Goal: Task Accomplishment & Management: Manage account settings

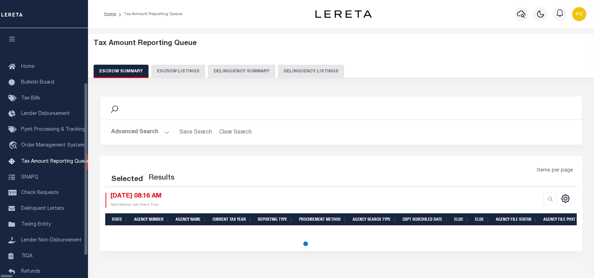
select select "100"
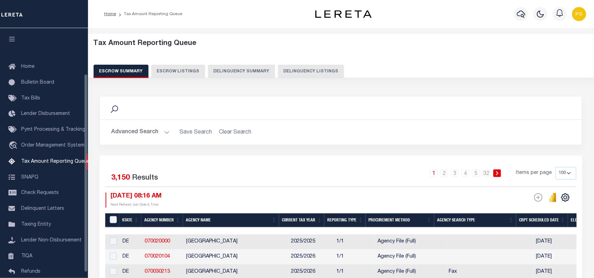
scroll to position [57, 0]
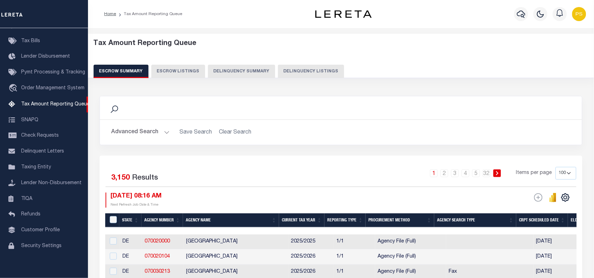
click at [308, 62] on div "Tax Amount Reporting Queue Escrow Summary Escrow Listings Delinquency Summary" at bounding box center [341, 58] width 495 height 39
click at [308, 74] on button "Delinquency Listings" at bounding box center [311, 71] width 66 height 13
select select "100"
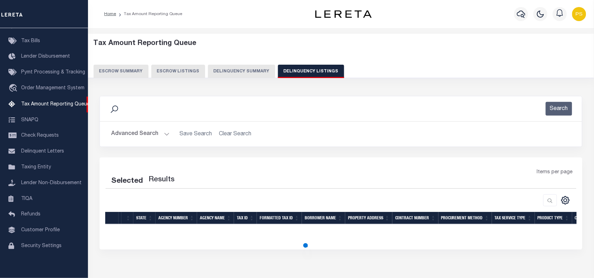
select select "100"
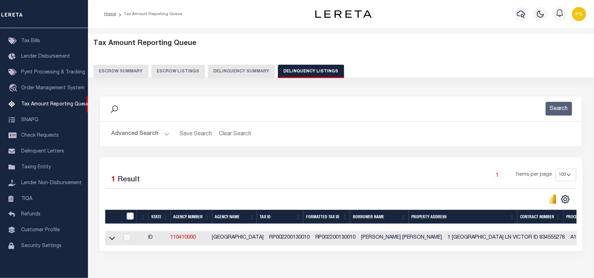
click at [122, 135] on button "Advanced Search" at bounding box center [140, 134] width 58 height 14
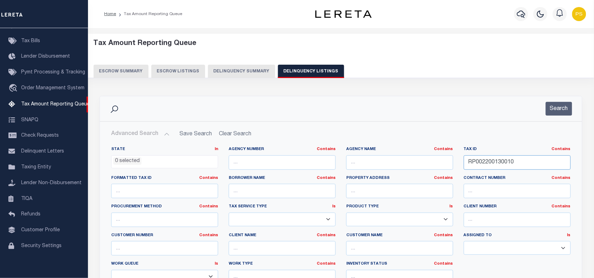
click at [495, 164] on input "RP002200130010" at bounding box center [517, 163] width 107 height 14
paste input "00039000420"
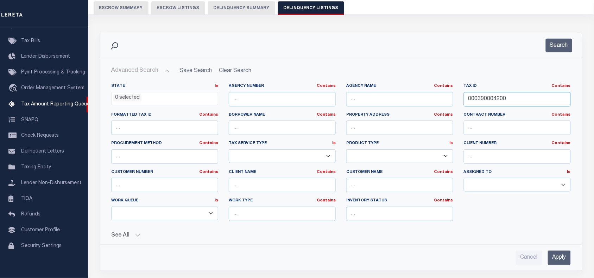
scroll to position [88, 0]
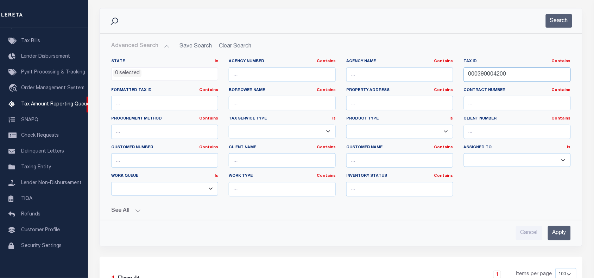
type input "000390004200"
click at [561, 228] on input "Apply" at bounding box center [559, 233] width 23 height 14
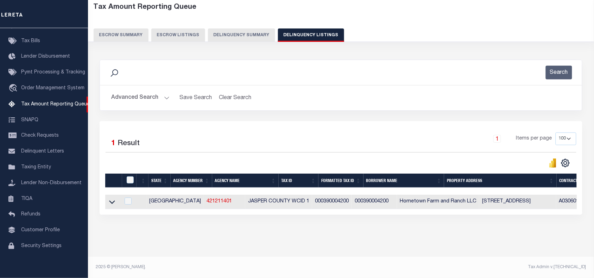
scroll to position [43, 0]
click at [112, 198] on icon at bounding box center [112, 201] width 6 height 7
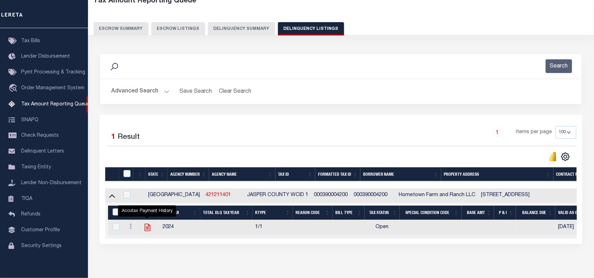
click at [147, 230] on icon "" at bounding box center [147, 227] width 9 height 9
checkbox input "true"
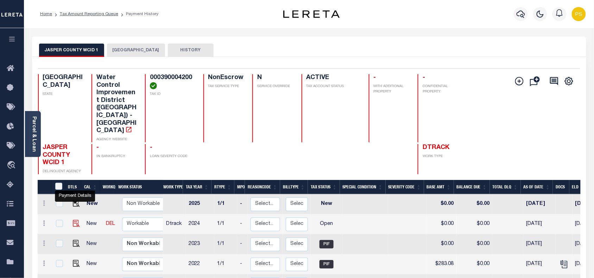
click at [73, 220] on img "" at bounding box center [76, 223] width 7 height 7
checkbox input "true"
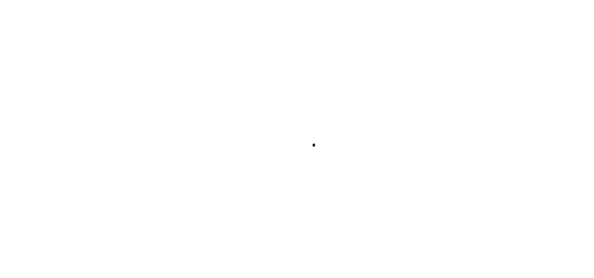
checkbox input "false"
type input "[DATE]"
select select "OP2"
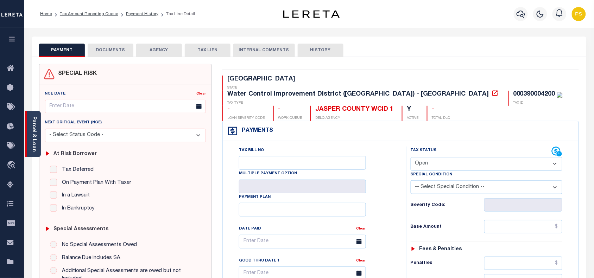
click at [32, 132] on link "Parcel & Loan" at bounding box center [33, 134] width 5 height 36
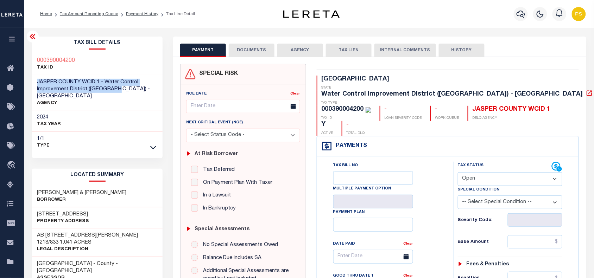
drag, startPoint x: 36, startPoint y: 80, endPoint x: 118, endPoint y: 90, distance: 82.6
click at [118, 90] on div "JASPER COUNTY WCID 1 - Water Control Improvement District (WID) - TX AGENCY" at bounding box center [97, 93] width 131 height 36
copy span "JASPER COUNTY WCID 1 - Water Control Improvement District (WID) - TX"
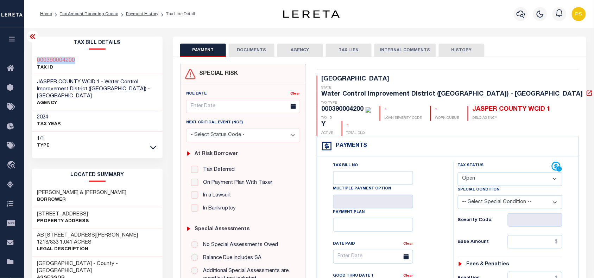
drag, startPoint x: 34, startPoint y: 57, endPoint x: 90, endPoint y: 60, distance: 56.4
click at [90, 60] on div "000390004200 TAX ID" at bounding box center [97, 64] width 131 height 21
copy h3 "000390004200"
click at [150, 13] on link "Payment History" at bounding box center [142, 14] width 32 height 4
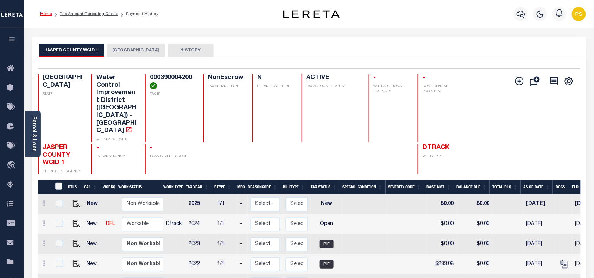
click at [45, 14] on link "Home" at bounding box center [46, 14] width 12 height 4
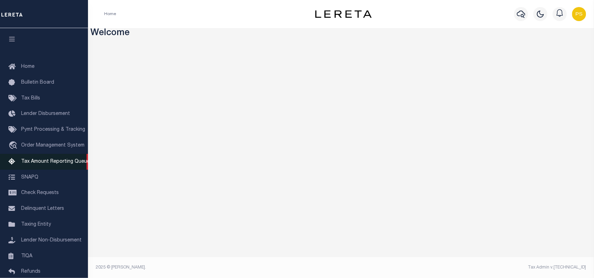
click at [27, 163] on span "Tax Amount Reporting Queue" at bounding box center [55, 161] width 69 height 5
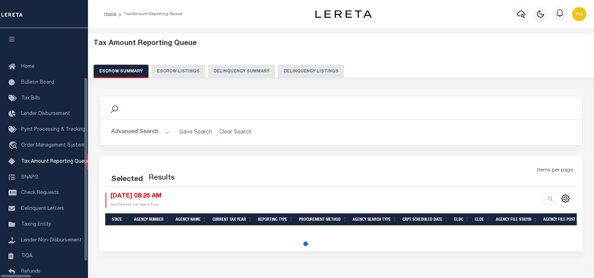
click at [292, 71] on button "Delinquency Listings" at bounding box center [311, 71] width 66 height 13
select select "100"
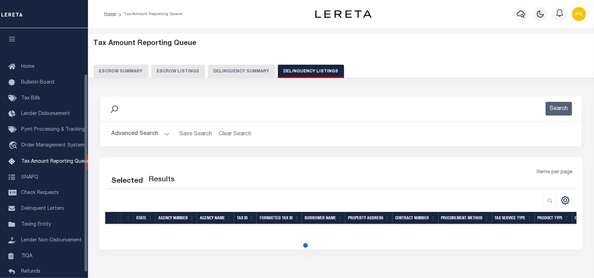
scroll to position [57, 0]
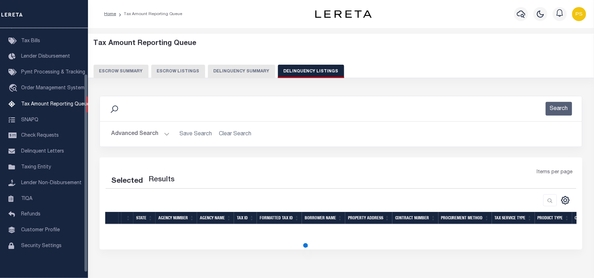
select select "100"
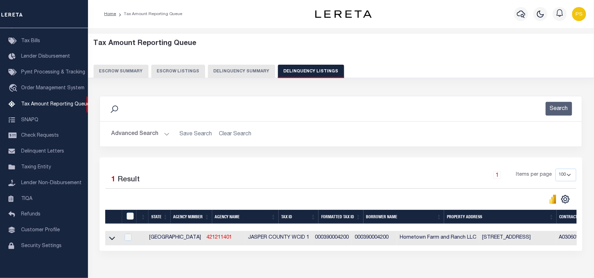
click at [131, 137] on button "Advanced Search" at bounding box center [140, 134] width 58 height 14
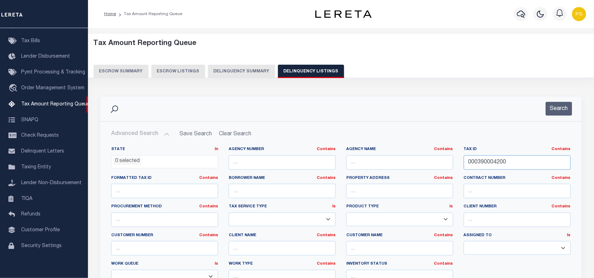
click at [487, 161] on input "000390004200" at bounding box center [517, 163] width 107 height 14
paste input "27210000002500000"
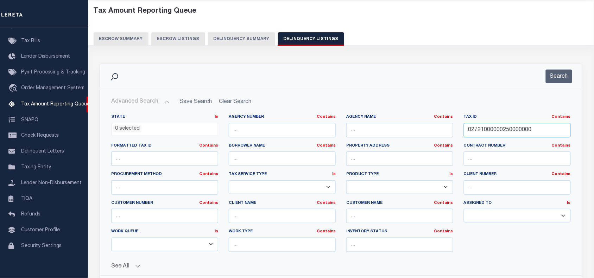
scroll to position [88, 0]
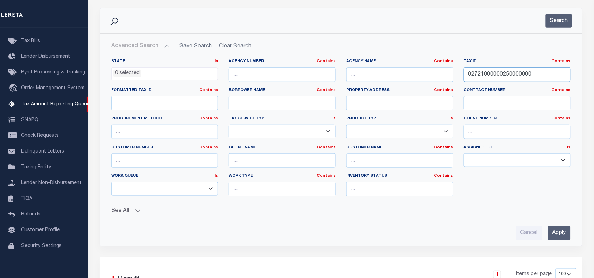
type input "02721000000250000000"
click at [563, 235] on input "Apply" at bounding box center [559, 233] width 23 height 14
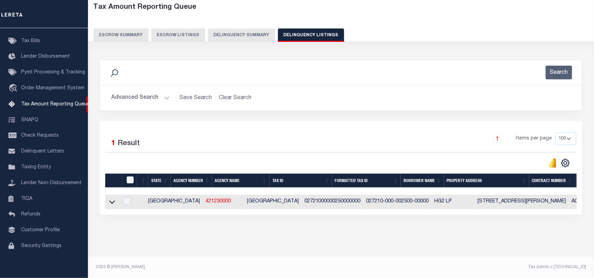
scroll to position [43, 0]
click at [112, 201] on icon at bounding box center [112, 203] width 6 height 4
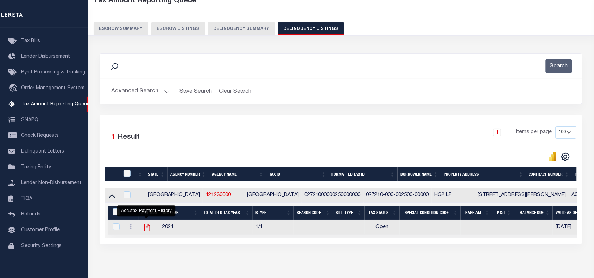
click at [146, 232] on icon "" at bounding box center [147, 227] width 9 height 9
checkbox input "true"
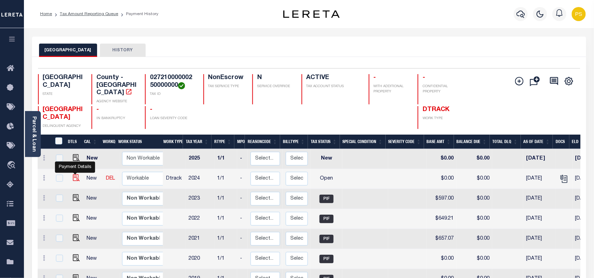
click at [75, 175] on img "" at bounding box center [76, 178] width 7 height 7
checkbox input "true"
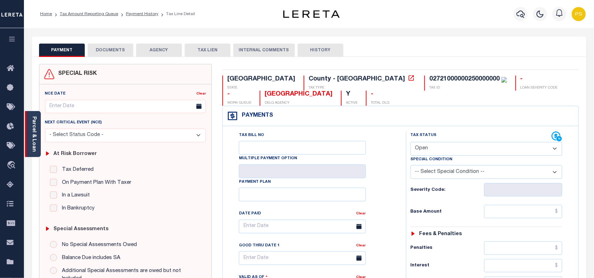
click at [32, 129] on link "Parcel & Loan" at bounding box center [33, 134] width 5 height 36
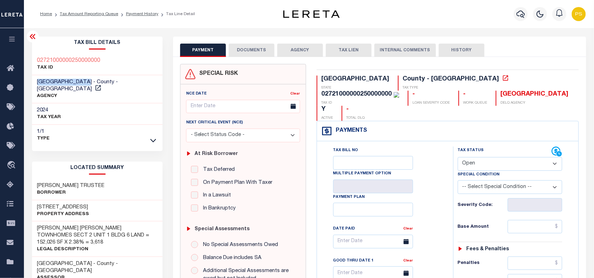
drag, startPoint x: 91, startPoint y: 81, endPoint x: 35, endPoint y: 82, distance: 55.6
click at [35, 82] on div "JEFFERSON COUNTY - County - TX AGENCY" at bounding box center [97, 89] width 131 height 29
copy span "[GEOGRAPHIC_DATA]"
click at [102, 84] on icon at bounding box center [98, 87] width 7 height 7
drag, startPoint x: 36, startPoint y: 58, endPoint x: 108, endPoint y: 59, distance: 72.1
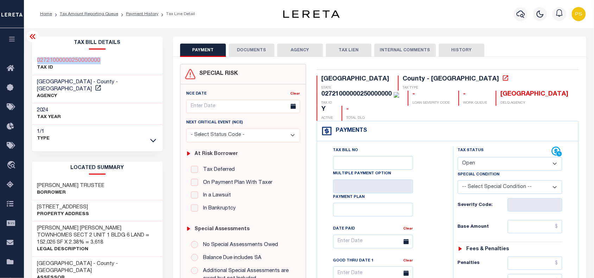
click at [108, 59] on div "02721000000250000000 TAX ID" at bounding box center [97, 64] width 131 height 21
copy h3 "02721000000250000000"
click at [486, 157] on select "- Select Status Code - Open Due/Unpaid Paid Incomplete No Tax Due Internal Refu…" at bounding box center [510, 164] width 105 height 14
select select "PYD"
click at [458, 157] on select "- Select Status Code - Open Due/Unpaid Paid Incomplete No Tax Due Internal Refu…" at bounding box center [510, 164] width 105 height 14
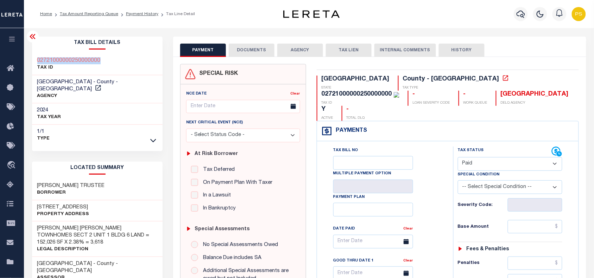
type input "[DATE]"
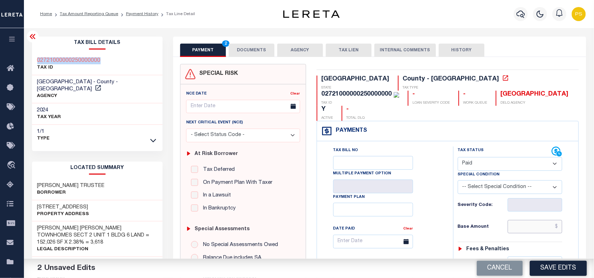
click at [544, 220] on input "text" at bounding box center [535, 226] width 55 height 13
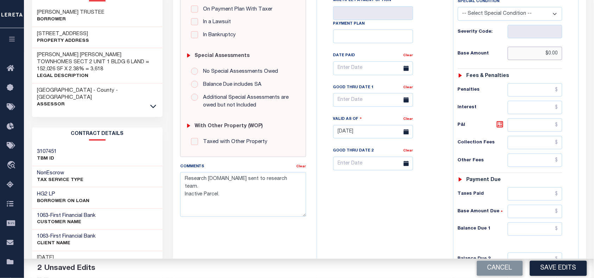
scroll to position [176, 0]
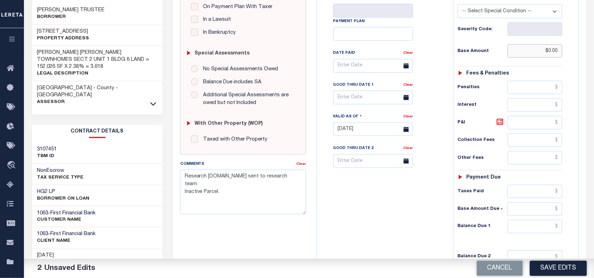
type input "$0.00"
click at [543, 220] on input "text" at bounding box center [535, 226] width 55 height 13
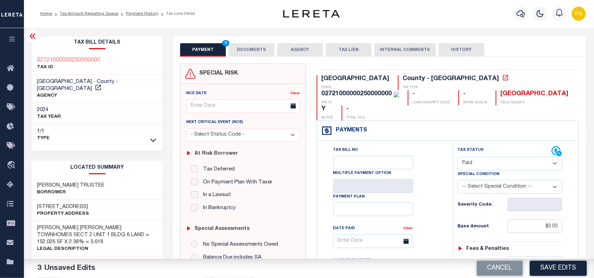
scroll to position [0, 0]
type input "$0.00"
click at [247, 45] on button "DOCUMENTS" at bounding box center [252, 50] width 46 height 13
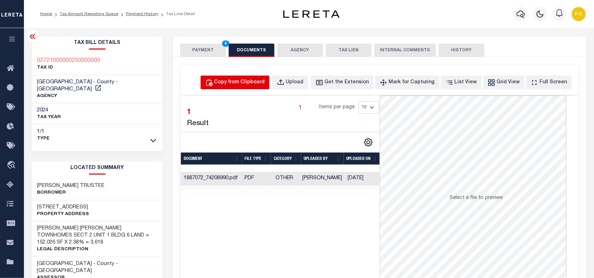
click at [265, 82] on div "Copy from Clipboard" at bounding box center [239, 83] width 51 height 8
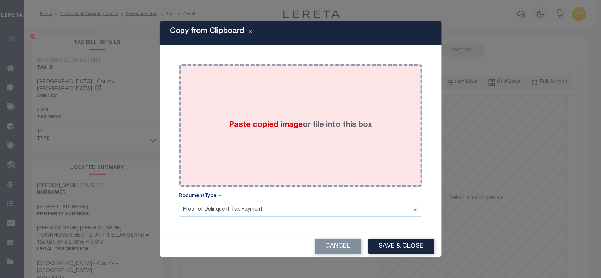
click at [311, 134] on div "Paste copied image or file into this box" at bounding box center [300, 125] width 233 height 113
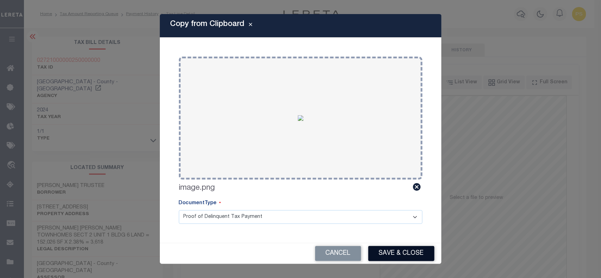
click at [410, 257] on button "Save & Close" at bounding box center [401, 253] width 66 height 15
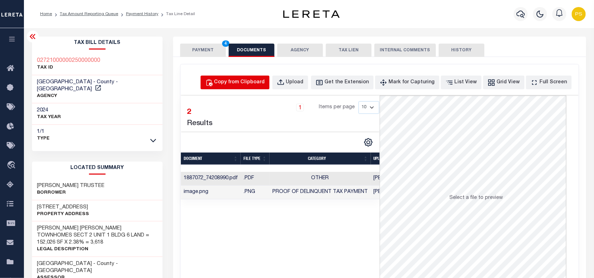
click at [259, 85] on div "Copy from Clipboard" at bounding box center [239, 83] width 51 height 8
select select "POP"
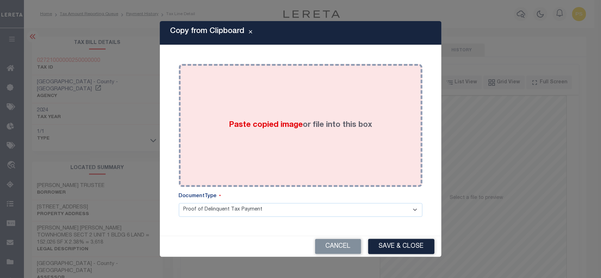
click at [336, 134] on div "Paste copied image or file into this box" at bounding box center [300, 125] width 233 height 113
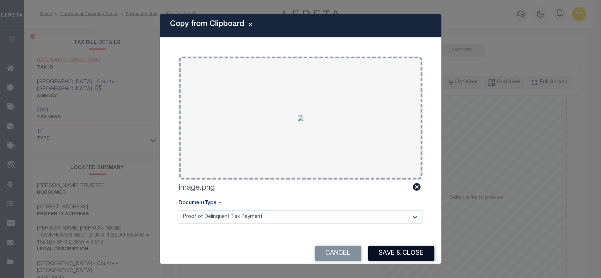
click at [414, 255] on button "Save & Close" at bounding box center [401, 253] width 66 height 15
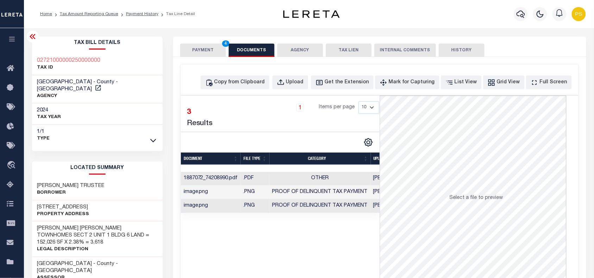
click at [197, 51] on button "PAYMENT 4" at bounding box center [203, 50] width 46 height 13
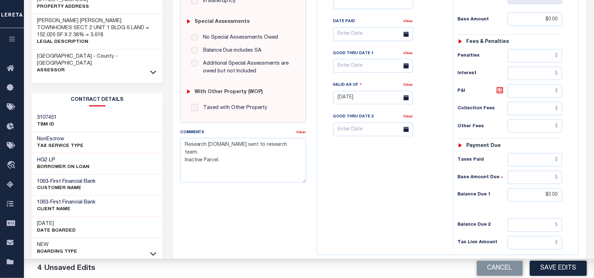
scroll to position [220, 0]
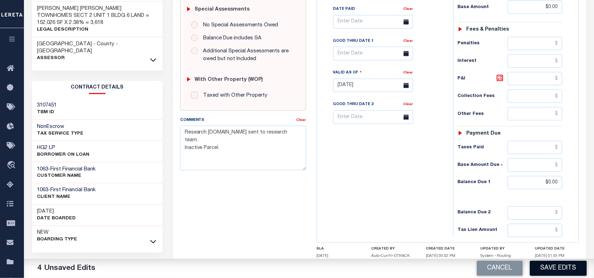
click at [560, 273] on button "Save Edits" at bounding box center [558, 268] width 57 height 15
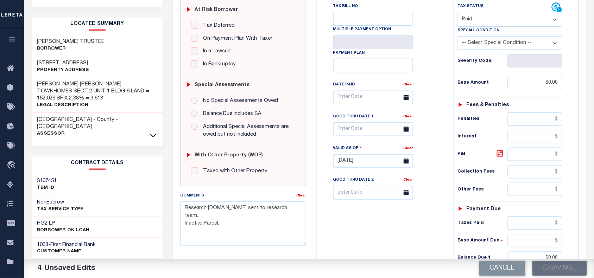
scroll to position [88, 0]
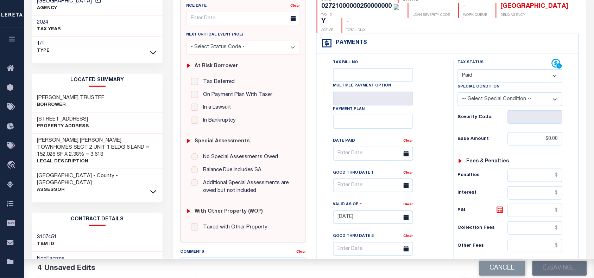
checkbox input "false"
type textarea "Research [DOMAIN_NAME] sent to research team. Inactive Parcel."
type input "$0"
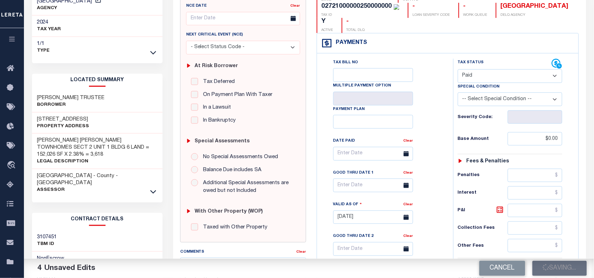
type input "$0"
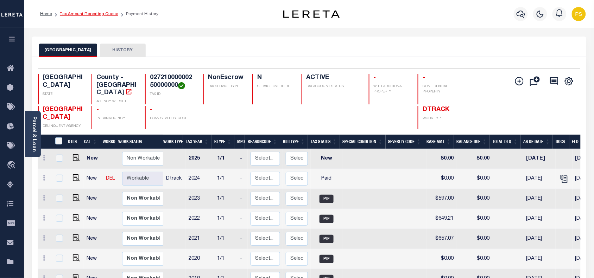
click at [103, 13] on link "Tax Amount Reporting Queue" at bounding box center [89, 14] width 58 height 4
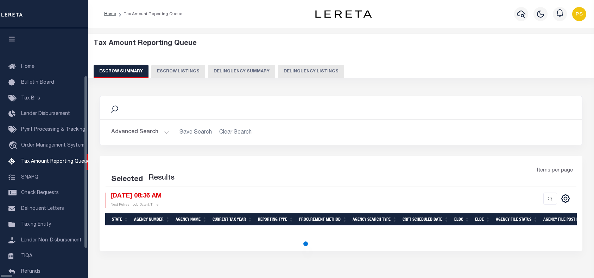
click at [278, 69] on button "Delinquency Listings" at bounding box center [311, 71] width 66 height 13
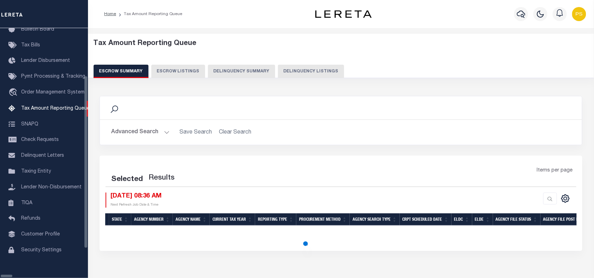
select select "100"
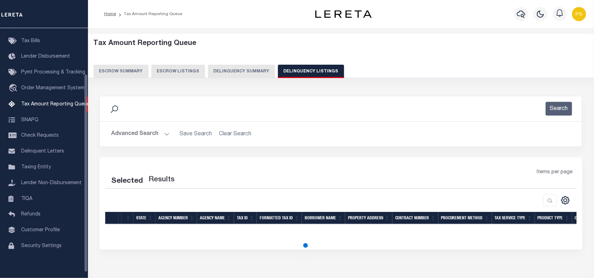
select select "100"
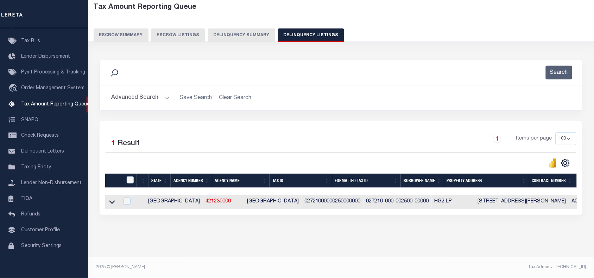
scroll to position [43, 0]
click at [112, 201] on icon at bounding box center [112, 201] width 6 height 7
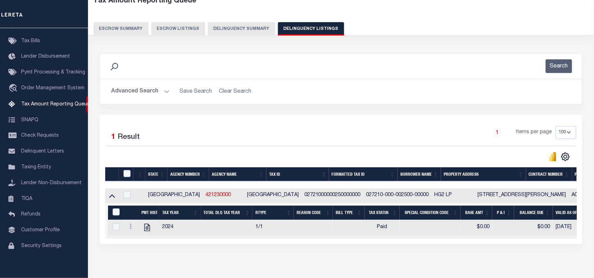
scroll to position [79, 0]
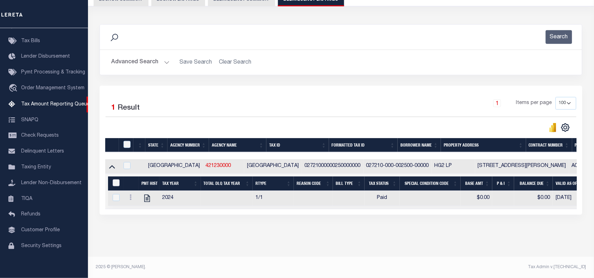
click at [113, 180] on input "&nbsp;" at bounding box center [116, 182] width 7 height 7
checkbox input "true"
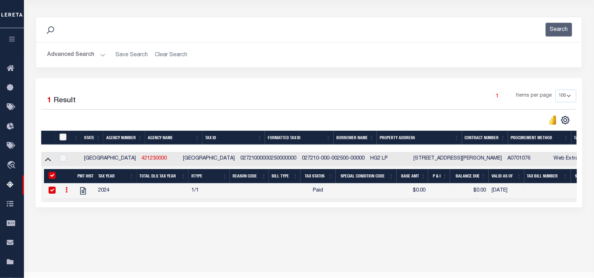
click at [63, 138] on input "checkbox" at bounding box center [62, 137] width 7 height 7
checkbox input "true"
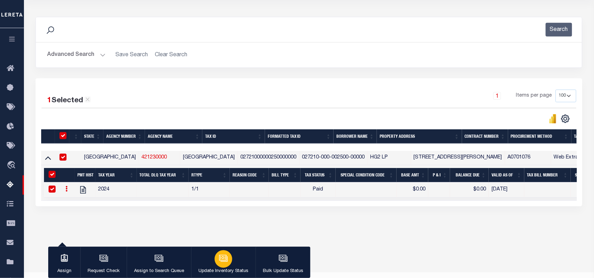
click at [223, 261] on icon "button" at bounding box center [222, 258] width 7 height 6
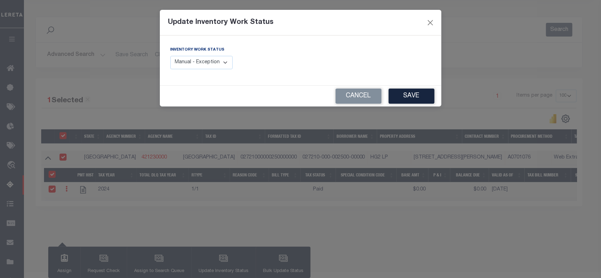
click at [220, 66] on select "Manual - Exception Pended - Awaiting Search Late Add Exception Completed" at bounding box center [201, 63] width 63 height 14
select select "4"
click at [170, 56] on select "Manual - Exception Pended - Awaiting Search Late Add Exception Completed" at bounding box center [201, 63] width 63 height 14
click at [412, 101] on button "Save" at bounding box center [411, 96] width 46 height 15
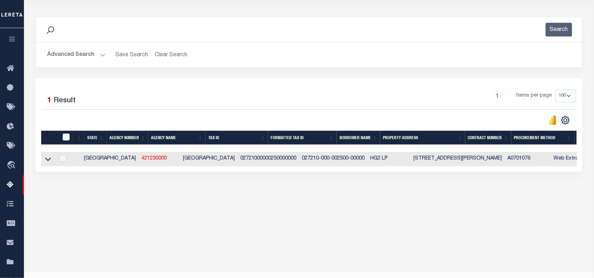
click at [71, 50] on button "Advanced Search" at bounding box center [76, 55] width 58 height 14
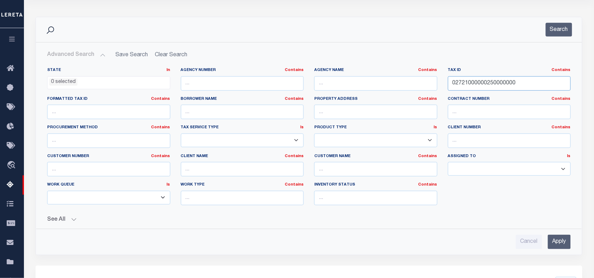
click at [481, 81] on input "02721000000250000000" at bounding box center [509, 83] width 123 height 14
paste input "30"
type input "02721000000300000000"
click at [559, 244] on input "Apply" at bounding box center [559, 242] width 23 height 14
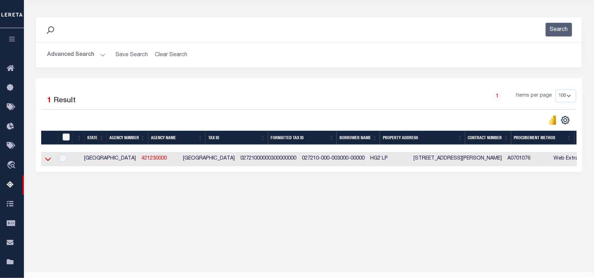
click at [47, 158] on icon at bounding box center [48, 159] width 6 height 7
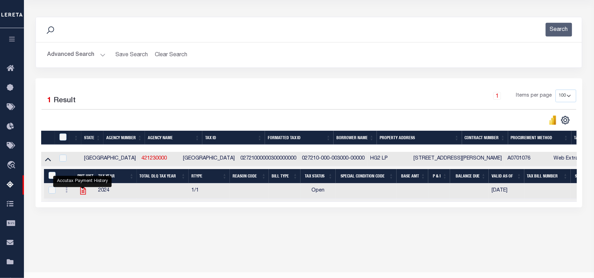
click at [83, 194] on icon "" at bounding box center [82, 191] width 9 height 9
checkbox input "true"
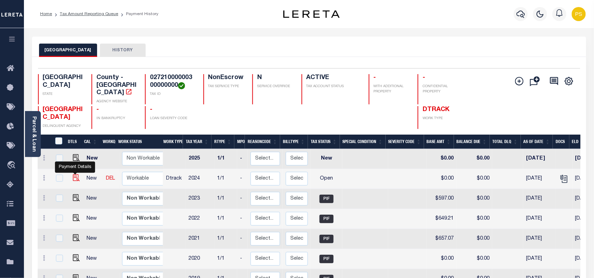
click at [73, 175] on img "" at bounding box center [76, 178] width 7 height 7
checkbox input "true"
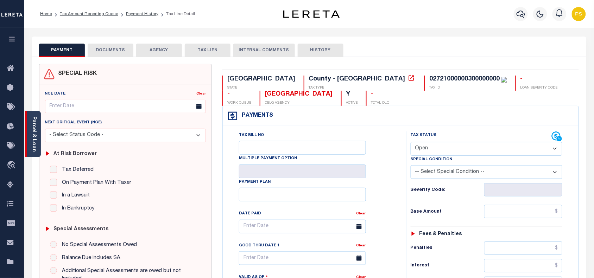
click at [34, 138] on link "Parcel & Loan" at bounding box center [33, 134] width 5 height 36
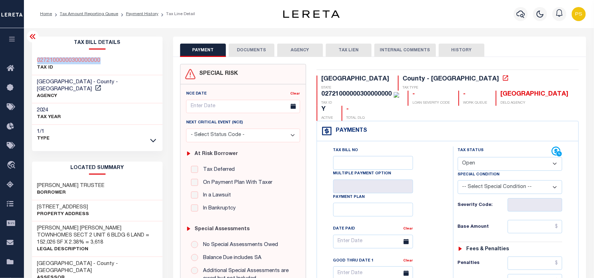
drag, startPoint x: 34, startPoint y: 57, endPoint x: 108, endPoint y: 60, distance: 73.6
click at [108, 60] on div "02721000000300000000 TAX ID" at bounding box center [97, 64] width 131 height 21
copy h3 "02721000000300000000"
click at [513, 157] on select "- Select Status Code - Open Due/Unpaid Paid Incomplete No Tax Due Internal Refu…" at bounding box center [510, 164] width 105 height 14
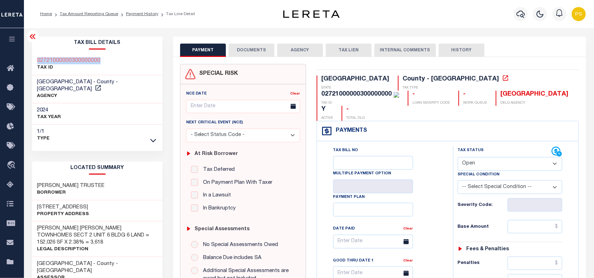
select select "PYD"
click at [458, 157] on select "- Select Status Code - Open Due/Unpaid Paid Incomplete No Tax Due Internal Refu…" at bounding box center [510, 164] width 105 height 14
type input "[DATE]"
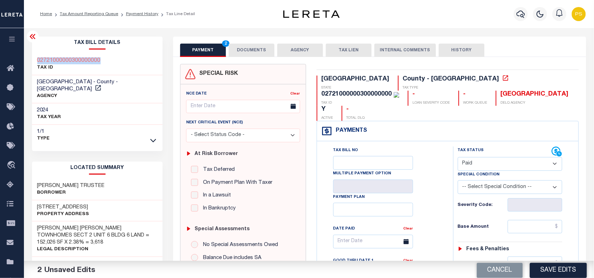
scroll to position [44, 0]
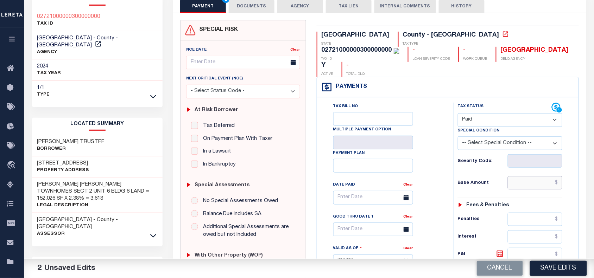
click at [558, 176] on input "text" at bounding box center [535, 182] width 55 height 13
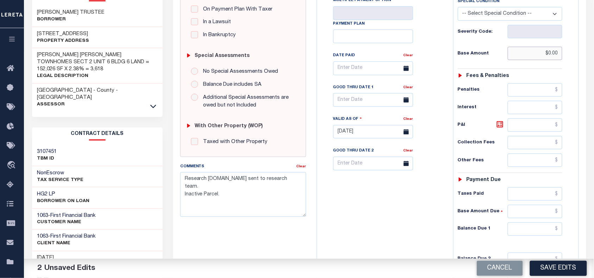
scroll to position [176, 0]
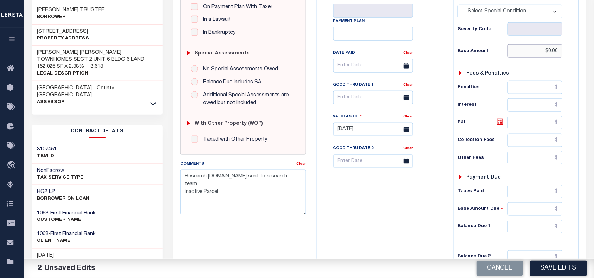
type input "$0.00"
click at [550, 220] on input "text" at bounding box center [535, 226] width 55 height 13
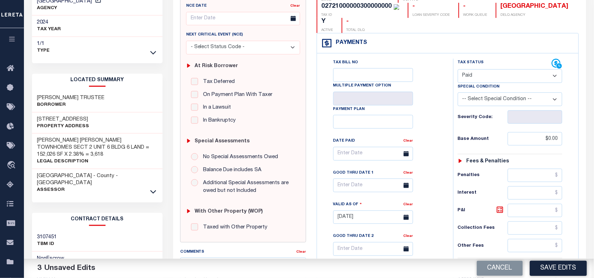
scroll to position [132, 0]
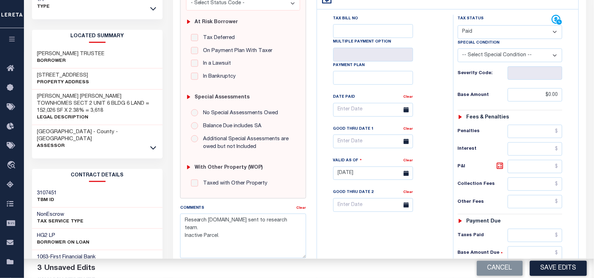
type input "$0.00"
drag, startPoint x: 183, startPoint y: 217, endPoint x: 247, endPoint y: 239, distance: 67.5
click at [247, 239] on textarea "Research required.Email sent to research team. Inactive Parcel." at bounding box center [243, 236] width 126 height 44
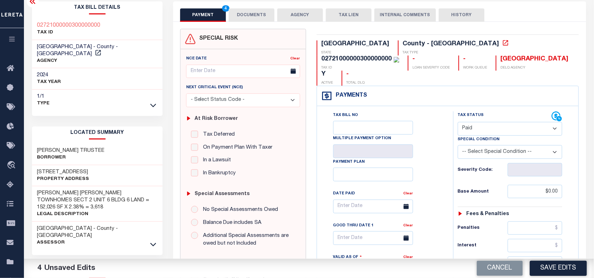
scroll to position [0, 0]
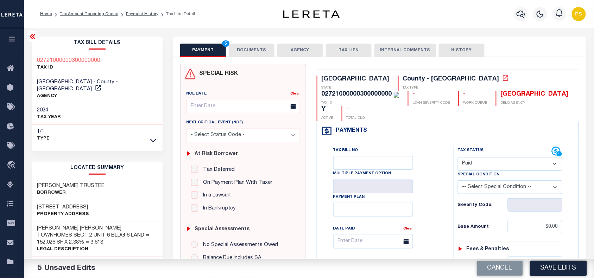
click at [258, 51] on button "DOCUMENTS" at bounding box center [252, 50] width 46 height 13
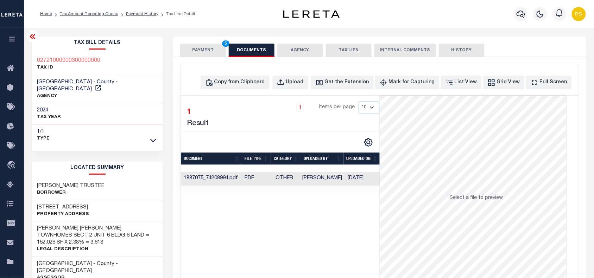
click at [223, 181] on td "1887075_74208994.pdf" at bounding box center [211, 179] width 60 height 14
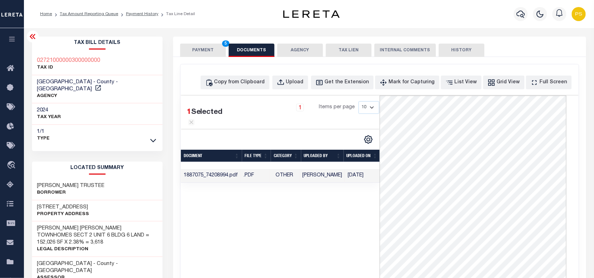
click at [206, 52] on button "PAYMENT 5" at bounding box center [203, 50] width 46 height 13
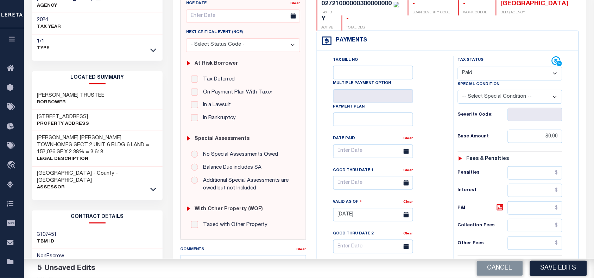
scroll to position [132, 0]
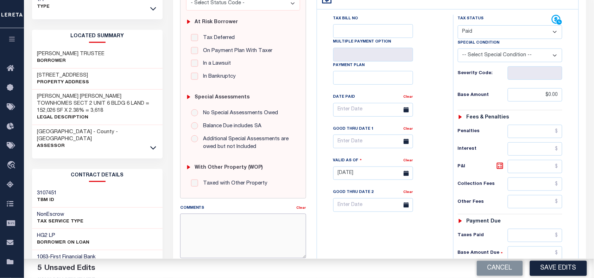
click at [202, 239] on textarea "Comments" at bounding box center [243, 236] width 126 height 44
click at [292, 252] on textarea "Research required.Email sent to research team. Inactive Parcel." at bounding box center [243, 236] width 126 height 44
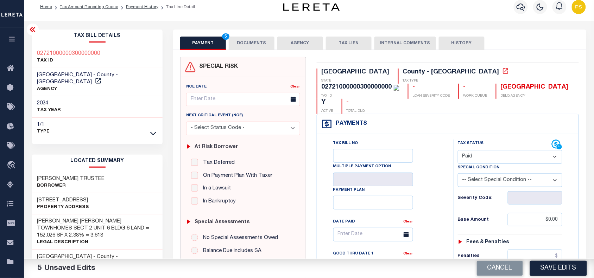
scroll to position [0, 0]
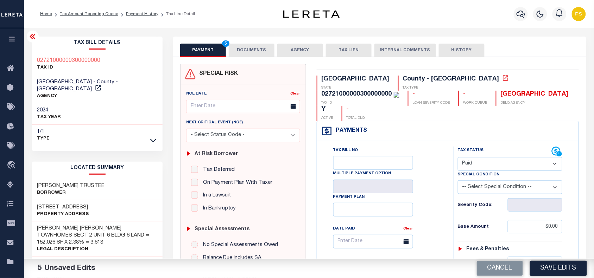
type textarea "Research required.Email sent to research team. Inactive Parcel."
click at [252, 49] on button "DOCUMENTS" at bounding box center [252, 50] width 46 height 13
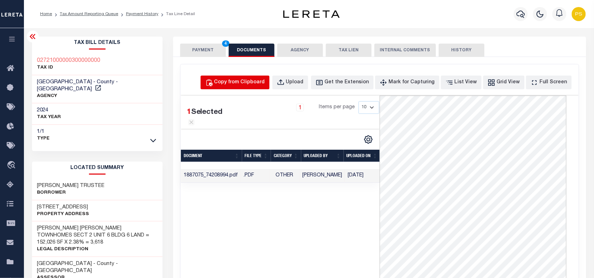
click at [247, 85] on div "Copy from Clipboard" at bounding box center [239, 83] width 51 height 8
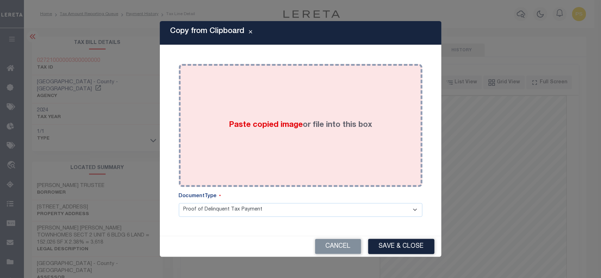
click at [328, 126] on label "Paste copied image or file into this box" at bounding box center [300, 126] width 143 height 12
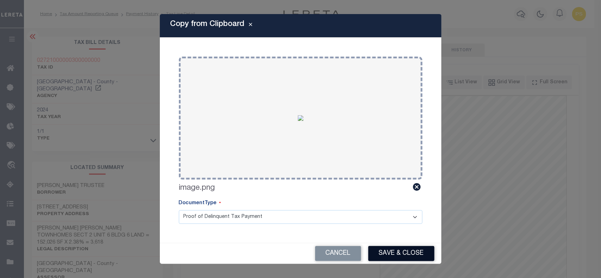
click at [399, 252] on button "Save & Close" at bounding box center [401, 253] width 66 height 15
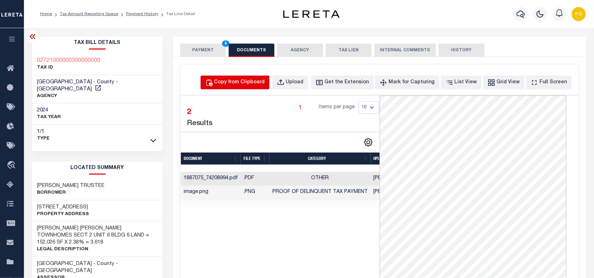
click at [252, 83] on div "Copy from Clipboard" at bounding box center [239, 83] width 51 height 8
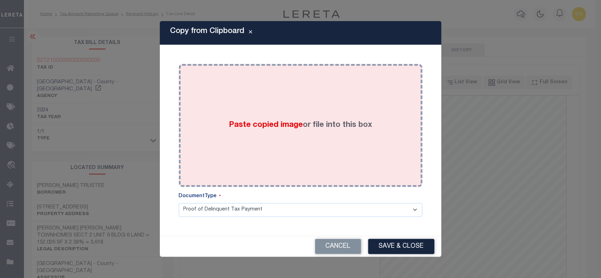
click at [321, 150] on div "Paste copied image or file into this box" at bounding box center [300, 125] width 233 height 113
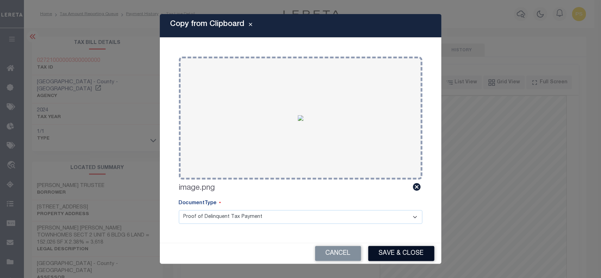
click at [402, 247] on button "Save & Close" at bounding box center [401, 253] width 66 height 15
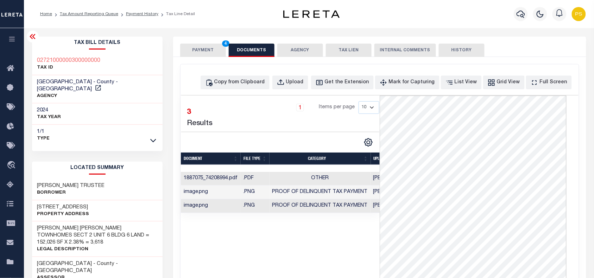
click at [198, 43] on div "PAYMENT 4 DOCUMENTS AGENCY DELINQUENT PAYEE TAX LIEN" at bounding box center [379, 47] width 413 height 20
click at [198, 50] on button "PAYMENT 4" at bounding box center [203, 50] width 46 height 13
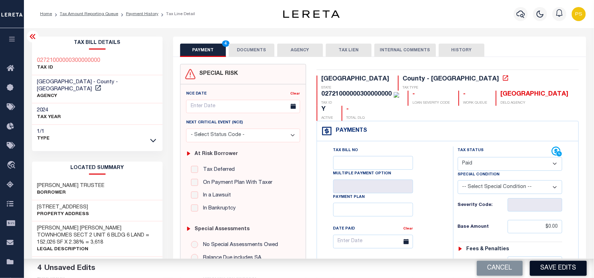
click at [556, 270] on button "Save Edits" at bounding box center [558, 268] width 57 height 15
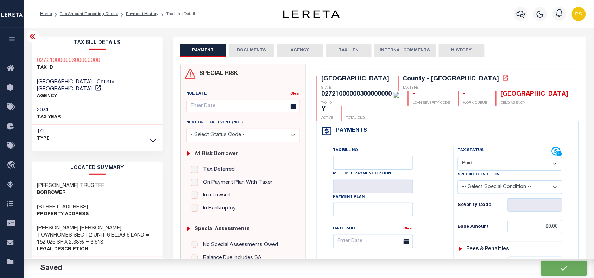
checkbox input "false"
type textarea "Research required.Email sent to research team. Inactive Parcel."
type input "$0"
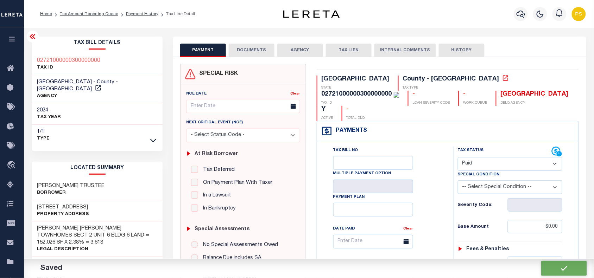
type input "$0"
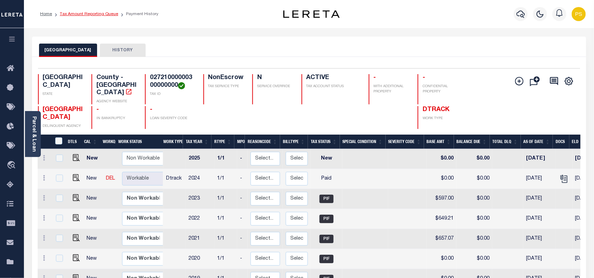
click at [96, 13] on link "Tax Amount Reporting Queue" at bounding box center [89, 14] width 58 height 4
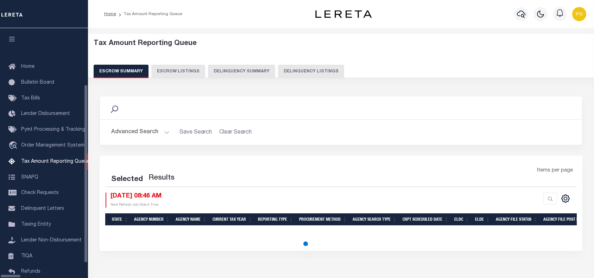
click at [286, 73] on button "Delinquency Listings" at bounding box center [311, 71] width 66 height 13
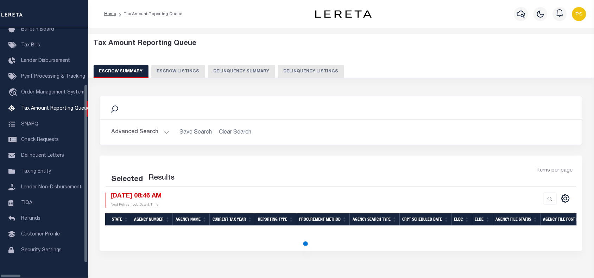
select select "100"
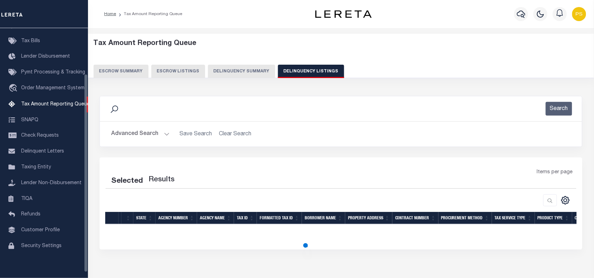
select select "100"
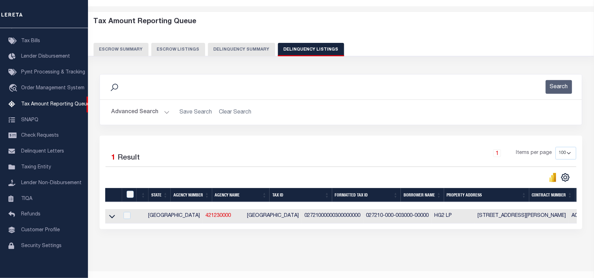
scroll to position [43, 0]
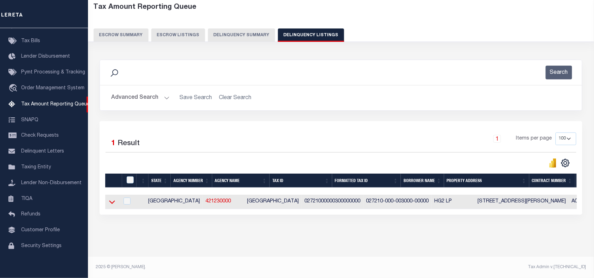
click at [112, 201] on icon at bounding box center [112, 203] width 6 height 4
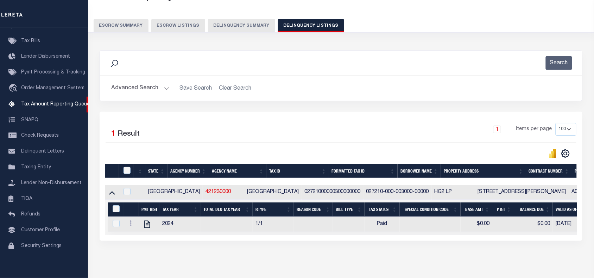
scroll to position [79, 0]
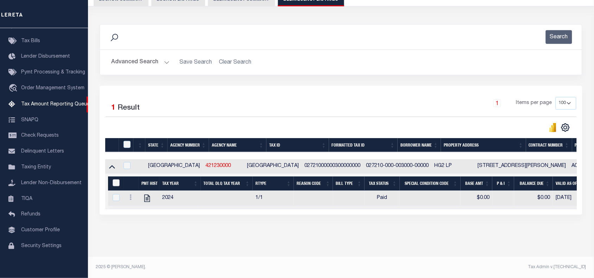
click at [115, 179] on input "&nbsp;" at bounding box center [116, 182] width 7 height 7
checkbox input "true"
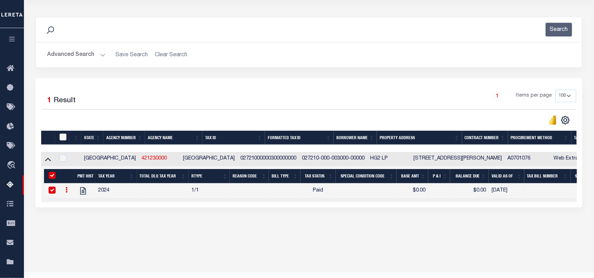
click at [62, 138] on input "checkbox" at bounding box center [62, 137] width 7 height 7
checkbox input "true"
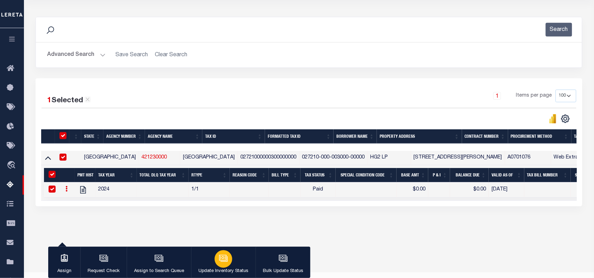
click at [222, 262] on icon "button" at bounding box center [224, 259] width 7 height 5
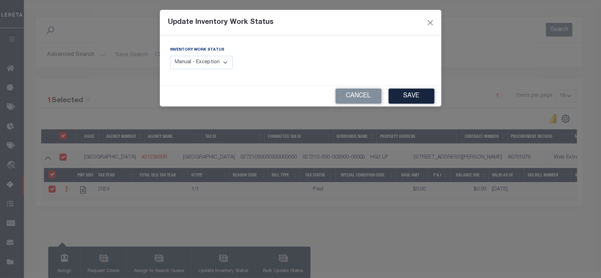
drag, startPoint x: 215, startPoint y: 65, endPoint x: 211, endPoint y: 69, distance: 5.0
click at [215, 65] on select "Manual - Exception Pended - Awaiting Search Late Add Exception Completed" at bounding box center [201, 63] width 63 height 14
select select "4"
click at [170, 56] on select "Manual - Exception Pended - Awaiting Search Late Add Exception Completed" at bounding box center [201, 63] width 63 height 14
click at [411, 99] on button "Save" at bounding box center [411, 96] width 46 height 15
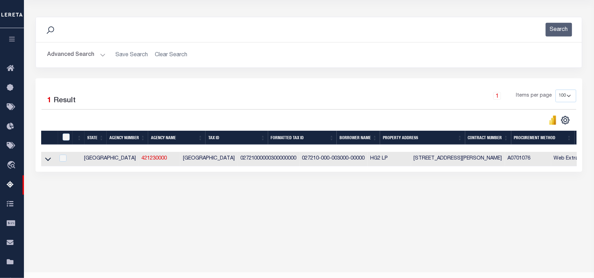
click at [71, 57] on button "Advanced Search" at bounding box center [76, 55] width 58 height 14
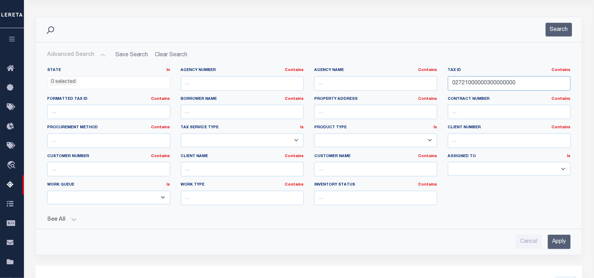
click at [461, 83] on input "02721000000300000000" at bounding box center [509, 83] width 123 height 14
paste input "533000001586"
type input "05330000015860000000"
click at [557, 242] on input "Apply" at bounding box center [559, 242] width 23 height 14
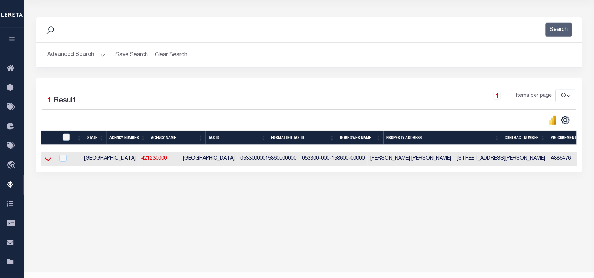
click at [46, 163] on icon at bounding box center [48, 159] width 6 height 7
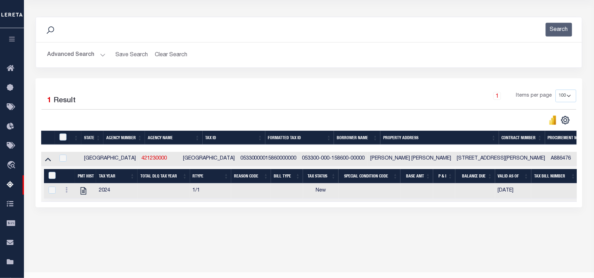
scroll to position [94, 0]
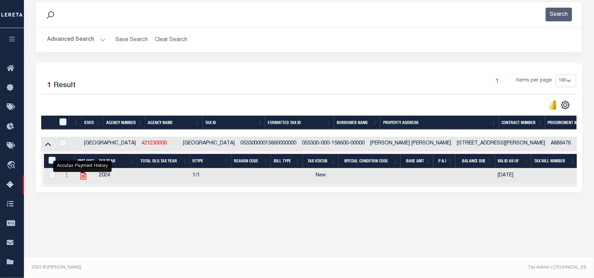
click at [83, 178] on icon "" at bounding box center [83, 175] width 9 height 9
checkbox input "true"
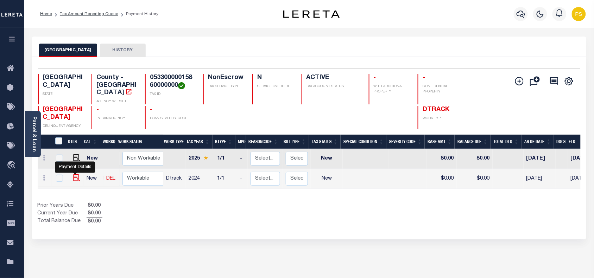
click at [75, 175] on img "" at bounding box center [76, 178] width 7 height 7
checkbox input "true"
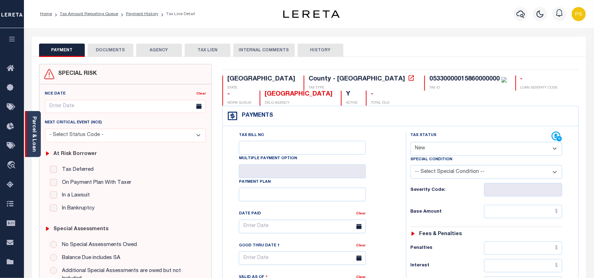
click at [33, 125] on link "Parcel & Loan" at bounding box center [33, 134] width 5 height 36
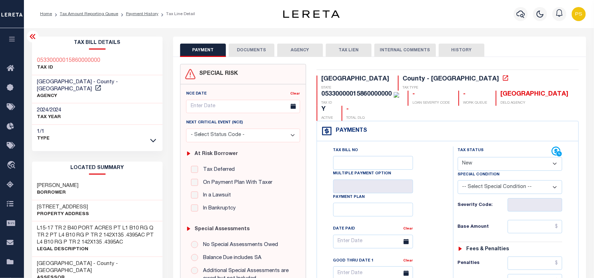
click at [485, 157] on select "- Select Status Code - Open Due/Unpaid Paid Incomplete No Tax Due Internal Refu…" at bounding box center [510, 164] width 105 height 14
select select "PYD"
click at [458, 157] on select "- Select Status Code - Open Due/Unpaid Paid Incomplete No Tax Due Internal Refu…" at bounding box center [510, 164] width 105 height 14
type input "[DATE]"
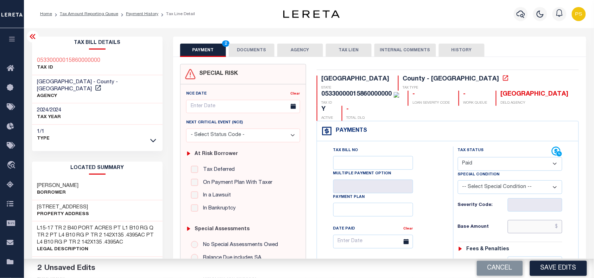
drag, startPoint x: 552, startPoint y: 210, endPoint x: 539, endPoint y: 238, distance: 30.5
click at [552, 220] on input "text" at bounding box center [535, 226] width 55 height 13
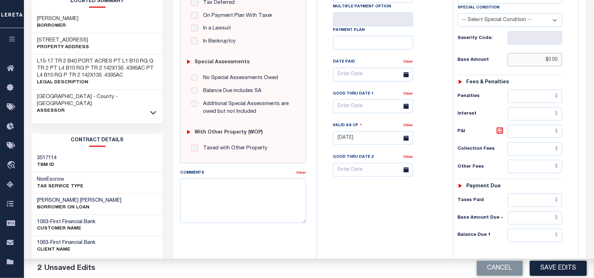
scroll to position [176, 0]
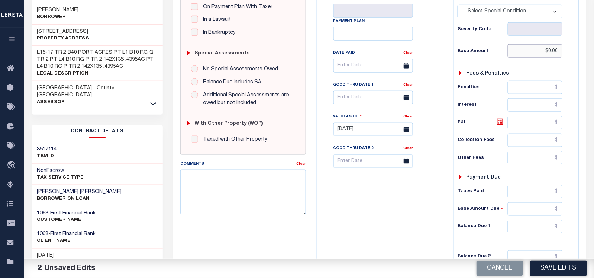
type input "$0.00"
click at [536, 220] on input "text" at bounding box center [535, 226] width 55 height 13
type input "$0.00"
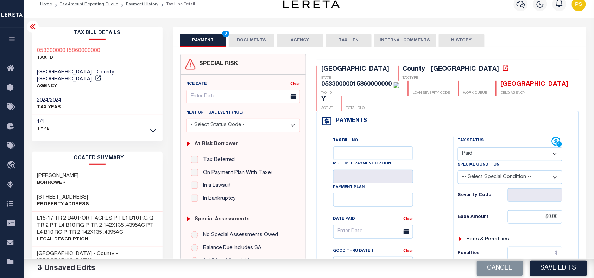
scroll to position [0, 0]
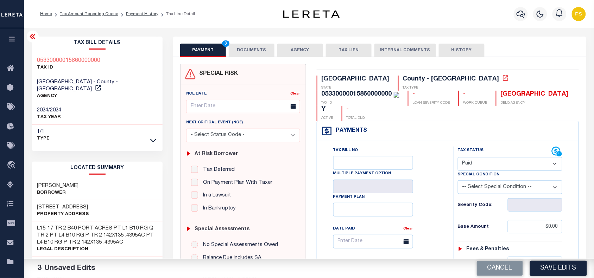
click at [238, 49] on button "DOCUMENTS" at bounding box center [252, 50] width 46 height 13
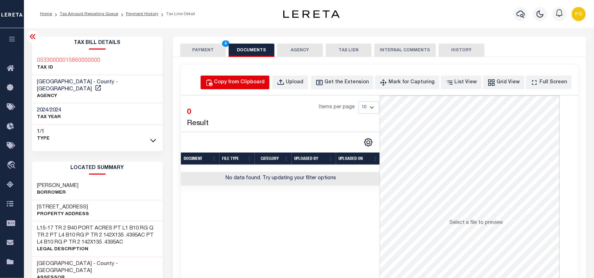
click at [265, 83] on div "Copy from Clipboard" at bounding box center [239, 83] width 51 height 8
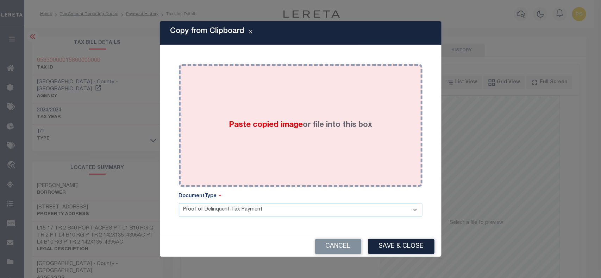
click at [312, 129] on label "Paste copied image or file into this box" at bounding box center [300, 126] width 143 height 12
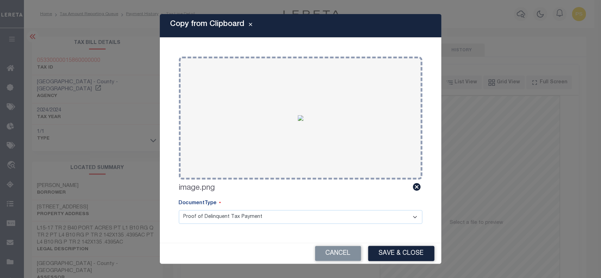
click at [414, 250] on button "Save & Close" at bounding box center [401, 253] width 66 height 15
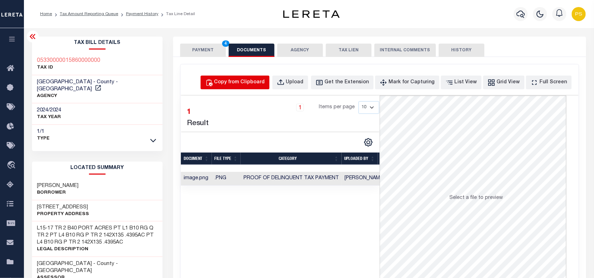
click at [252, 83] on div "Copy from Clipboard" at bounding box center [239, 83] width 51 height 8
select select "POP"
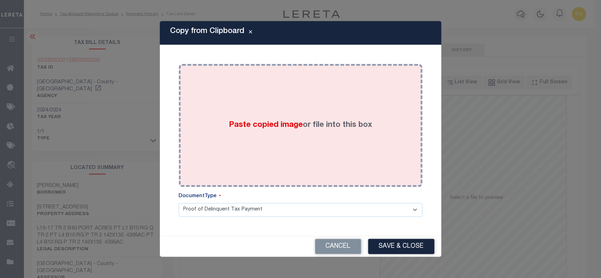
click at [323, 143] on div "Paste copied image or file into this box" at bounding box center [300, 125] width 233 height 113
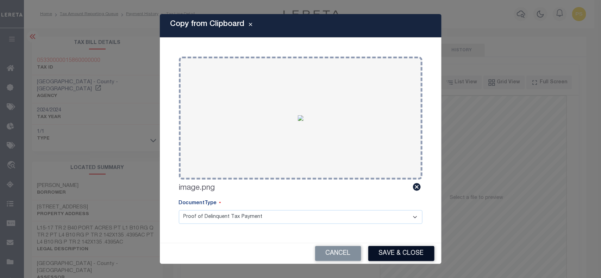
click at [413, 251] on button "Save & Close" at bounding box center [401, 253] width 66 height 15
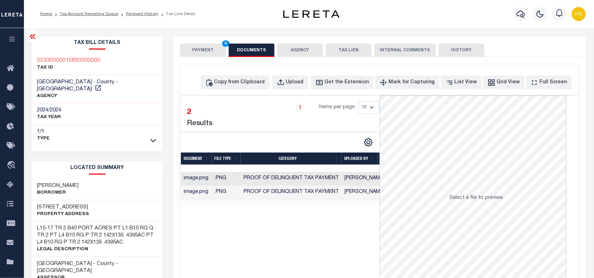
click at [189, 48] on button "PAYMENT 4" at bounding box center [203, 50] width 46 height 13
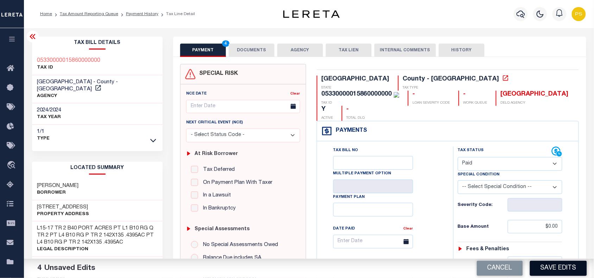
click at [565, 262] on button "Save Edits" at bounding box center [558, 268] width 57 height 15
checkbox input "false"
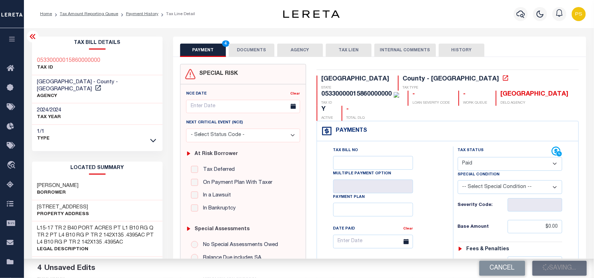
type input "$0"
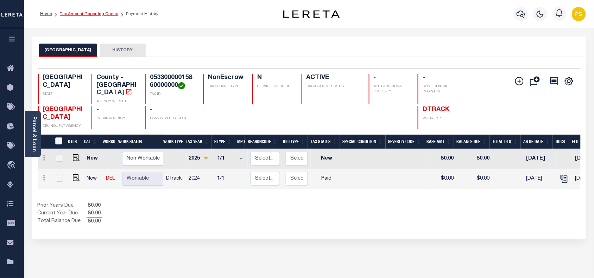
click at [77, 13] on link "Tax Amount Reporting Queue" at bounding box center [89, 14] width 58 height 4
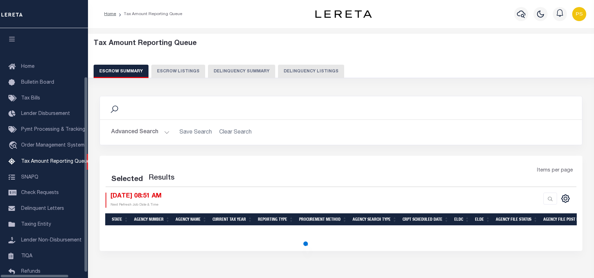
click at [289, 65] on button "Delinquency Listings" at bounding box center [311, 71] width 66 height 13
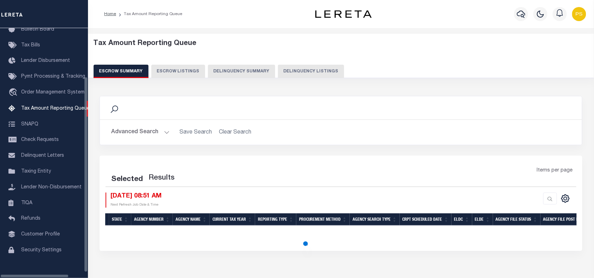
select select "100"
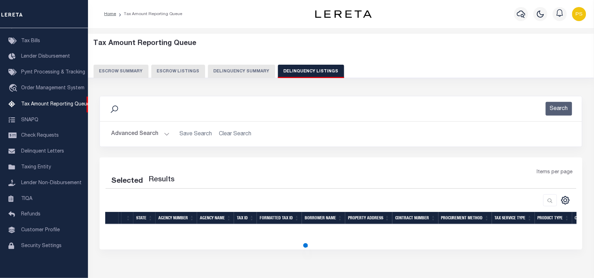
select select "100"
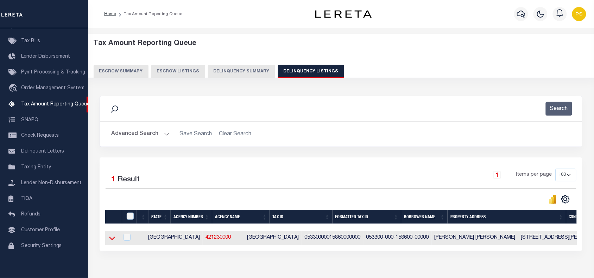
click at [110, 240] on icon at bounding box center [112, 239] width 6 height 4
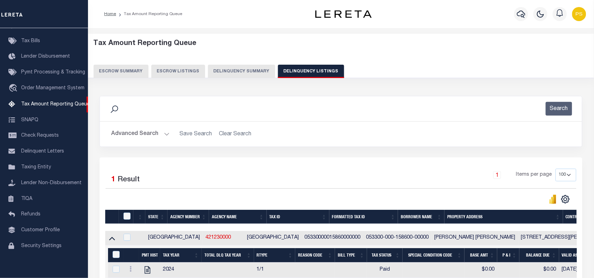
scroll to position [43, 0]
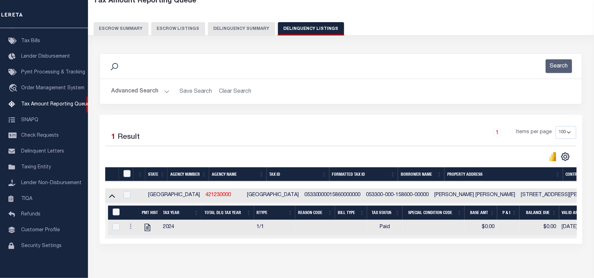
click at [116, 214] on input "&nbsp;" at bounding box center [116, 212] width 7 height 7
checkbox input "true"
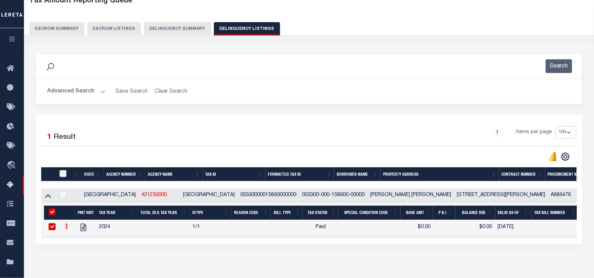
click at [64, 175] on input "checkbox" at bounding box center [62, 173] width 7 height 7
checkbox input "true"
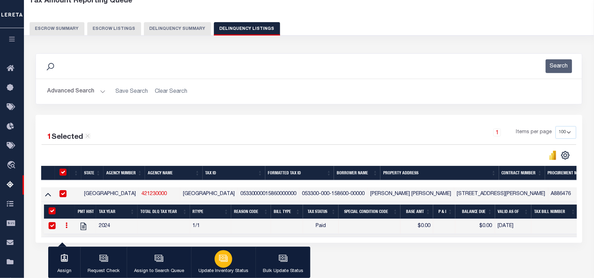
click at [219, 268] on p "Update Inventory Status" at bounding box center [223, 271] width 50 height 7
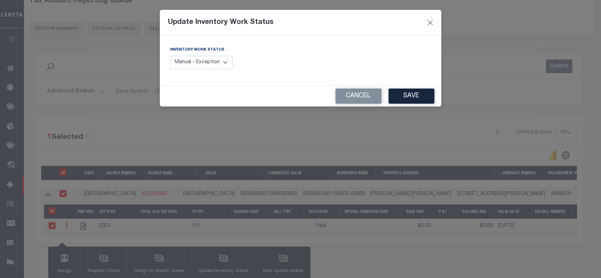
click at [217, 58] on select "Manual - Exception Pended - Awaiting Search Late Add Exception Completed" at bounding box center [201, 63] width 63 height 14
select select "4"
click at [170, 56] on select "Manual - Exception Pended - Awaiting Search Late Add Exception Completed" at bounding box center [201, 63] width 63 height 14
click at [410, 94] on button "Save" at bounding box center [411, 96] width 46 height 15
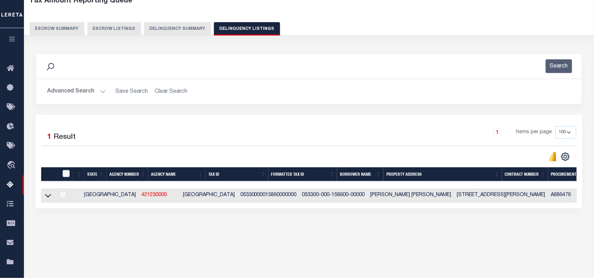
click at [63, 96] on button "Advanced Search" at bounding box center [76, 92] width 58 height 14
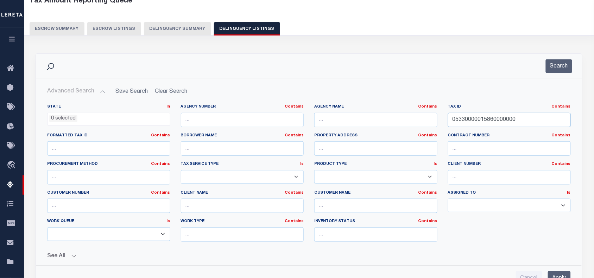
click at [490, 118] on input "05330000015860000000" at bounding box center [509, 120] width 123 height 14
paste input "75000000028"
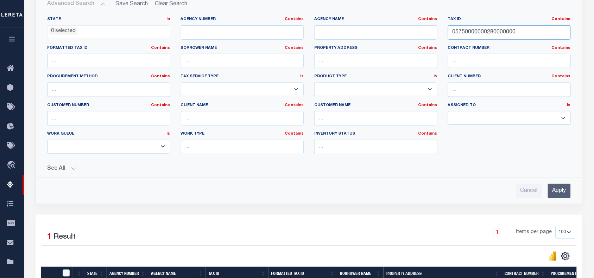
scroll to position [131, 0]
type input "05750000000280000000"
click at [560, 189] on input "Apply" at bounding box center [559, 191] width 23 height 14
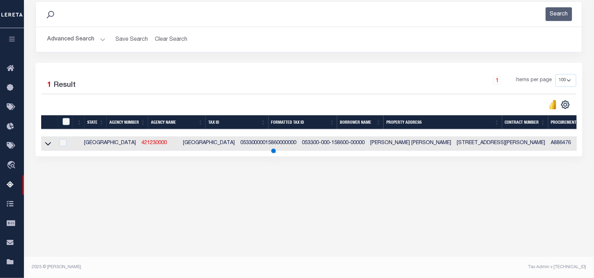
scroll to position [94, 0]
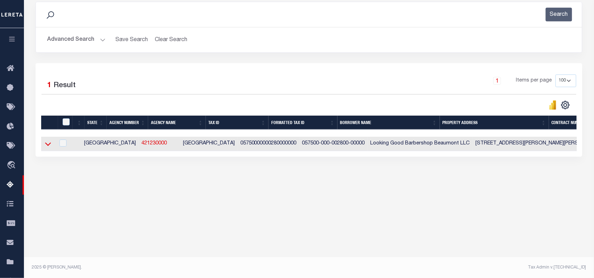
click at [45, 147] on icon at bounding box center [48, 143] width 6 height 7
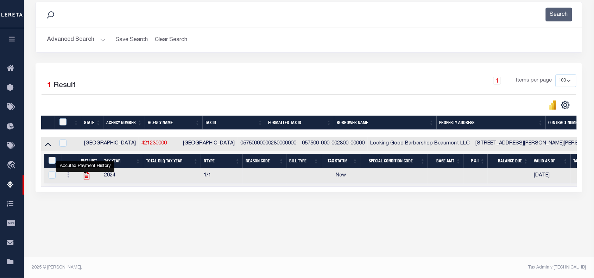
click at [84, 177] on icon "" at bounding box center [86, 175] width 9 height 9
checkbox input "true"
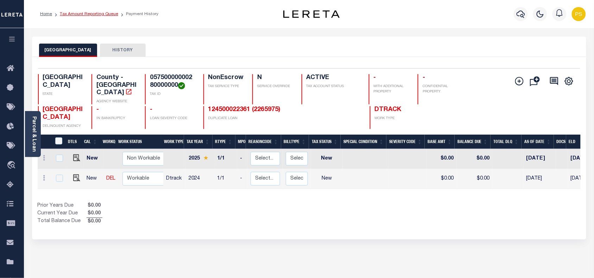
click at [94, 12] on link "Tax Amount Reporting Queue" at bounding box center [89, 14] width 58 height 4
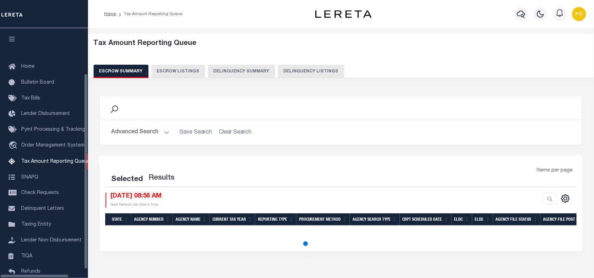
click at [307, 70] on button "Delinquency Listings" at bounding box center [311, 71] width 66 height 13
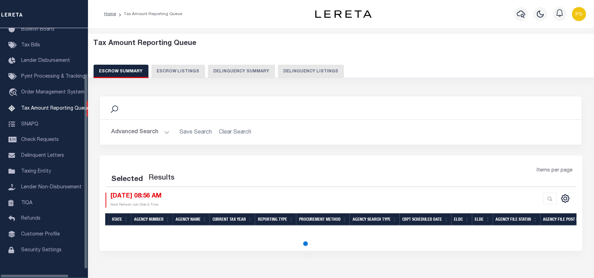
select select "100"
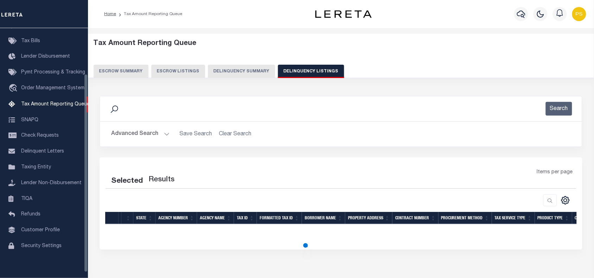
select select "100"
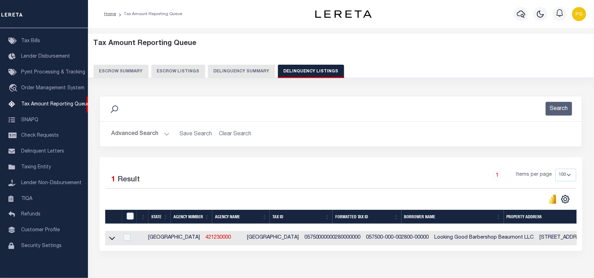
click at [135, 136] on button "Advanced Search" at bounding box center [140, 134] width 58 height 14
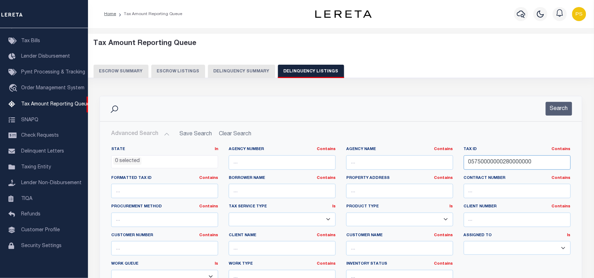
click at [497, 162] on input "05750000000280000000" at bounding box center [517, 163] width 107 height 14
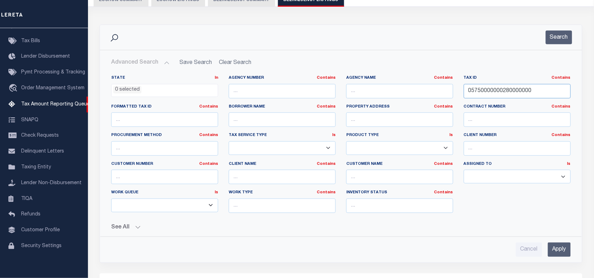
scroll to position [88, 0]
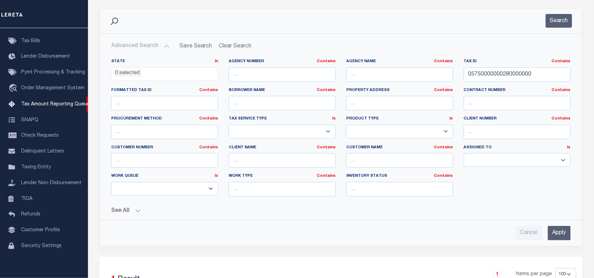
click at [556, 237] on input "Apply" at bounding box center [559, 233] width 23 height 14
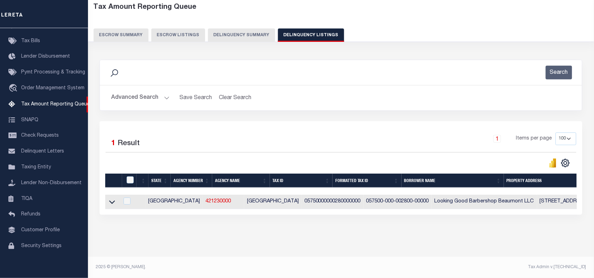
scroll to position [43, 0]
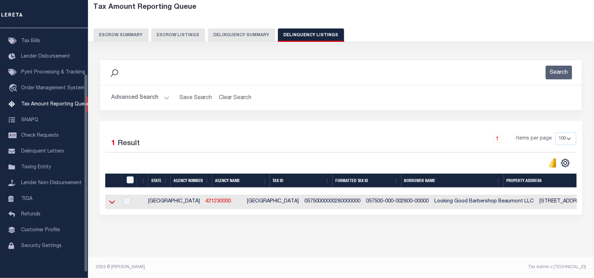
click at [111, 198] on icon at bounding box center [112, 201] width 6 height 7
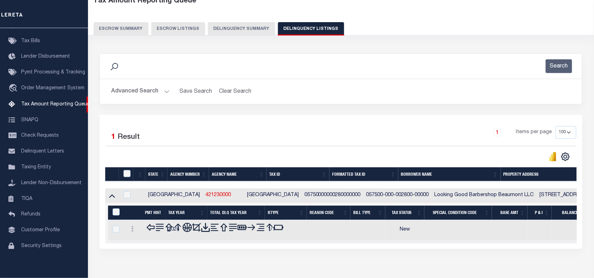
scroll to position [79, 0]
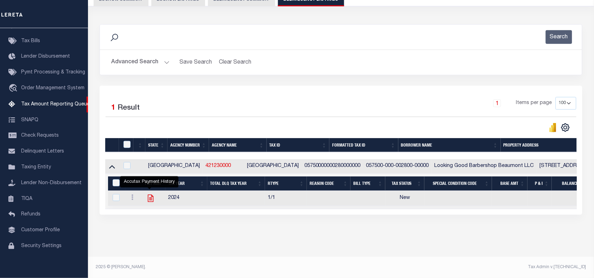
click at [149, 195] on icon "" at bounding box center [151, 198] width 6 height 7
checkbox input "true"
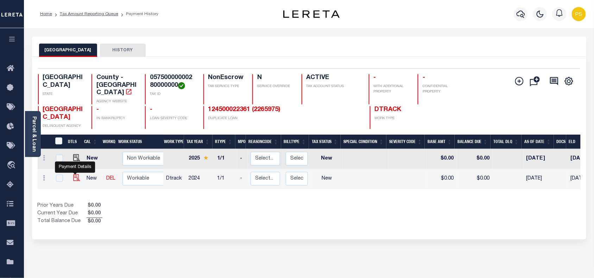
click at [76, 175] on img "" at bounding box center [76, 178] width 7 height 7
checkbox input "true"
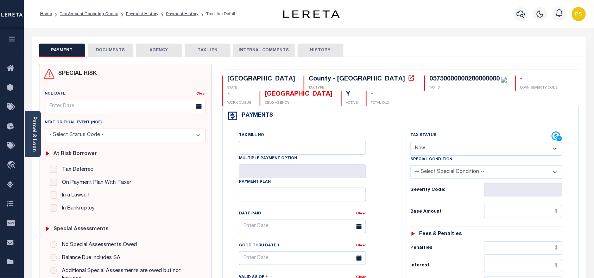
click at [460, 146] on select "- Select Status Code - Open Due/Unpaid Paid Incomplete No Tax Due Internal Refu…" at bounding box center [487, 149] width 152 height 14
select select "DUE"
click at [411, 143] on select "- Select Status Code - Open Due/Unpaid Paid Incomplete No Tax Due Internal Refu…" at bounding box center [487, 149] width 152 height 14
type input "[DATE]"
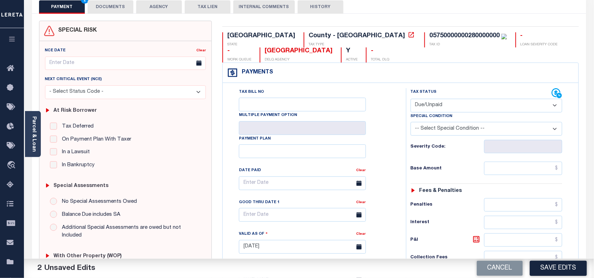
scroll to position [44, 0]
click at [559, 170] on input "text" at bounding box center [523, 167] width 78 height 13
paste input "2,822.96"
type input "$2,822.96"
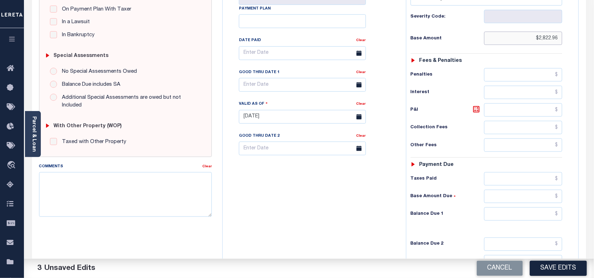
scroll to position [176, 0]
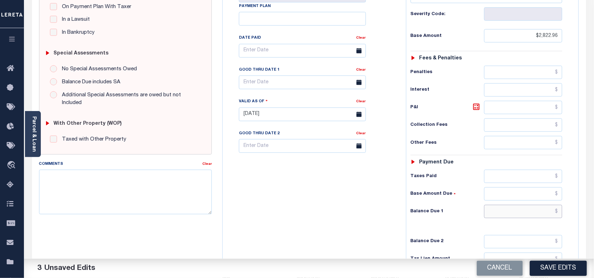
click at [558, 214] on input "text" at bounding box center [523, 211] width 78 height 13
paste input "4,098.94"
type input "$4,098.94"
click at [475, 108] on icon at bounding box center [476, 107] width 4 height 4
type input "$1,275.98"
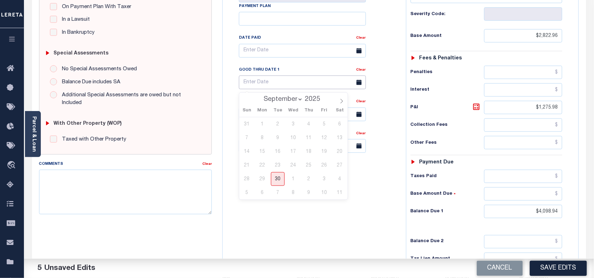
click at [264, 86] on input "text" at bounding box center [302, 83] width 127 height 14
click at [342, 100] on icon at bounding box center [341, 101] width 5 height 5
select select "9"
click at [322, 180] on span "31" at bounding box center [324, 179] width 14 height 14
type input "[DATE]"
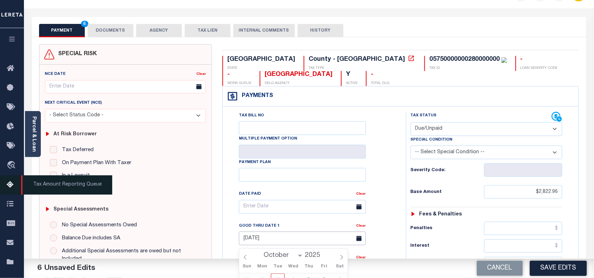
scroll to position [0, 0]
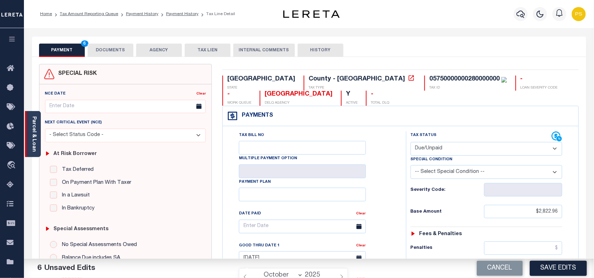
click at [32, 143] on link "Parcel & Loan" at bounding box center [33, 134] width 5 height 36
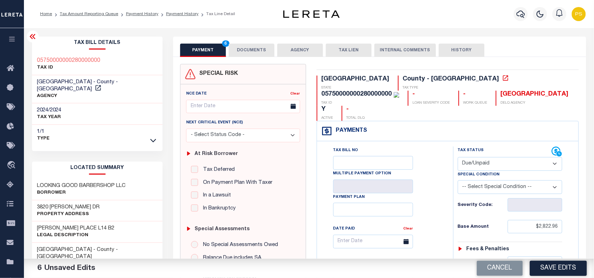
click at [254, 45] on button "DOCUMENTS" at bounding box center [252, 50] width 46 height 13
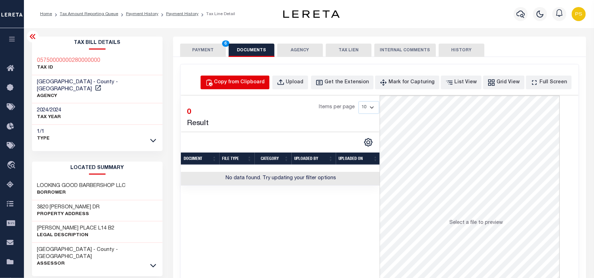
click at [260, 83] on div "Copy from Clipboard" at bounding box center [239, 83] width 51 height 8
select select "POP"
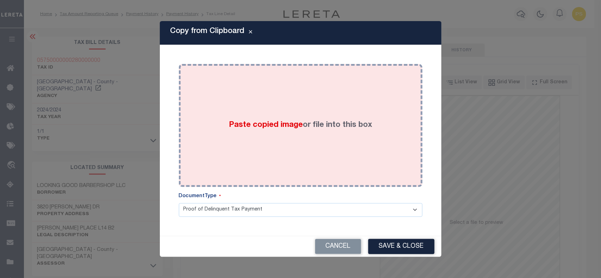
click at [300, 141] on div "Paste copied image or file into this box" at bounding box center [300, 125] width 233 height 113
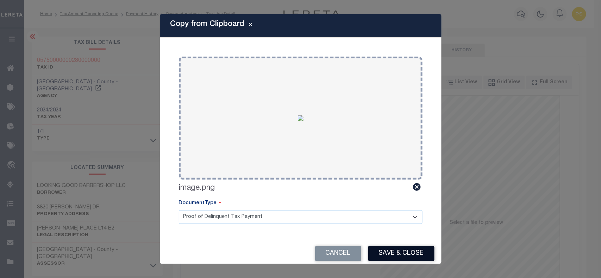
click at [414, 254] on button "Save & Close" at bounding box center [401, 253] width 66 height 15
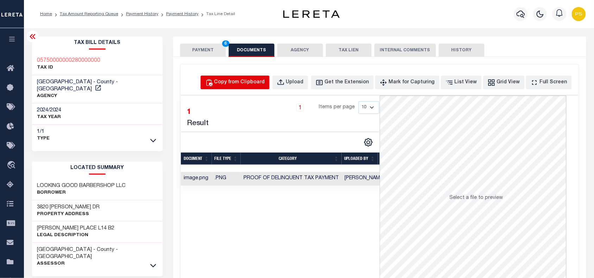
click at [261, 84] on div "Copy from Clipboard" at bounding box center [239, 83] width 51 height 8
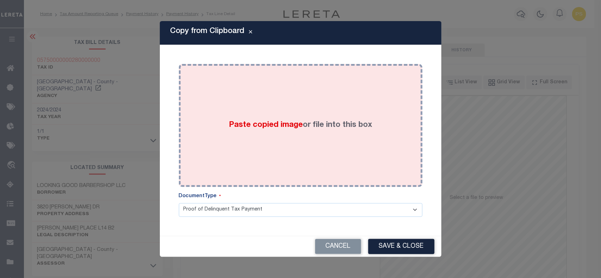
click at [317, 132] on div "Paste copied image or file into this box" at bounding box center [300, 125] width 233 height 113
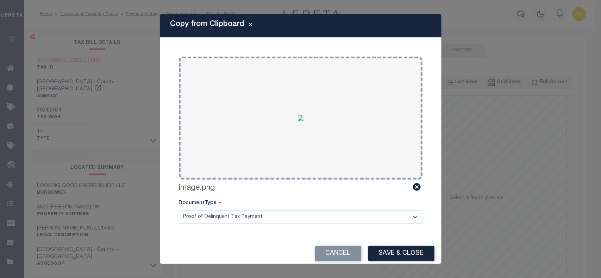
click at [422, 259] on button "Save & Close" at bounding box center [401, 253] width 66 height 15
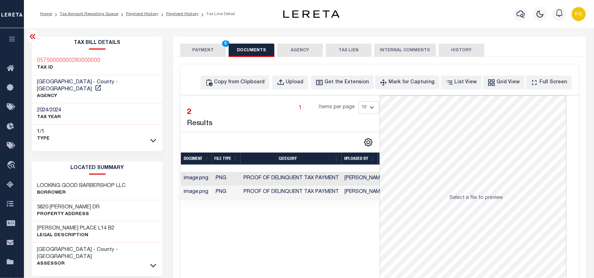
click at [187, 46] on button "PAYMENT 6" at bounding box center [203, 50] width 46 height 13
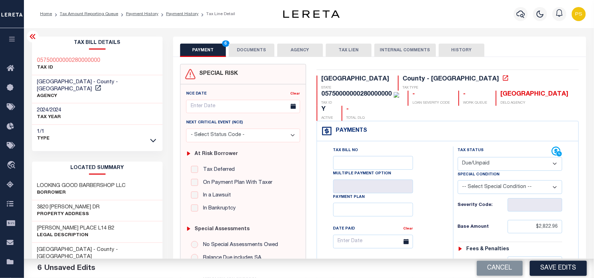
click at [565, 270] on button "Save Edits" at bounding box center [558, 268] width 57 height 15
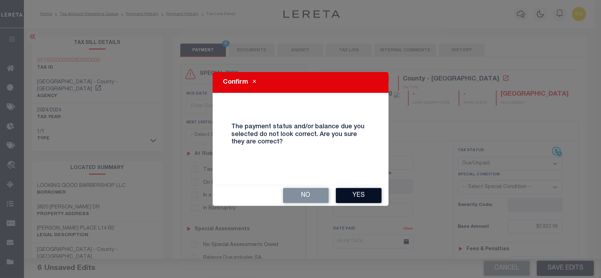
click at [370, 194] on button "Yes" at bounding box center [359, 195] width 46 height 15
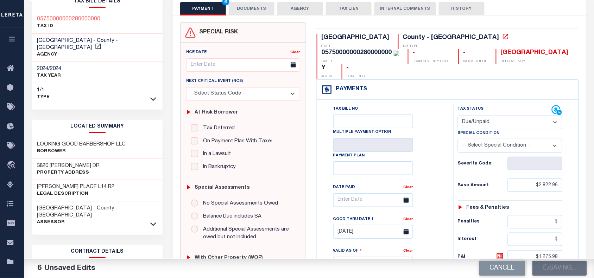
checkbox input "false"
type input "$2,822.96"
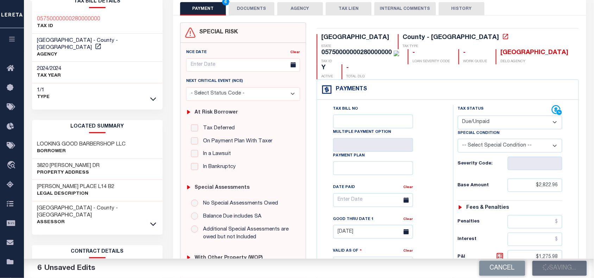
type input "$1,275.98"
type input "$4,098.94"
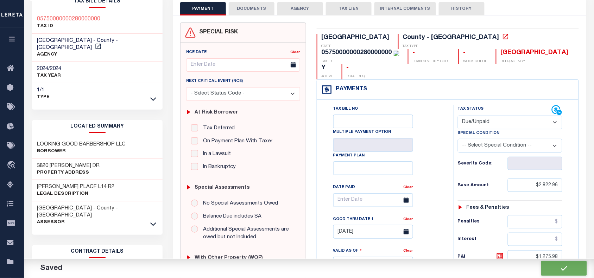
scroll to position [44, 0]
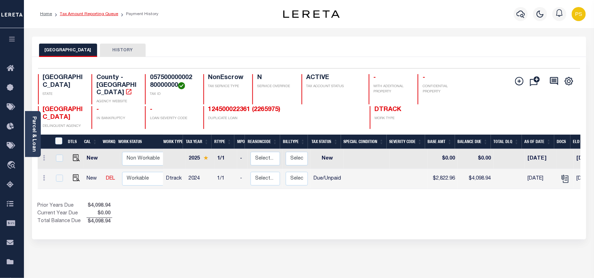
click at [85, 13] on link "Tax Amount Reporting Queue" at bounding box center [89, 14] width 58 height 4
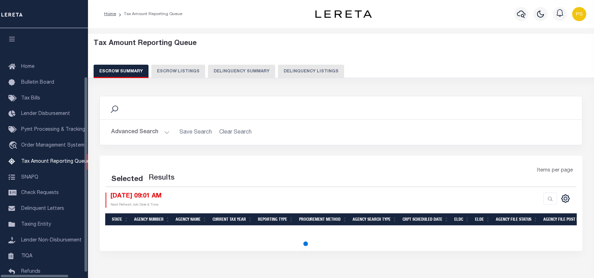
click at [321, 76] on button "Delinquency Listings" at bounding box center [311, 71] width 66 height 13
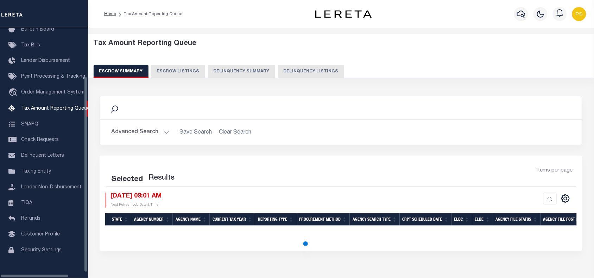
select select "100"
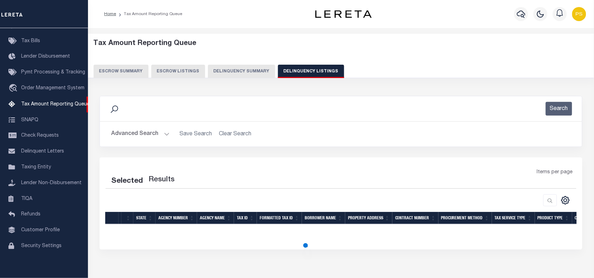
select select "100"
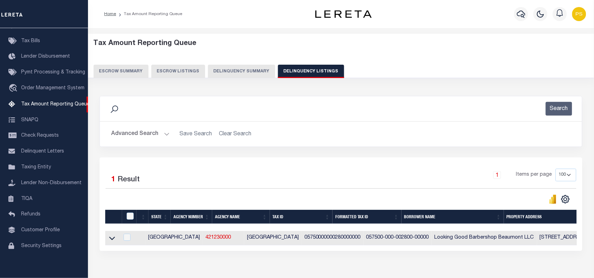
scroll to position [43, 0]
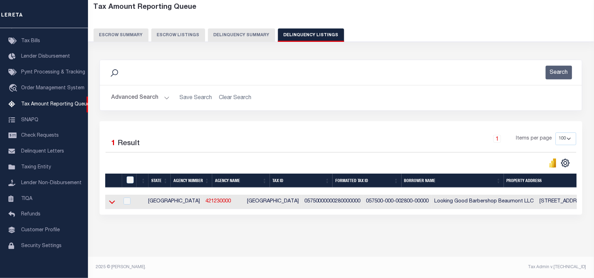
click at [112, 198] on icon at bounding box center [112, 201] width 6 height 7
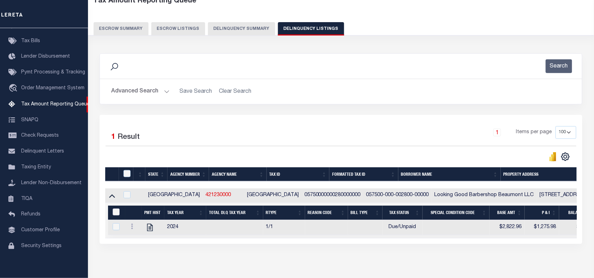
click at [116, 215] on input "&nbsp;" at bounding box center [116, 212] width 7 height 7
checkbox input "true"
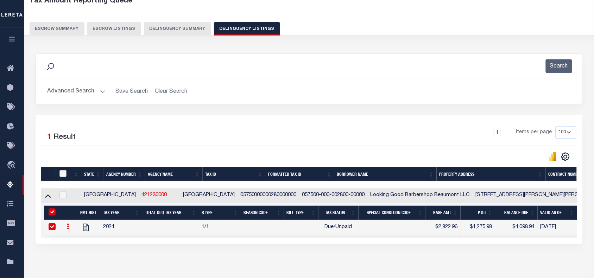
click at [62, 173] on input "checkbox" at bounding box center [62, 173] width 7 height 7
checkbox input "true"
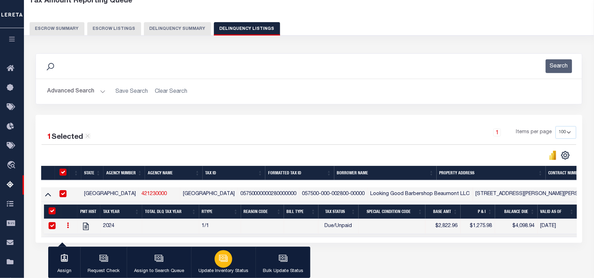
click at [224, 262] on icon "button" at bounding box center [224, 259] width 7 height 5
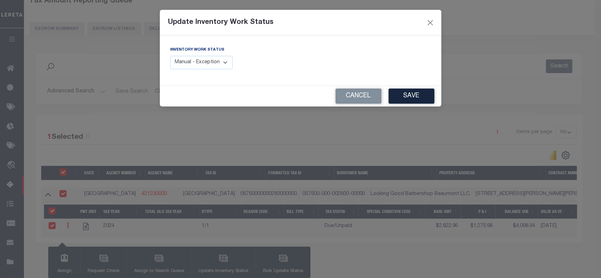
drag, startPoint x: 225, startPoint y: 63, endPoint x: 225, endPoint y: 67, distance: 4.3
click at [225, 63] on select "Manual - Exception Pended - Awaiting Search Late Add Exception Completed" at bounding box center [201, 63] width 63 height 14
select select "4"
click at [170, 56] on select "Manual - Exception Pended - Awaiting Search Late Add Exception Completed" at bounding box center [201, 63] width 63 height 14
click at [425, 98] on button "Save" at bounding box center [411, 96] width 46 height 15
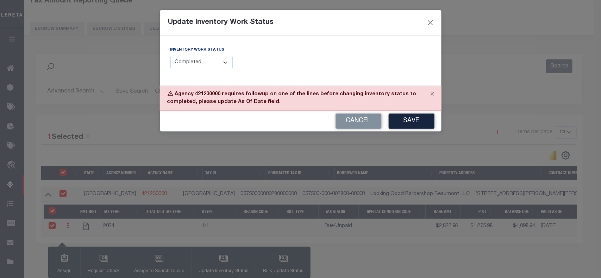
click at [223, 60] on select "Manual - Exception Pended - Awaiting Search Late Add Exception Completed" at bounding box center [201, 63] width 63 height 14
click at [170, 56] on select "Manual - Exception Pended - Awaiting Search Late Add Exception Completed" at bounding box center [201, 63] width 63 height 14
click at [415, 119] on button "Save" at bounding box center [411, 121] width 46 height 15
click at [415, 119] on div "Cancel Save" at bounding box center [301, 121] width 282 height 21
click at [217, 63] on select "Manual - Exception Pended - Awaiting Search Late Add Exception Completed" at bounding box center [201, 63] width 63 height 14
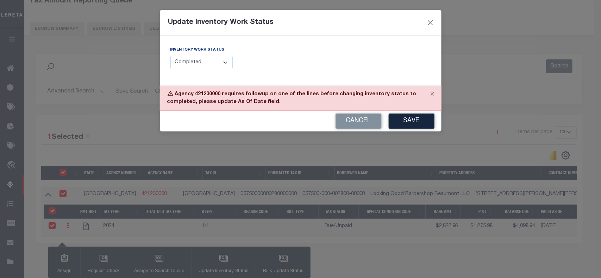
click at [170, 56] on select "Manual - Exception Pended - Awaiting Search Late Add Exception Completed" at bounding box center [201, 63] width 63 height 14
click at [425, 122] on button "Save" at bounding box center [411, 121] width 46 height 15
click at [197, 64] on select "Manual - Exception Pended - Awaiting Search Late Add Exception Completed" at bounding box center [201, 63] width 63 height 14
click at [170, 56] on select "Manual - Exception Pended - Awaiting Search Late Add Exception Completed" at bounding box center [201, 63] width 63 height 14
click at [409, 121] on button "Save" at bounding box center [411, 121] width 46 height 15
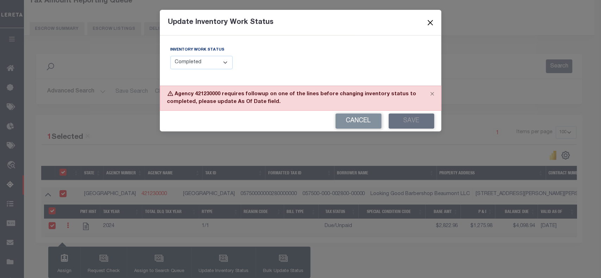
click at [430, 20] on button "Close" at bounding box center [429, 22] width 9 height 9
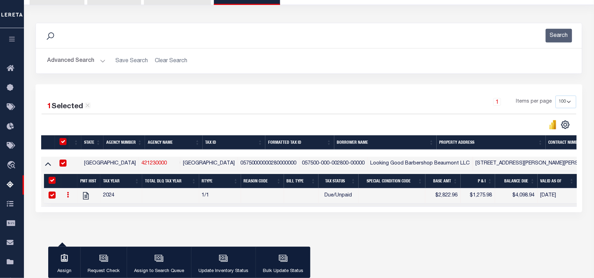
scroll to position [94, 0]
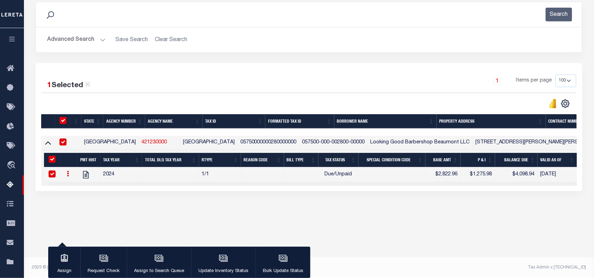
click at [62, 122] on input "checkbox" at bounding box center [62, 120] width 7 height 7
checkbox input "false"
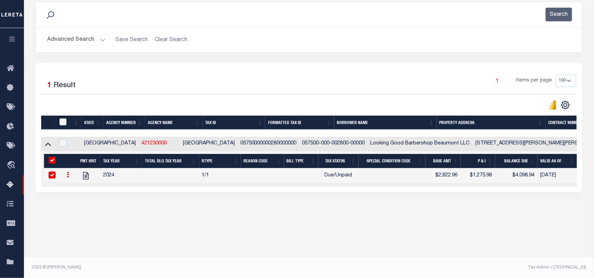
click at [50, 163] on input "&nbsp;" at bounding box center [52, 160] width 7 height 7
checkbox input "false"
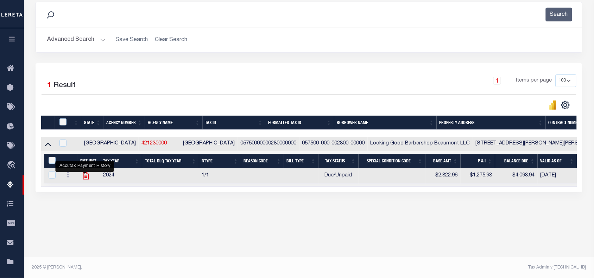
click at [83, 178] on icon "" at bounding box center [85, 175] width 9 height 9
checkbox input "true"
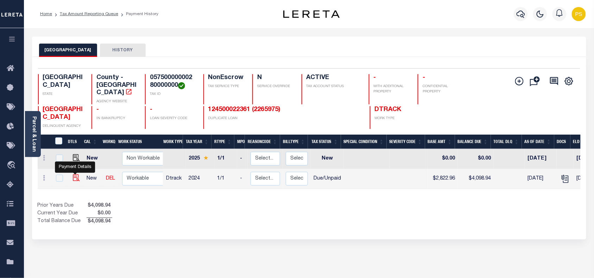
click at [74, 175] on img "" at bounding box center [76, 178] width 7 height 7
checkbox input "true"
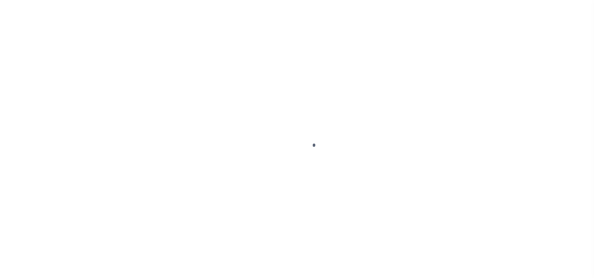
select select "DUE"
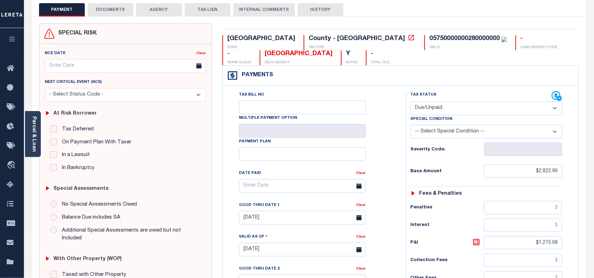
scroll to position [38, 0]
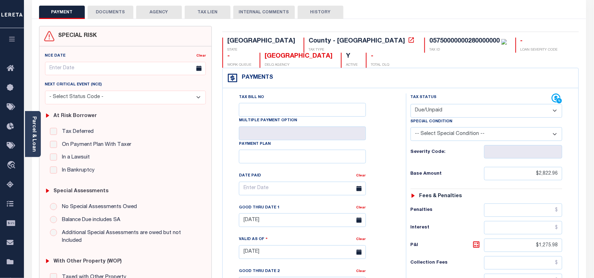
click at [106, 8] on button "DOCUMENTS" at bounding box center [111, 12] width 46 height 13
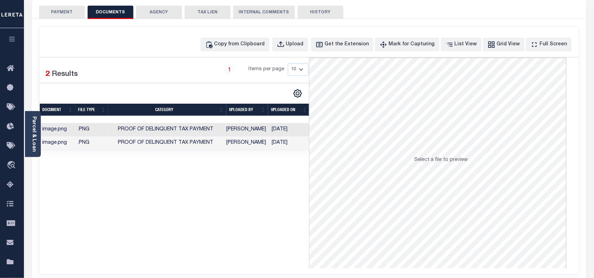
click at [56, 11] on button "PAYMENT" at bounding box center [62, 12] width 46 height 13
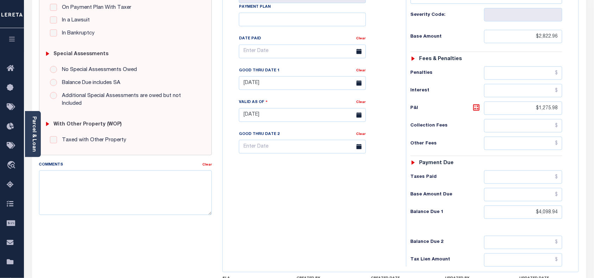
scroll to position [214, 0]
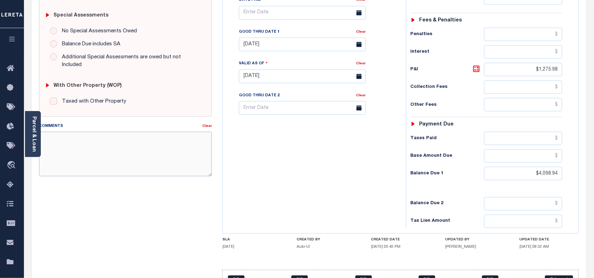
click at [146, 135] on textarea "Comments" at bounding box center [125, 154] width 173 height 44
click at [131, 166] on textarea "seeattached" at bounding box center [125, 154] width 173 height 44
click at [99, 132] on textarea "seeattached" at bounding box center [125, 154] width 173 height 44
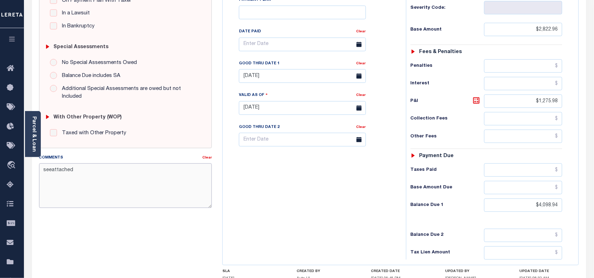
scroll to position [82, 0]
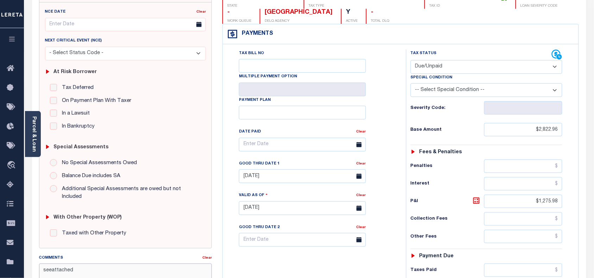
type textarea "seeattached"
click at [467, 64] on select "- Select Status Code - Open Due/Unpaid Paid Incomplete No Tax Due Internal Refu…" at bounding box center [487, 67] width 152 height 14
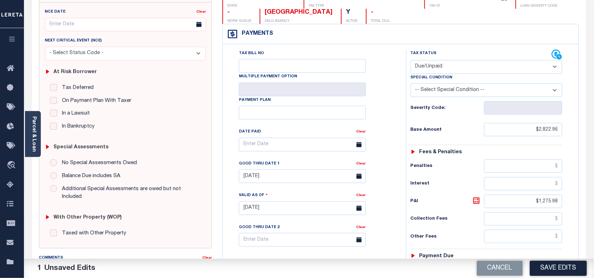
click at [555, 267] on button "Save Edits" at bounding box center [558, 268] width 57 height 15
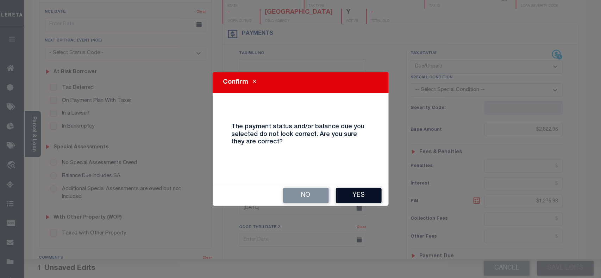
click at [354, 197] on button "Yes" at bounding box center [359, 195] width 46 height 15
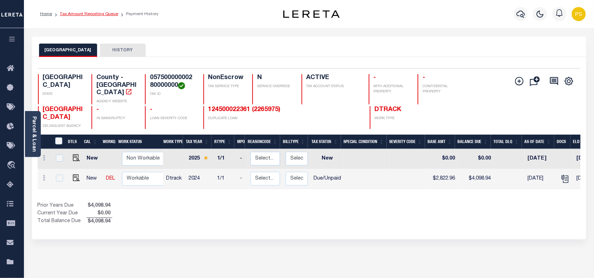
click at [80, 12] on link "Tax Amount Reporting Queue" at bounding box center [89, 14] width 58 height 4
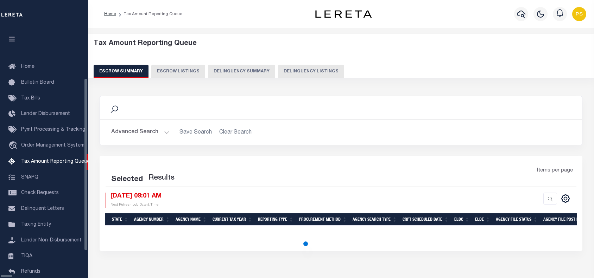
click at [278, 70] on button "Delinquency Listings" at bounding box center [311, 71] width 66 height 13
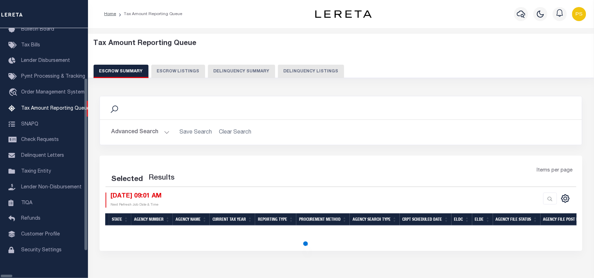
select select "100"
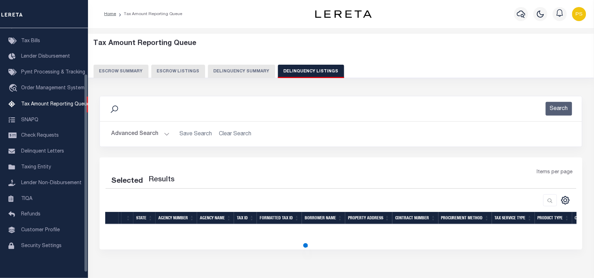
select select "100"
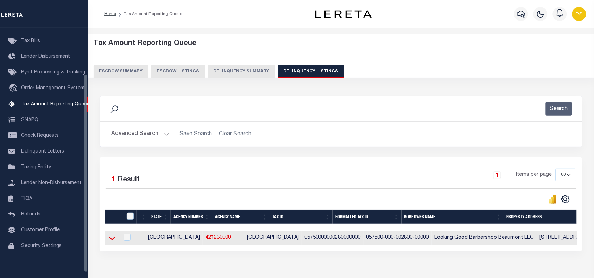
click at [113, 239] on icon at bounding box center [112, 238] width 6 height 7
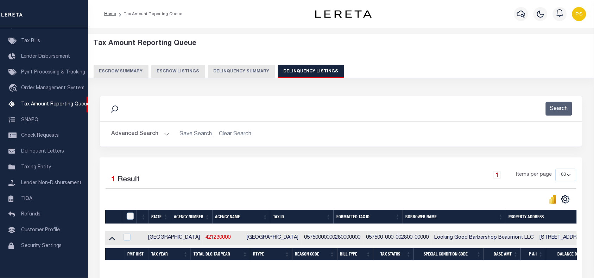
scroll to position [43, 0]
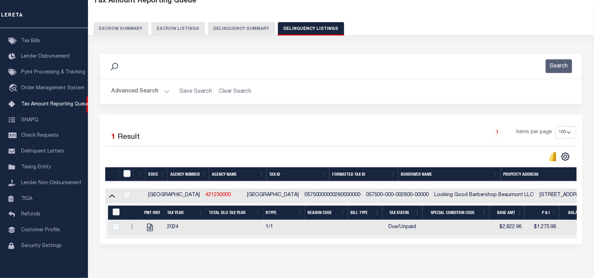
click at [115, 216] on input "&nbsp;" at bounding box center [116, 212] width 7 height 7
checkbox input "true"
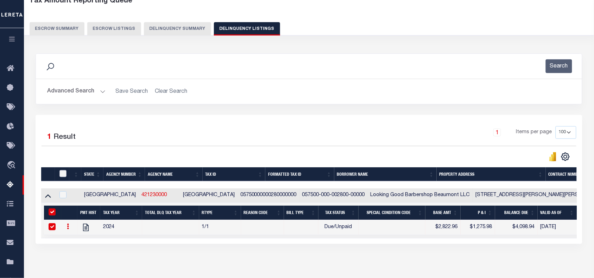
click at [64, 175] on input "checkbox" at bounding box center [62, 173] width 7 height 7
checkbox input "true"
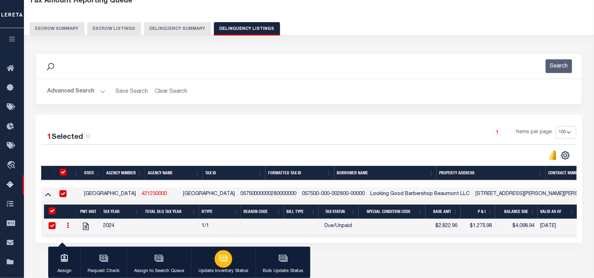
click at [228, 263] on div "button" at bounding box center [224, 260] width 18 height 18
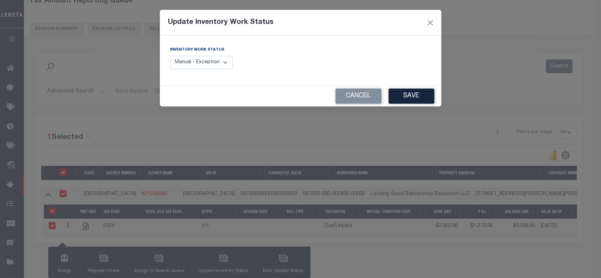
click at [223, 60] on select "Manual - Exception Pended - Awaiting Search Late Add Exception Completed" at bounding box center [201, 63] width 63 height 14
select select "4"
click at [170, 56] on select "Manual - Exception Pended - Awaiting Search Late Add Exception Completed" at bounding box center [201, 63] width 63 height 14
click at [405, 97] on button "Save" at bounding box center [411, 96] width 46 height 15
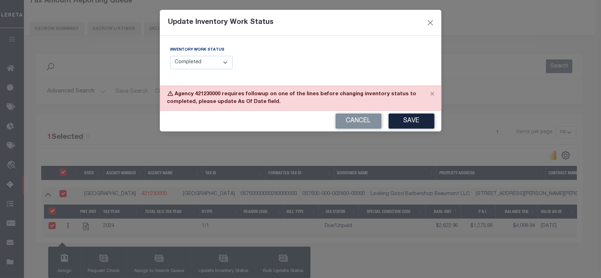
click at [204, 64] on select "Manual - Exception Pended - Awaiting Search Late Add Exception Completed" at bounding box center [201, 63] width 63 height 14
click at [170, 56] on select "Manual - Exception Pended - Awaiting Search Late Add Exception Completed" at bounding box center [201, 63] width 63 height 14
click at [408, 124] on button "Save" at bounding box center [411, 121] width 46 height 15
click at [210, 64] on select "Manual - Exception Pended - Awaiting Search Late Add Exception Completed" at bounding box center [201, 63] width 63 height 14
click at [170, 56] on select "Manual - Exception Pended - Awaiting Search Late Add Exception Completed" at bounding box center [201, 63] width 63 height 14
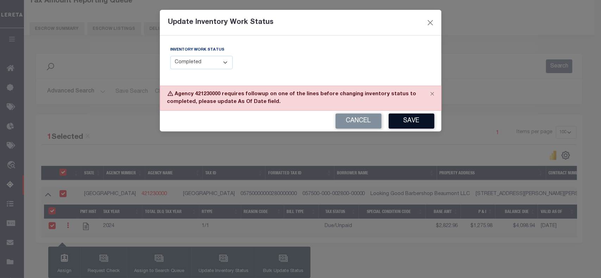
click at [419, 121] on button "Save" at bounding box center [411, 121] width 46 height 15
click at [431, 22] on button "Close" at bounding box center [429, 22] width 9 height 9
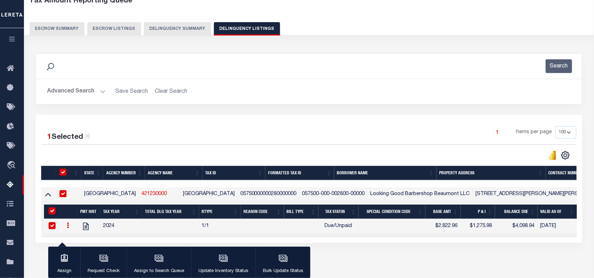
click at [62, 170] on th at bounding box center [62, 173] width 14 height 14
click at [63, 174] on input "checkbox" at bounding box center [62, 172] width 7 height 7
checkbox input "false"
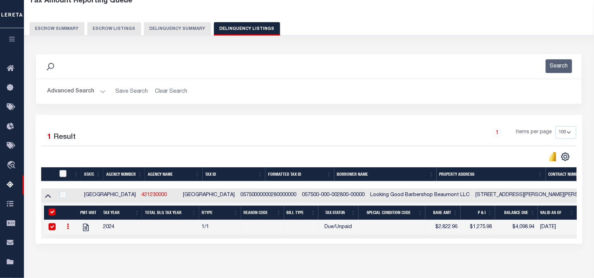
checkbox input "false"
click at [52, 210] on th "&nbsp;" at bounding box center [52, 213] width 17 height 14
click at [52, 213] on input "&nbsp;" at bounding box center [52, 212] width 7 height 7
checkbox input "false"
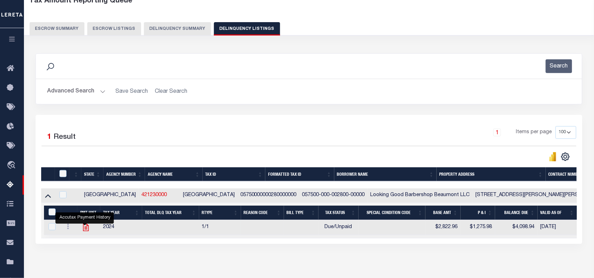
click at [85, 228] on icon "" at bounding box center [86, 227] width 6 height 7
checkbox input "true"
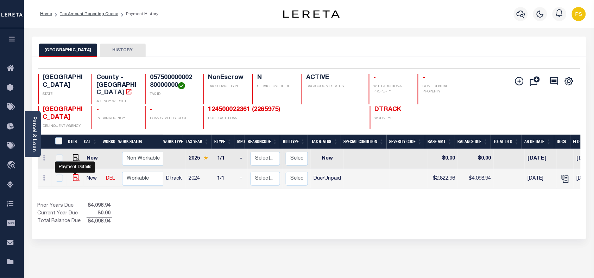
click at [74, 175] on img "" at bounding box center [76, 178] width 7 height 7
checkbox input "true"
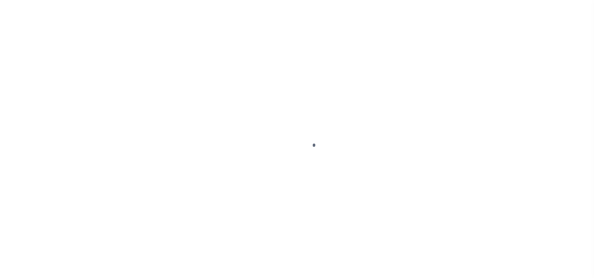
select select "DUE"
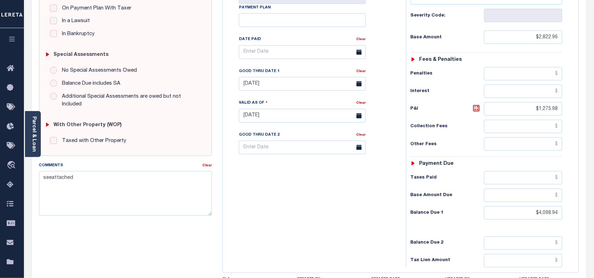
scroll to position [176, 0]
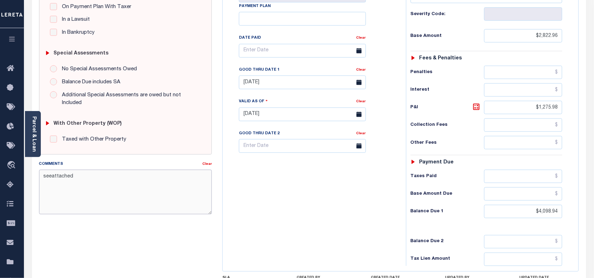
click at [118, 182] on textarea "seeattached" at bounding box center [125, 192] width 173 height 44
click at [50, 170] on textarea "seeattached." at bounding box center [125, 192] width 173 height 44
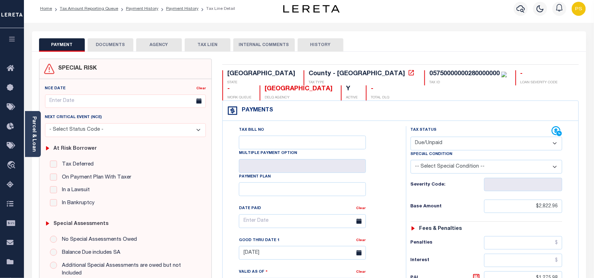
scroll to position [0, 0]
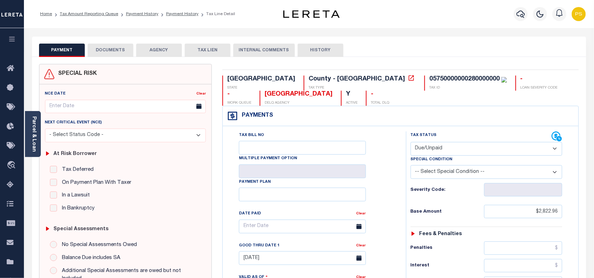
type textarea "see attached."
click at [120, 53] on button "DOCUMENTS" at bounding box center [111, 50] width 46 height 13
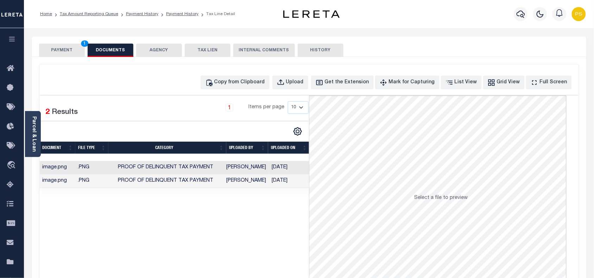
click at [66, 46] on button "PAYMENT 1" at bounding box center [62, 50] width 46 height 13
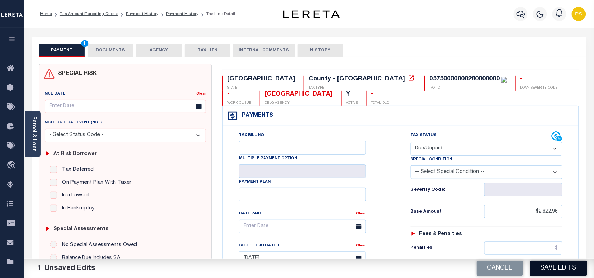
click at [560, 268] on button "Save Edits" at bounding box center [558, 268] width 57 height 15
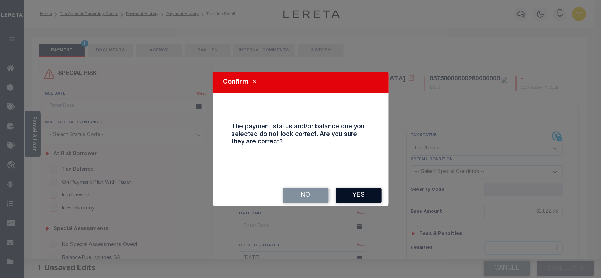
click at [351, 195] on button "Yes" at bounding box center [359, 195] width 46 height 15
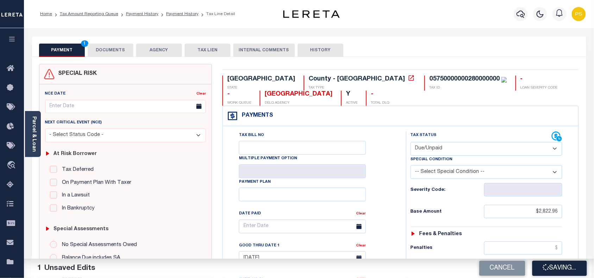
checkbox input "false"
type input "$2,822.96"
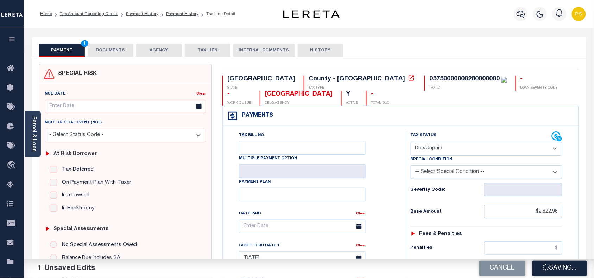
type input "$1,275.98"
type input "$4,098.94"
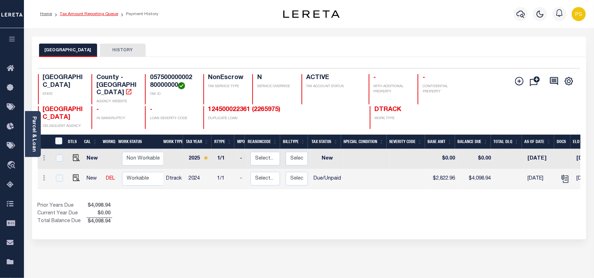
click at [93, 13] on link "Tax Amount Reporting Queue" at bounding box center [89, 14] width 58 height 4
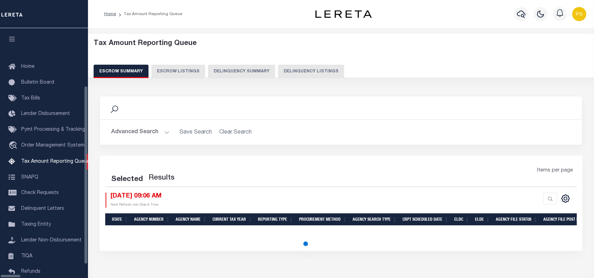
click at [284, 68] on button "Delinquency Listings" at bounding box center [311, 71] width 66 height 13
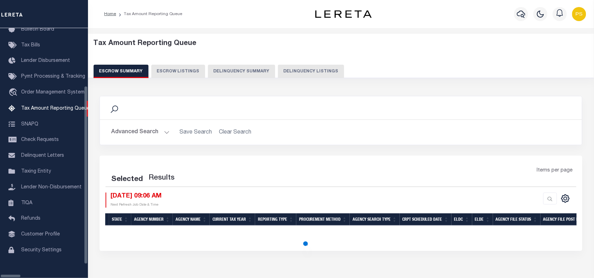
select select "100"
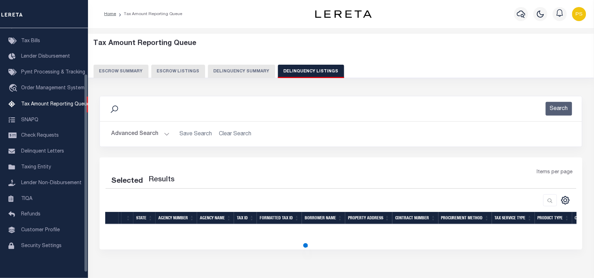
select select "100"
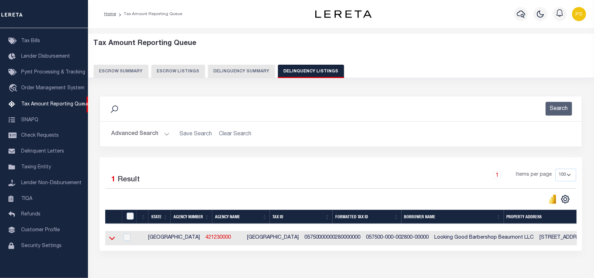
click at [113, 240] on icon at bounding box center [112, 238] width 6 height 7
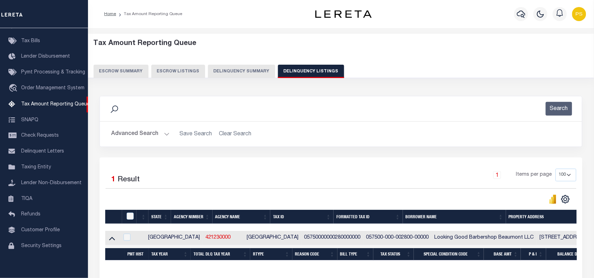
scroll to position [43, 0]
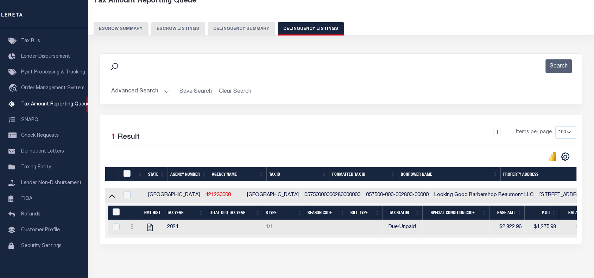
click at [119, 208] on th "&nbsp;" at bounding box center [116, 213] width 17 height 14
click at [117, 212] on input "&nbsp;" at bounding box center [116, 212] width 7 height 7
checkbox input "true"
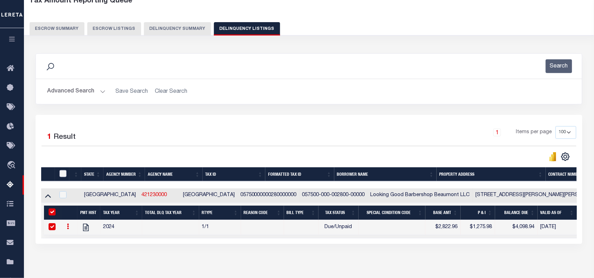
click at [63, 176] on input "checkbox" at bounding box center [62, 173] width 7 height 7
checkbox input "true"
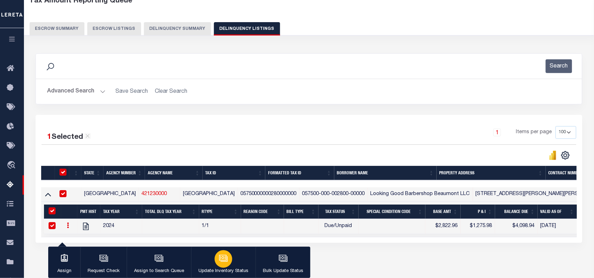
click at [232, 263] on button "Update Inventory Status" at bounding box center [223, 263] width 64 height 32
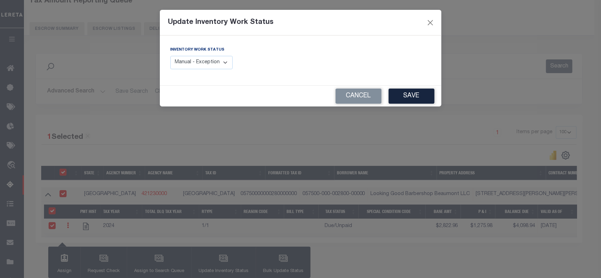
click at [221, 63] on select "Manual - Exception Pended - Awaiting Search Late Add Exception Completed" at bounding box center [201, 63] width 63 height 14
select select "4"
click at [170, 56] on select "Manual - Exception Pended - Awaiting Search Late Add Exception Completed" at bounding box center [201, 63] width 63 height 14
click at [396, 103] on button "Save" at bounding box center [411, 96] width 46 height 15
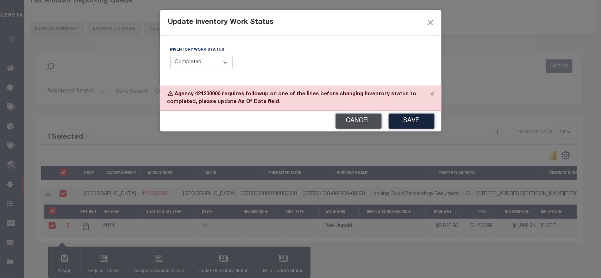
click at [351, 122] on button "Cancel" at bounding box center [358, 121] width 46 height 15
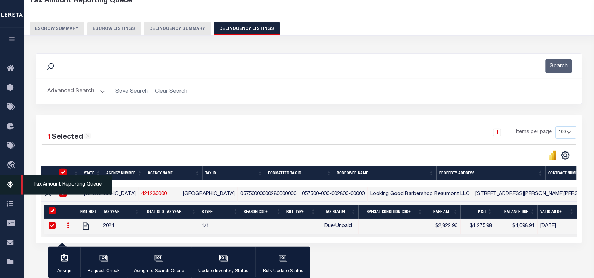
click at [9, 182] on icon at bounding box center [12, 185] width 11 height 9
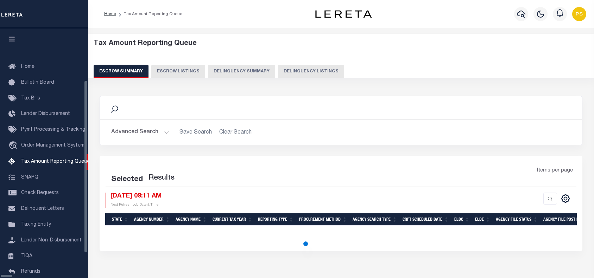
click at [263, 72] on button "Delinquency Summary" at bounding box center [241, 71] width 67 height 13
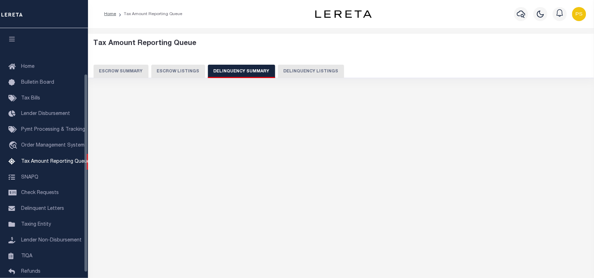
scroll to position [57, 0]
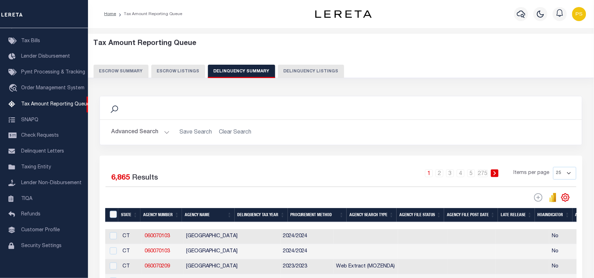
click at [305, 75] on button "Delinquency Listings" at bounding box center [311, 71] width 66 height 13
select select
select select "100"
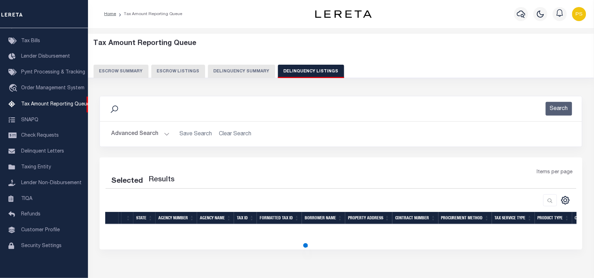
select select "100"
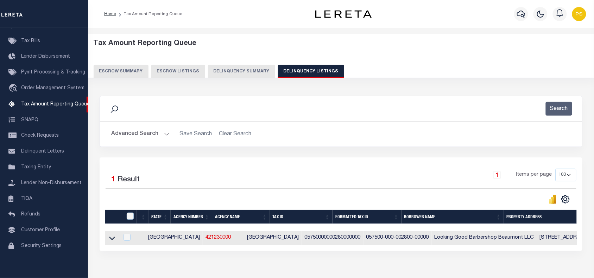
click at [136, 134] on button "Advanced Search" at bounding box center [140, 134] width 58 height 14
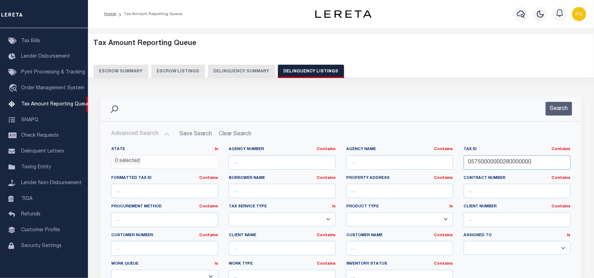
click at [493, 159] on input "05750000000280000000" at bounding box center [517, 163] width 107 height 14
paste input "2332200000024"
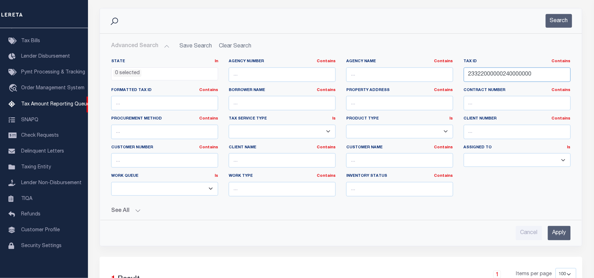
scroll to position [132, 0]
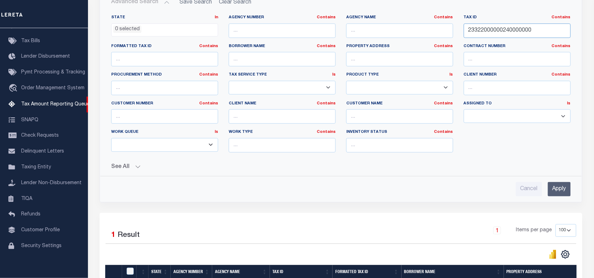
type input "23322000000240000000"
click at [559, 191] on input "Apply" at bounding box center [559, 189] width 23 height 14
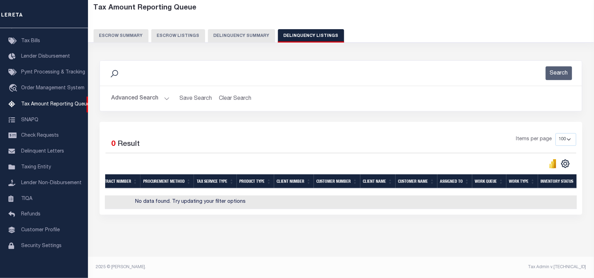
scroll to position [0, 0]
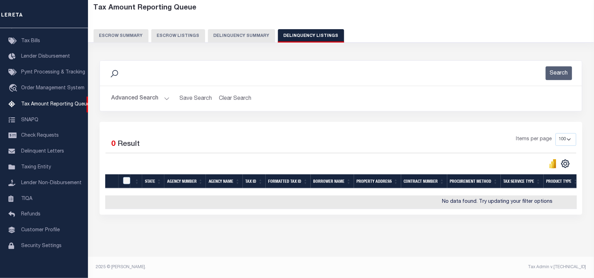
click at [134, 96] on button "Advanced Search" at bounding box center [140, 99] width 58 height 14
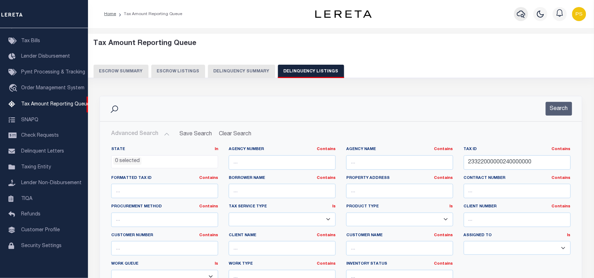
click at [523, 13] on icon "button" at bounding box center [521, 14] width 8 height 8
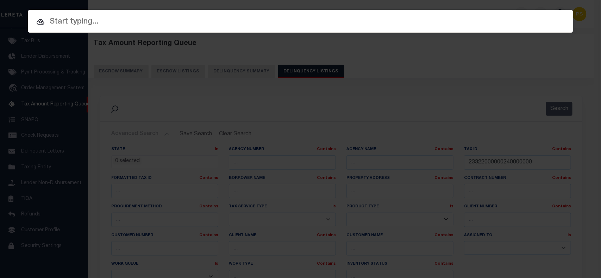
paste input "125500015255"
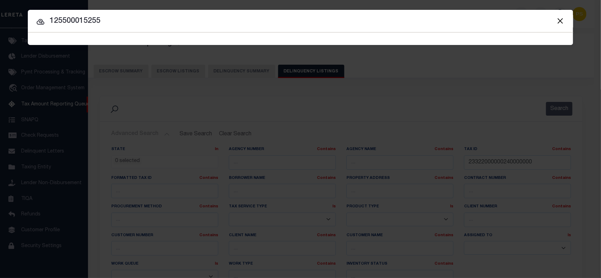
type input "125500015255"
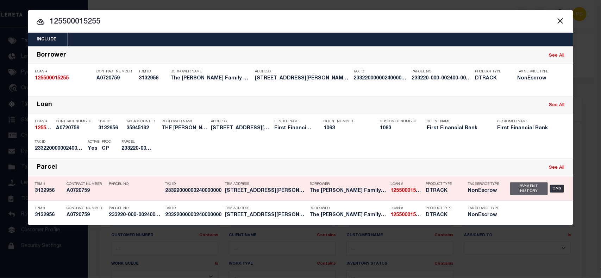
click at [523, 189] on div "Payment History" at bounding box center [529, 189] width 38 height 13
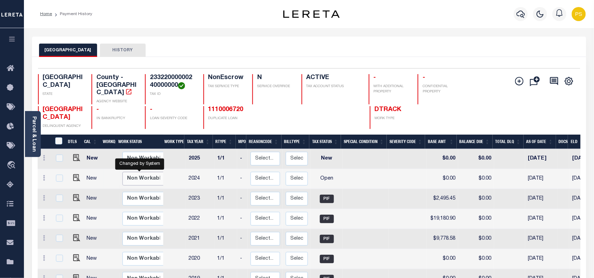
click at [133, 173] on select "Non Workable Workable" at bounding box center [143, 179] width 42 height 14
checkbox input "true"
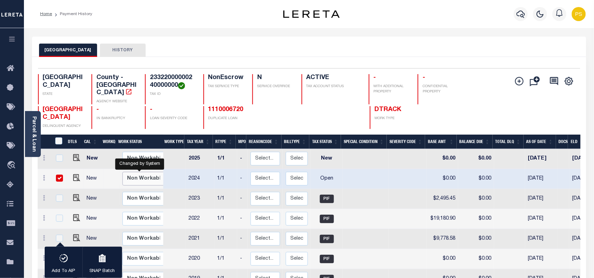
select select "false"
click at [122, 172] on select "Non Workable Workable" at bounding box center [143, 179] width 42 height 14
checkbox input "false"
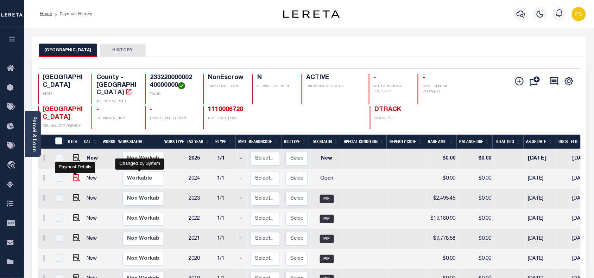
click at [76, 175] on img "" at bounding box center [76, 178] width 7 height 7
checkbox input "true"
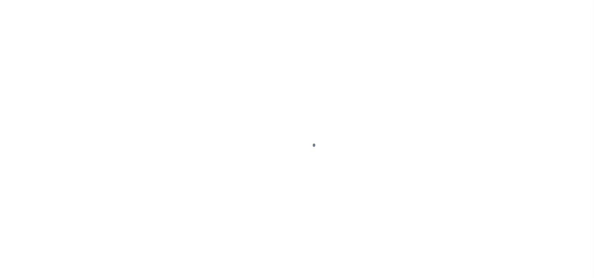
select select "OP2"
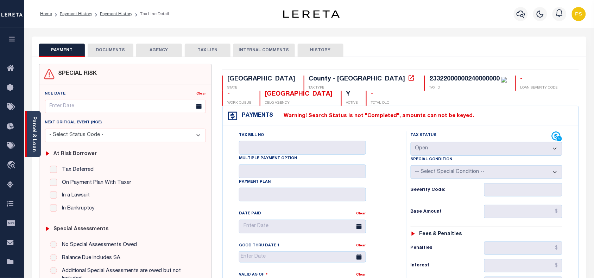
click at [32, 127] on link "Parcel & Loan" at bounding box center [33, 134] width 5 height 36
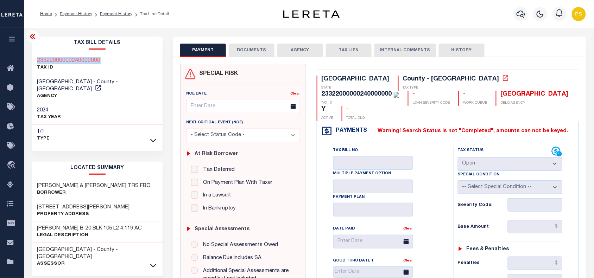
drag, startPoint x: 34, startPoint y: 59, endPoint x: 120, endPoint y: 63, distance: 85.3
click at [120, 63] on div "23322000000240000000 TAX ID" at bounding box center [97, 64] width 131 height 21
copy h3 "23322000000240000000"
click at [110, 13] on link "Payment History" at bounding box center [116, 14] width 32 height 4
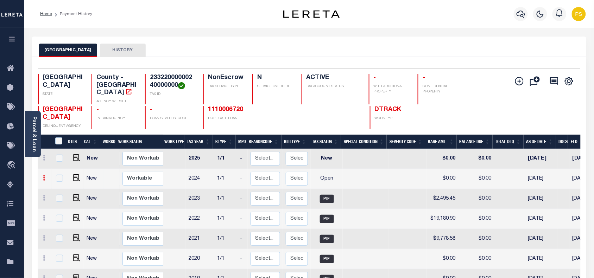
click at [44, 175] on icon at bounding box center [44, 178] width 2 height 6
click at [59, 187] on img at bounding box center [60, 190] width 7 height 7
checkbox input "true"
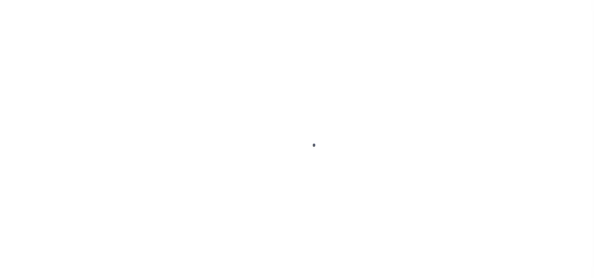
select select "OP2"
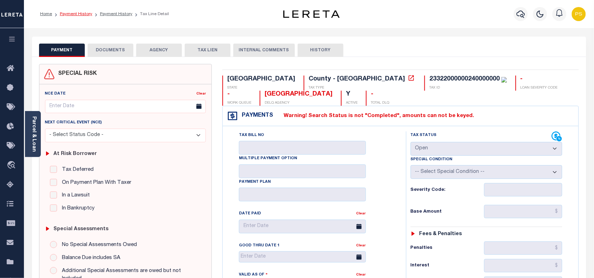
click at [79, 15] on link "Payment History" at bounding box center [76, 14] width 32 height 4
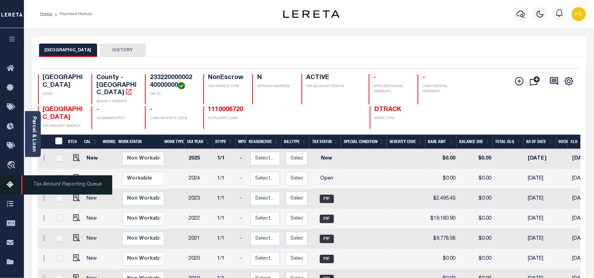
click at [12, 184] on icon at bounding box center [12, 185] width 11 height 9
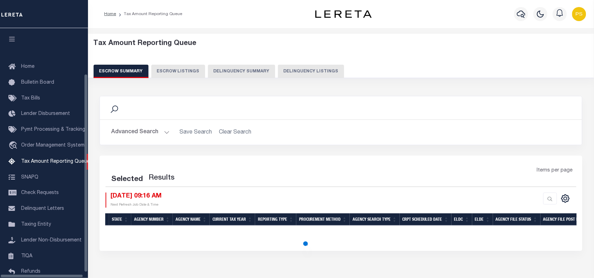
click at [296, 69] on button "Delinquency Listings" at bounding box center [311, 71] width 66 height 13
select select "100"
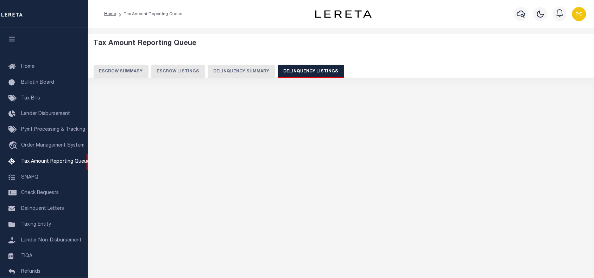
select select "100"
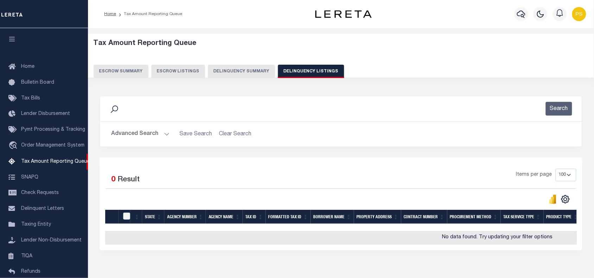
scroll to position [57, 0]
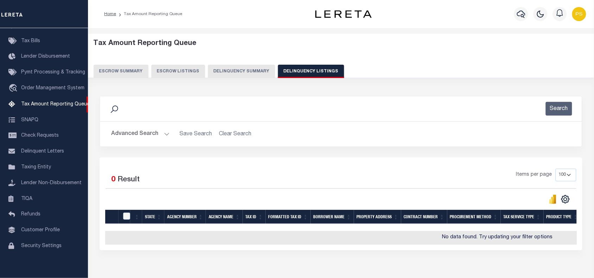
click at [127, 136] on button "Advanced Search" at bounding box center [140, 134] width 58 height 14
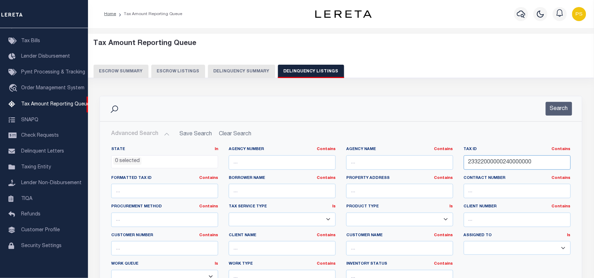
click at [483, 162] on input "23322000000240000000" at bounding box center [517, 163] width 107 height 14
paste input "3000560000312"
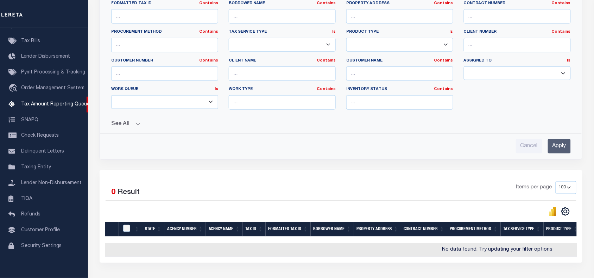
scroll to position [176, 0]
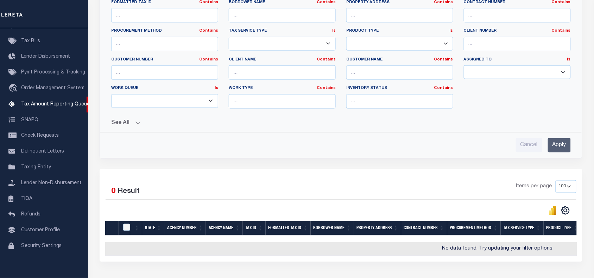
type input "30005600003120000000"
click at [562, 144] on input "Apply" at bounding box center [559, 145] width 23 height 14
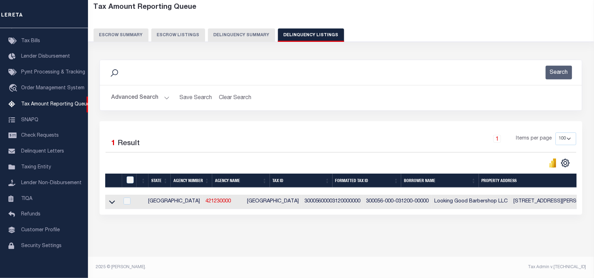
scroll to position [43, 0]
drag, startPoint x: 110, startPoint y: 200, endPoint x: 128, endPoint y: 206, distance: 19.7
click at [110, 200] on icon at bounding box center [112, 201] width 6 height 7
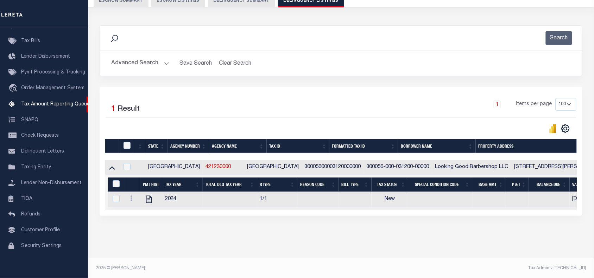
scroll to position [79, 0]
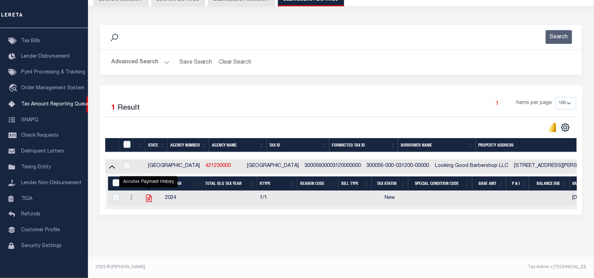
click at [148, 197] on icon "" at bounding box center [149, 198] width 6 height 7
checkbox input "true"
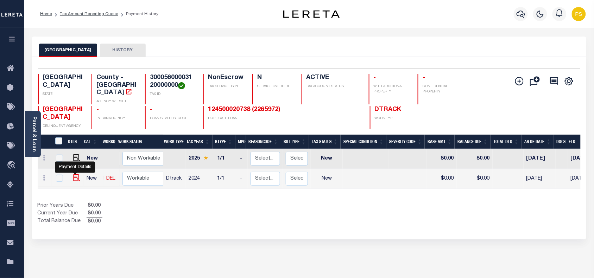
click at [77, 175] on img "" at bounding box center [76, 178] width 7 height 7
checkbox input "true"
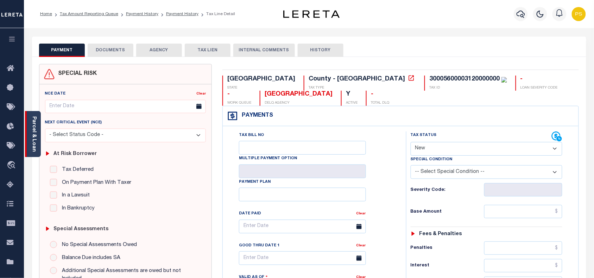
click at [29, 134] on div "Parcel & Loan" at bounding box center [33, 134] width 16 height 46
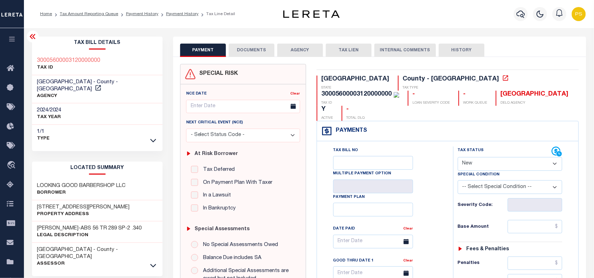
click at [476, 157] on select "- Select Status Code - Open Due/Unpaid Paid Incomplete No Tax Due Internal Refu…" at bounding box center [510, 164] width 105 height 14
select select "DUE"
click at [458, 157] on select "- Select Status Code - Open Due/Unpaid Paid Incomplete No Tax Due Internal Refu…" at bounding box center [510, 164] width 105 height 14
type input "[DATE]"
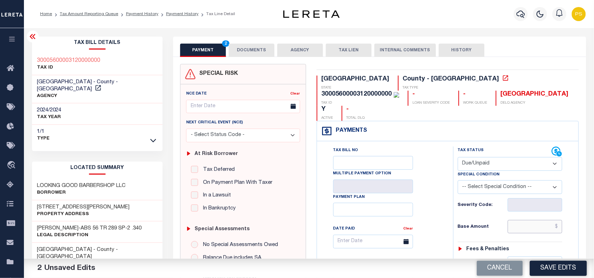
click at [559, 220] on input "text" at bounding box center [535, 226] width 55 height 13
paste input "6,617.55"
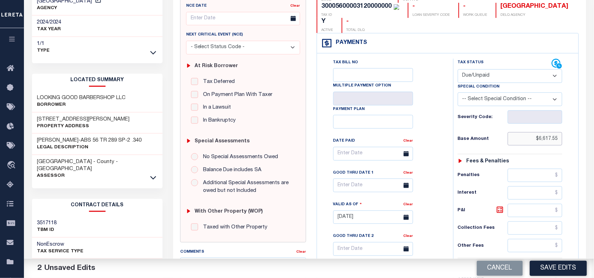
scroll to position [132, 0]
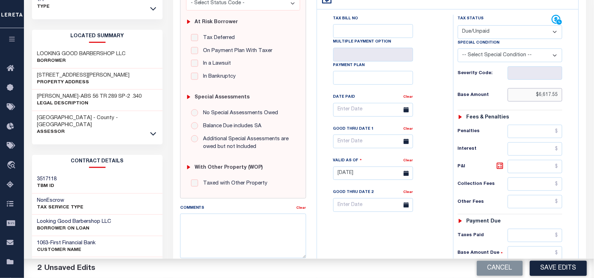
type input "$6,617.55"
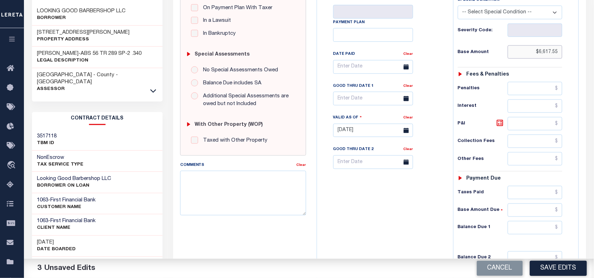
scroll to position [176, 0]
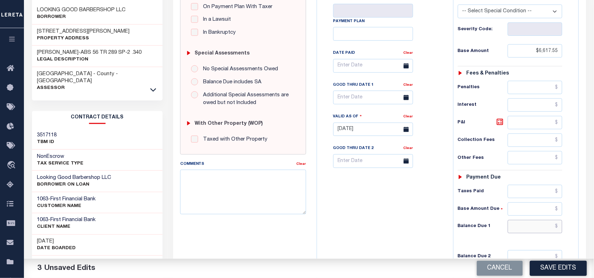
click at [558, 220] on input "text" at bounding box center [535, 226] width 55 height 13
paste input "9,608.66"
type input "$9,608.66"
click at [500, 118] on icon at bounding box center [500, 122] width 8 height 8
type input "$2,991.11"
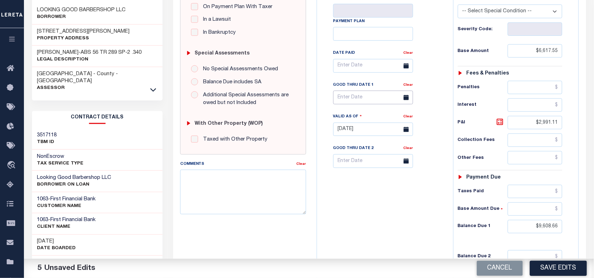
click at [349, 91] on input "text" at bounding box center [373, 98] width 80 height 14
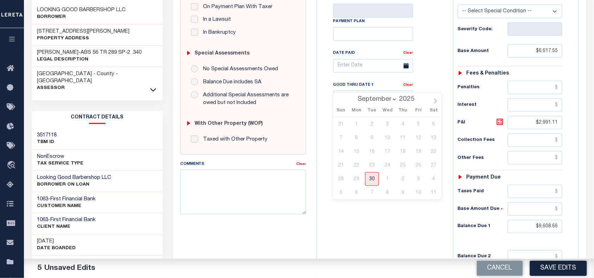
click at [434, 104] on icon at bounding box center [435, 101] width 5 height 5
select select "9"
click at [416, 180] on span "31" at bounding box center [419, 179] width 14 height 14
type input "10/31/2025"
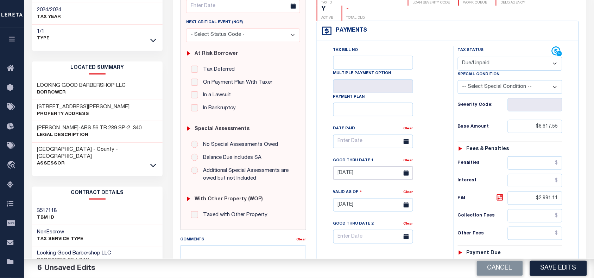
scroll to position [0, 0]
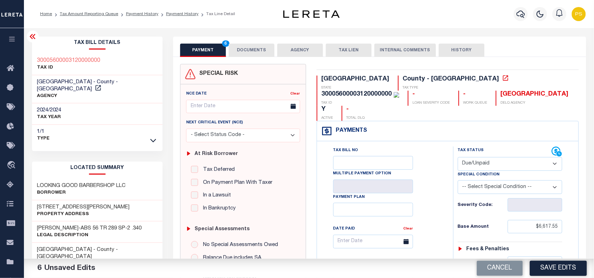
click at [241, 50] on button "DOCUMENTS" at bounding box center [252, 50] width 46 height 13
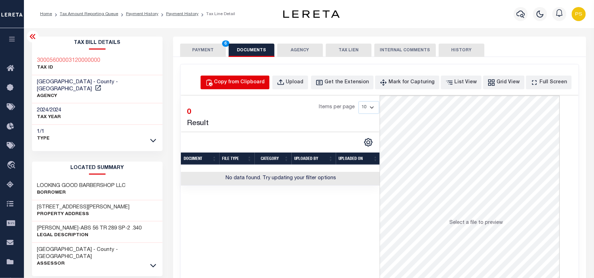
click at [250, 79] on div "Copy from Clipboard" at bounding box center [239, 83] width 51 height 8
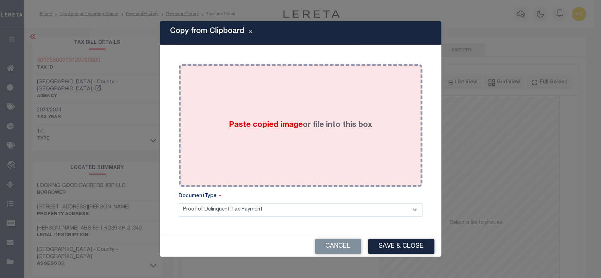
click at [307, 140] on div "Paste copied image or file into this box" at bounding box center [300, 125] width 233 height 113
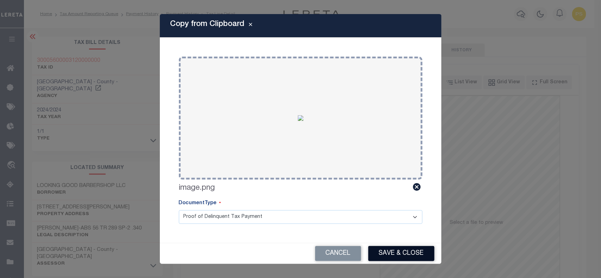
click at [405, 258] on button "Save & Close" at bounding box center [401, 253] width 66 height 15
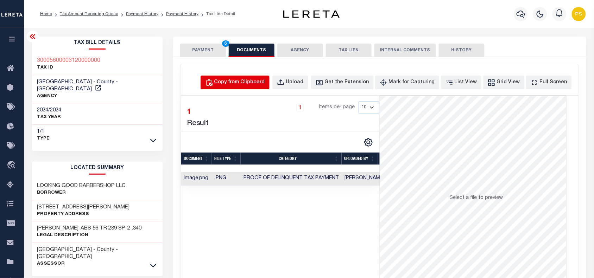
click at [253, 83] on div "Copy from Clipboard" at bounding box center [239, 83] width 51 height 8
select select "POP"
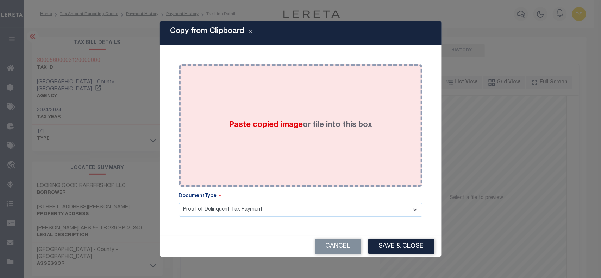
click at [249, 78] on div "Paste copied image or file into this box" at bounding box center [300, 125] width 233 height 113
click at [251, 115] on div "Paste copied image or file into this box" at bounding box center [300, 125] width 233 height 113
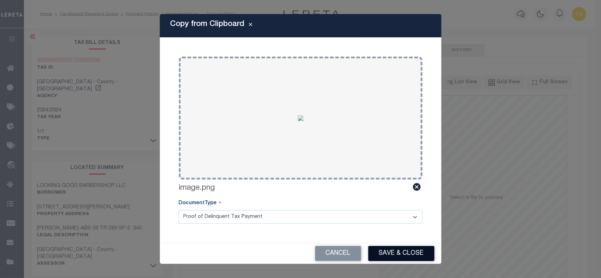
click at [407, 253] on button "Save & Close" at bounding box center [401, 253] width 66 height 15
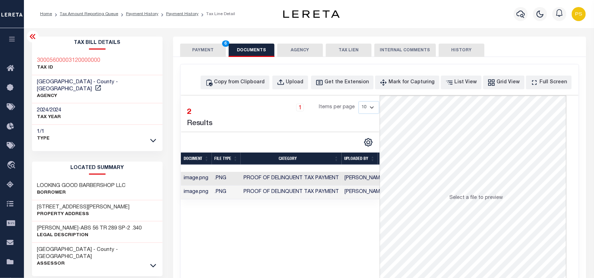
click at [198, 56] on button "PAYMENT 6" at bounding box center [203, 50] width 46 height 13
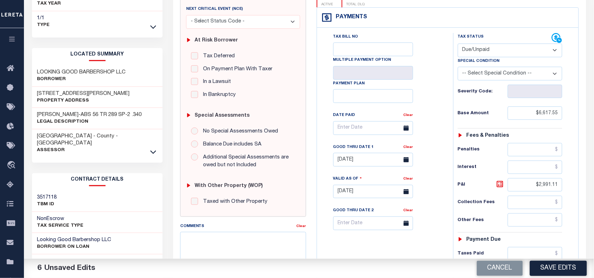
scroll to position [132, 0]
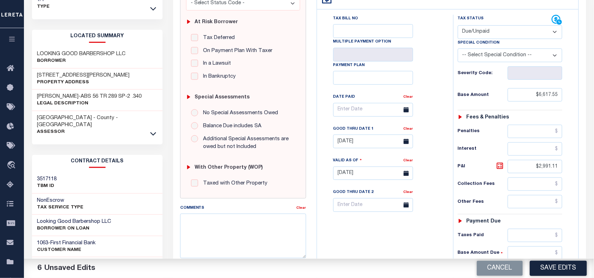
click at [571, 272] on button "Save Edits" at bounding box center [558, 268] width 57 height 15
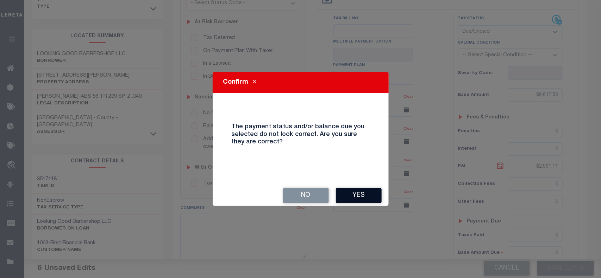
click at [360, 195] on button "Yes" at bounding box center [359, 195] width 46 height 15
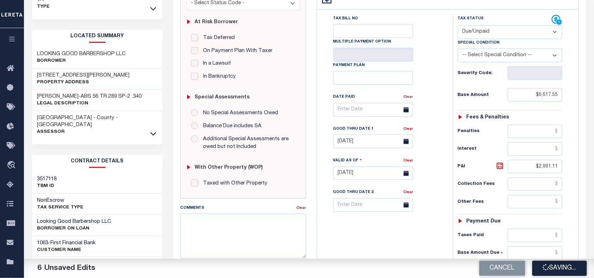
checkbox input "false"
type input "$6,617.55"
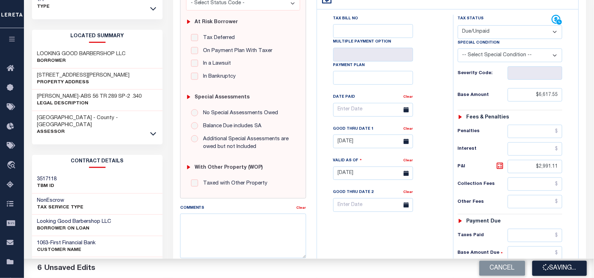
type input "$2,991.11"
type input "$9,608.66"
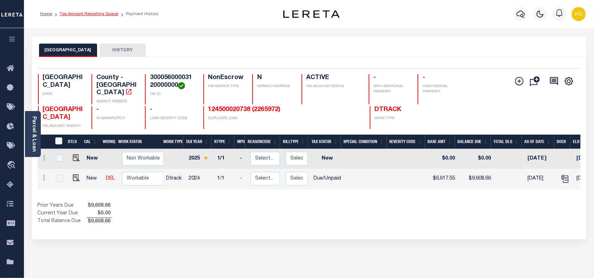
click at [83, 15] on link "Tax Amount Reporting Queue" at bounding box center [89, 14] width 58 height 4
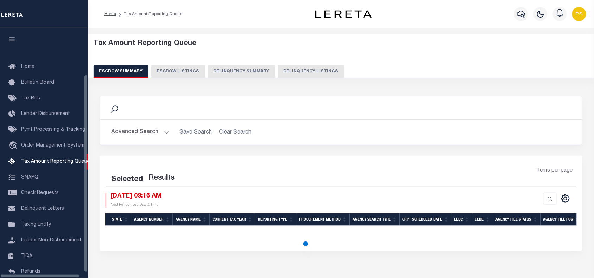
click at [305, 72] on button "Delinquency Listings" at bounding box center [311, 71] width 66 height 13
select select "100"
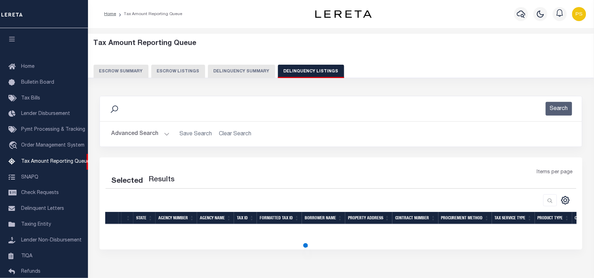
scroll to position [57, 0]
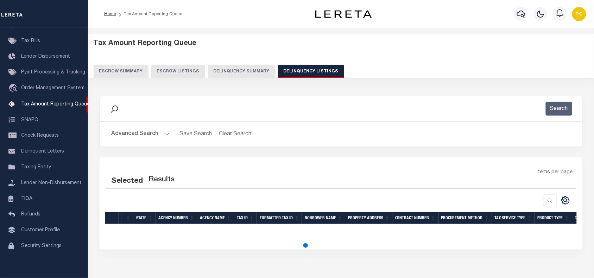
select select "100"
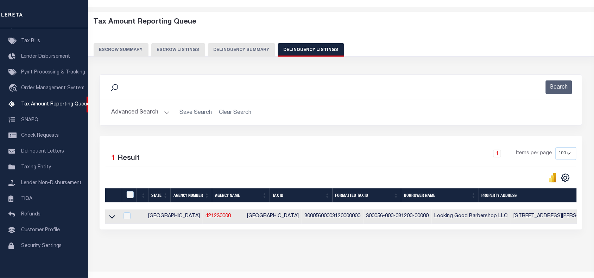
scroll to position [43, 0]
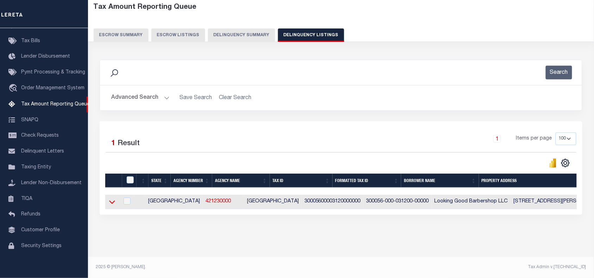
click at [113, 201] on icon at bounding box center [112, 201] width 6 height 7
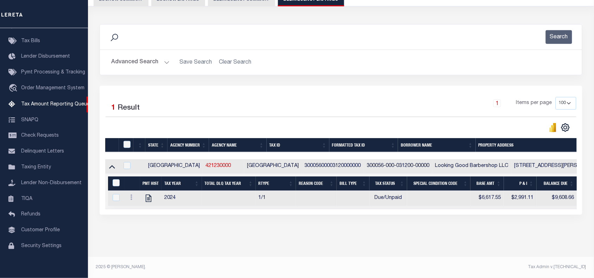
scroll to position [79, 0]
click at [117, 179] on input "&nbsp;" at bounding box center [116, 182] width 7 height 7
checkbox input "true"
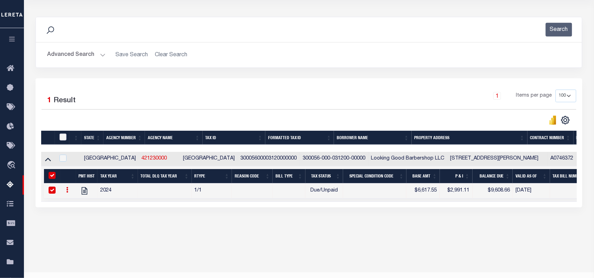
click at [65, 138] on input "checkbox" at bounding box center [62, 137] width 7 height 7
checkbox input "true"
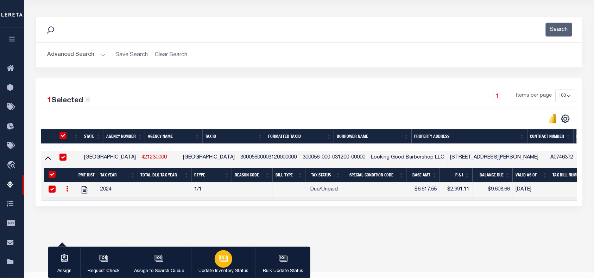
click at [217, 269] on p "Update Inventory Status" at bounding box center [223, 271] width 50 height 7
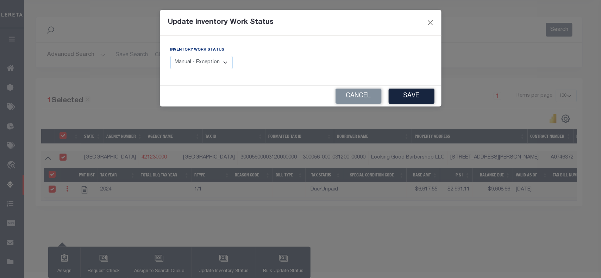
click at [194, 62] on select "Manual - Exception Pended - Awaiting Search Late Add Exception Completed" at bounding box center [201, 63] width 63 height 14
select select "4"
click at [170, 56] on select "Manual - Exception Pended - Awaiting Search Late Add Exception Completed" at bounding box center [201, 63] width 63 height 14
click at [416, 94] on button "Save" at bounding box center [411, 96] width 46 height 15
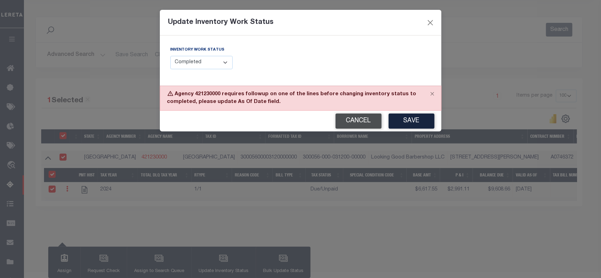
click at [352, 118] on button "Cancel" at bounding box center [358, 121] width 46 height 15
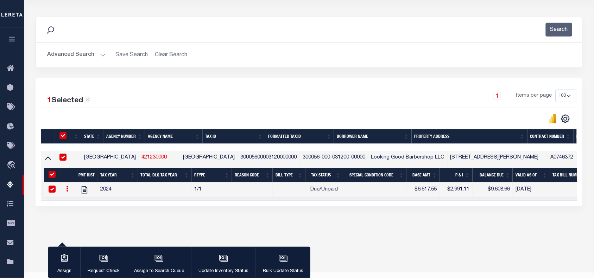
click at [65, 56] on button "Advanced Search" at bounding box center [76, 55] width 58 height 14
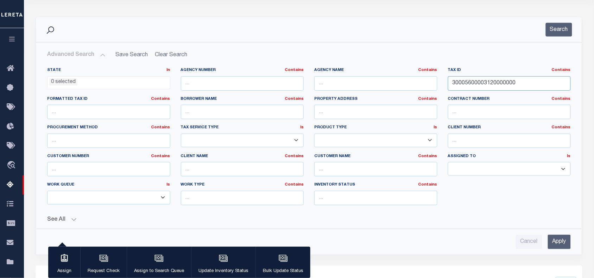
click at [466, 84] on input "30005600003120000000" at bounding box center [509, 83] width 123 height 14
paste input "126002100245"
type input "126002100245"
click at [562, 246] on input "Apply" at bounding box center [559, 242] width 23 height 14
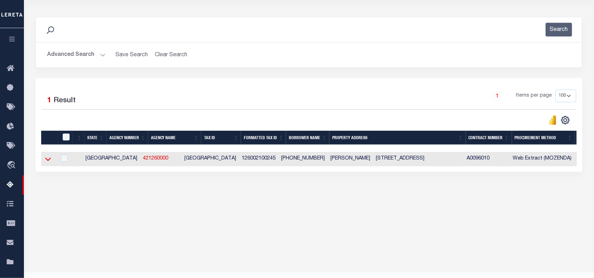
click at [50, 161] on icon at bounding box center [48, 160] width 6 height 4
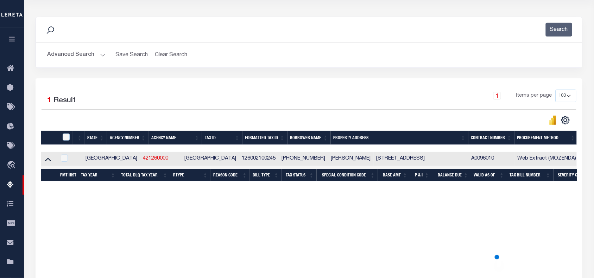
scroll to position [94, 0]
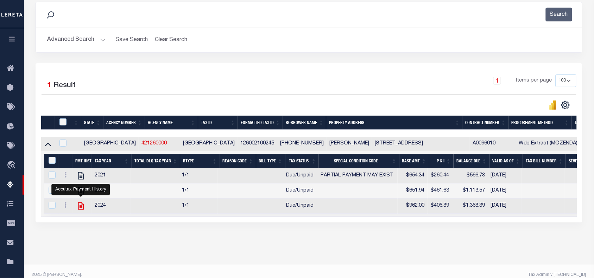
click at [81, 211] on icon "" at bounding box center [80, 206] width 9 height 9
checkbox input "false"
checkbox input "true"
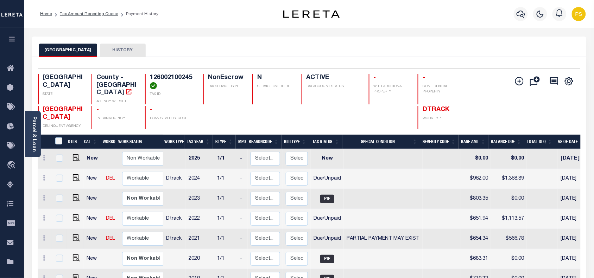
scroll to position [2, 0]
click at [74, 233] on img "" at bounding box center [76, 236] width 7 height 7
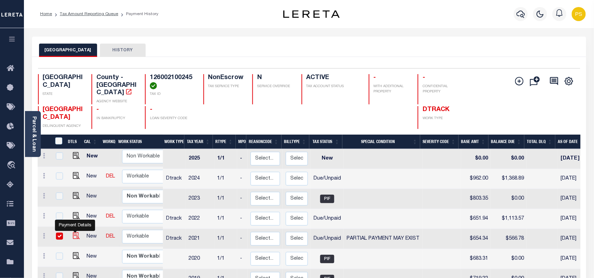
checkbox input "true"
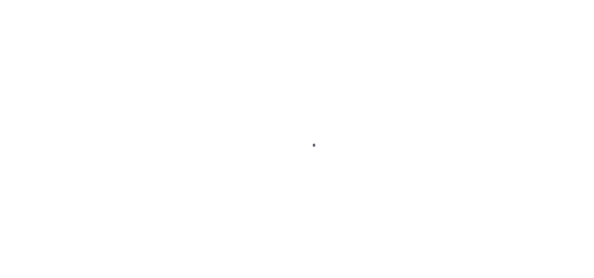
select select "DUE"
select select "15"
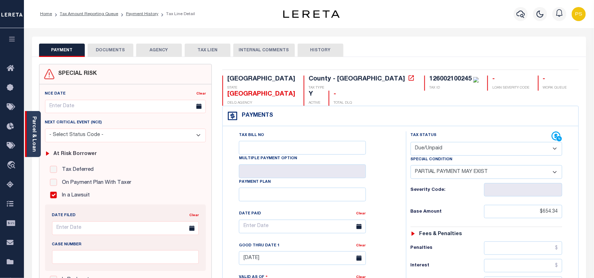
click at [32, 120] on link "Parcel & Loan" at bounding box center [33, 134] width 5 height 36
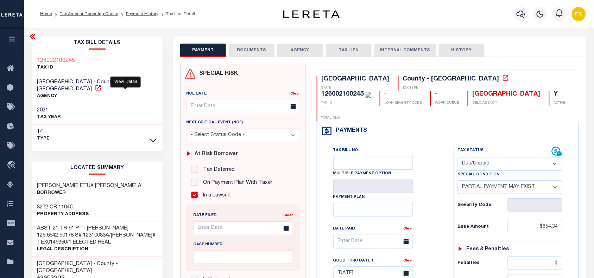
click at [102, 85] on icon at bounding box center [98, 87] width 7 height 7
click at [99, 17] on li "Tax Amount Reporting Queue" at bounding box center [85, 14] width 66 height 6
click at [97, 14] on link "Tax Amount Reporting Queue" at bounding box center [89, 14] width 58 height 4
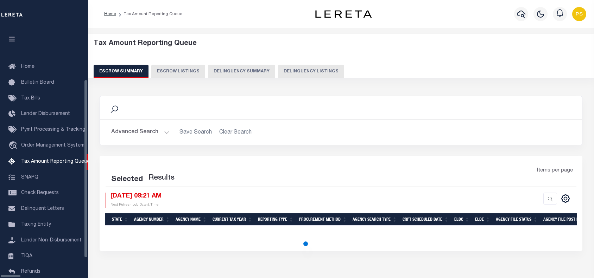
click at [283, 76] on button "Delinquency Listings" at bounding box center [311, 71] width 66 height 13
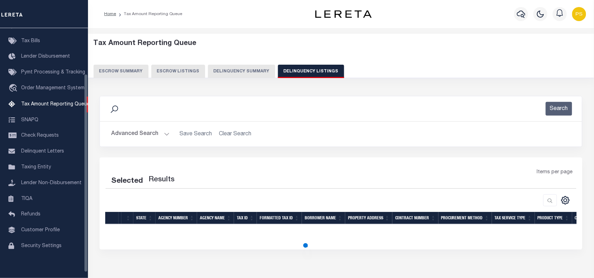
click at [278, 72] on button "Delinquency Listings" at bounding box center [311, 71] width 66 height 13
select select "100"
click at [125, 135] on button "Advanced Search" at bounding box center [140, 134] width 58 height 14
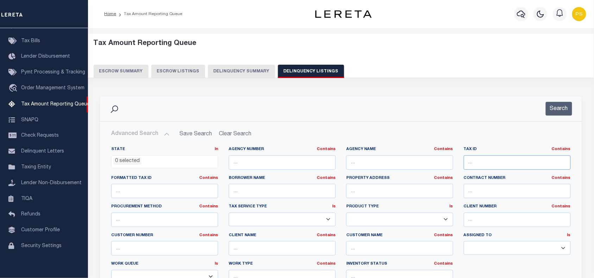
click at [484, 162] on input "text" at bounding box center [517, 163] width 107 height 14
select select "100"
paste input "0002340104100"
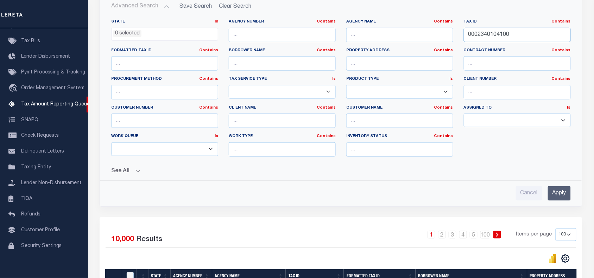
scroll to position [132, 0]
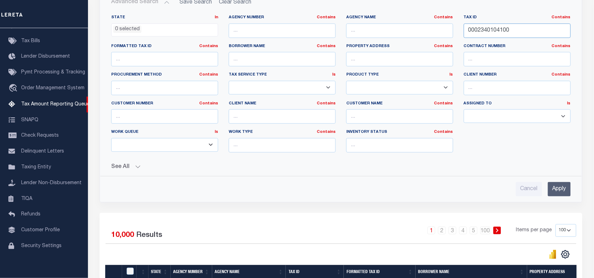
type input "0002340104100"
click at [558, 191] on input "Apply" at bounding box center [559, 189] width 23 height 14
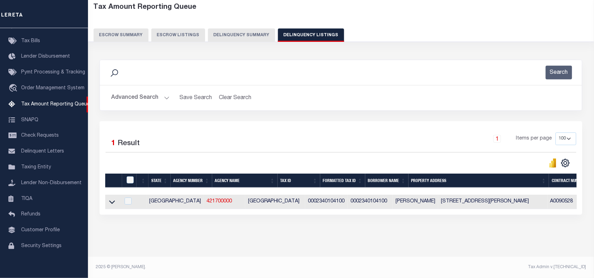
scroll to position [43, 0]
click at [110, 202] on td at bounding box center [112, 202] width 15 height 14
checkbox input "true"
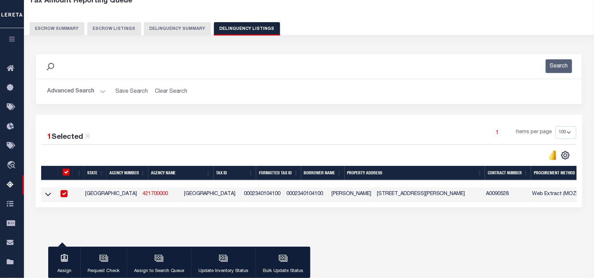
scroll to position [41, 0]
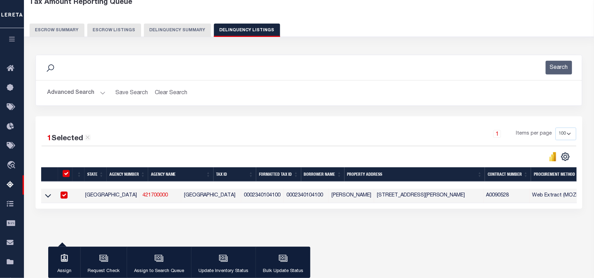
click at [65, 175] on input "checkbox" at bounding box center [66, 173] width 7 height 7
checkbox input "false"
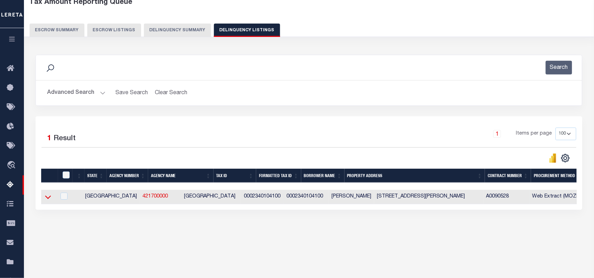
click at [48, 199] on icon at bounding box center [48, 197] width 6 height 7
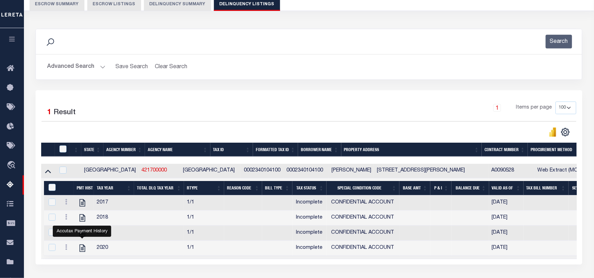
scroll to position [126, 0]
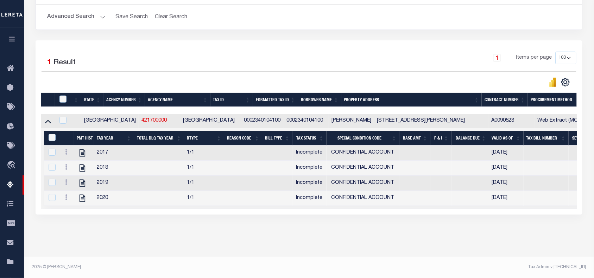
click at [62, 10] on button "Advanced Search" at bounding box center [76, 17] width 58 height 14
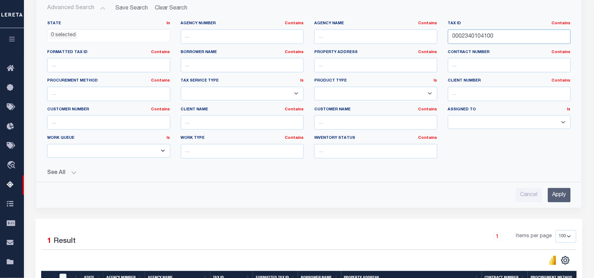
click at [474, 37] on input "0002340104100" at bounding box center [509, 37] width 123 height 14
paste input "346302022"
click at [560, 198] on input "Apply" at bounding box center [559, 195] width 23 height 14
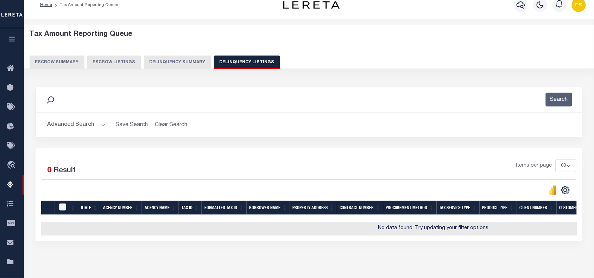
scroll to position [0, 0]
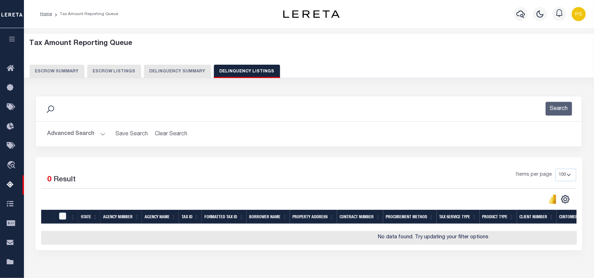
click at [62, 139] on button "Advanced Search" at bounding box center [76, 134] width 58 height 14
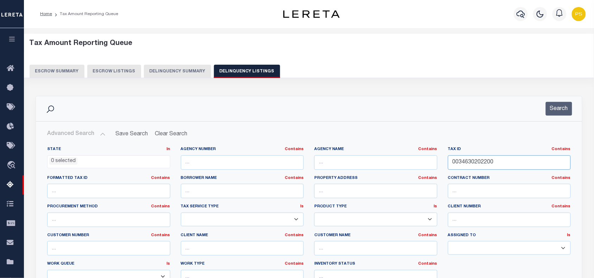
click at [467, 162] on input "0034630202200" at bounding box center [509, 163] width 123 height 14
paste input "126002100246"
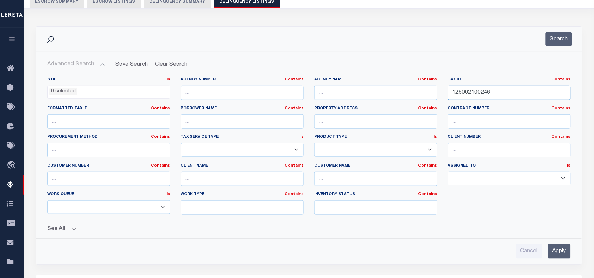
scroll to position [88, 0]
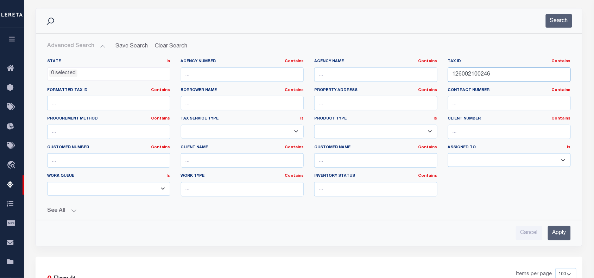
type input "126002100246"
click at [563, 229] on input "Apply" at bounding box center [559, 233] width 23 height 14
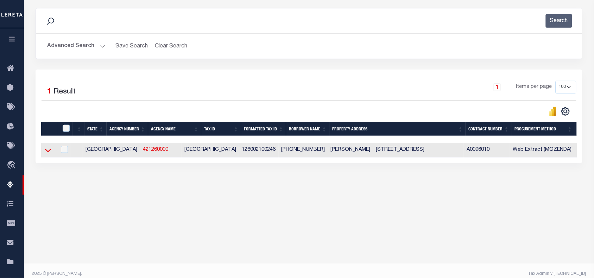
click at [48, 151] on icon at bounding box center [48, 150] width 6 height 7
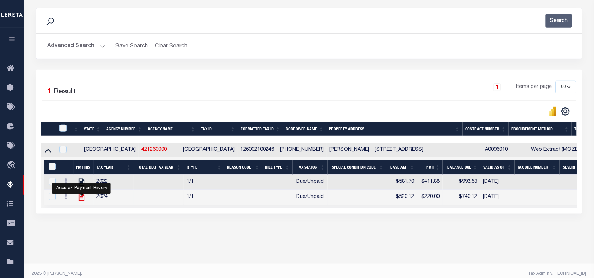
click at [82, 201] on icon "" at bounding box center [82, 197] width 6 height 7
checkbox input "true"
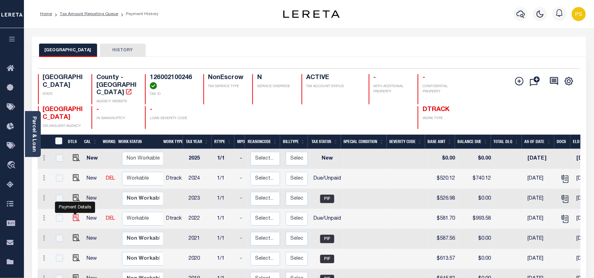
click at [73, 215] on img "" at bounding box center [76, 218] width 7 height 7
checkbox input "true"
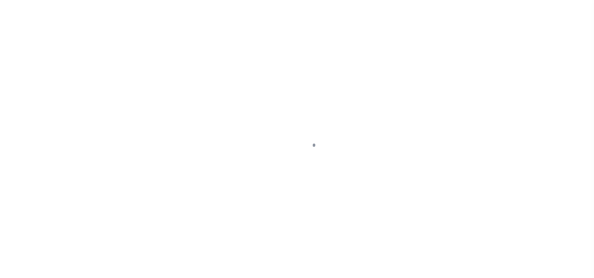
select select "DUE"
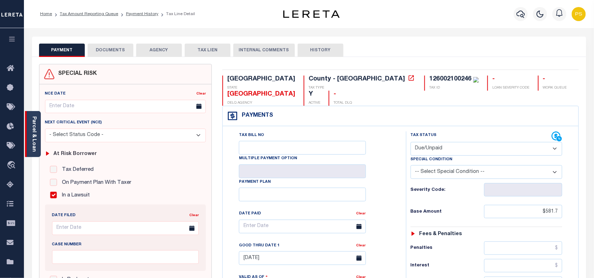
click at [32, 145] on link "Parcel & Loan" at bounding box center [33, 134] width 5 height 36
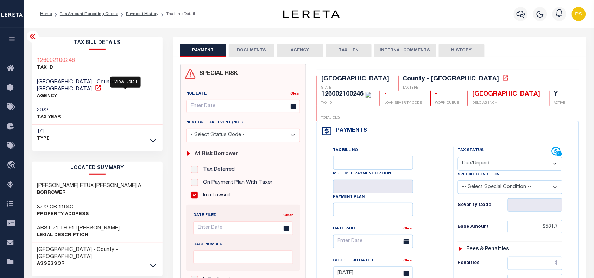
click at [102, 84] on icon at bounding box center [98, 87] width 7 height 7
drag, startPoint x: 38, startPoint y: 199, endPoint x: 58, endPoint y: 201, distance: 20.5
click at [58, 204] on h3 "3272 CR 1104C" at bounding box center [63, 207] width 52 height 7
copy h3 "3272 CR"
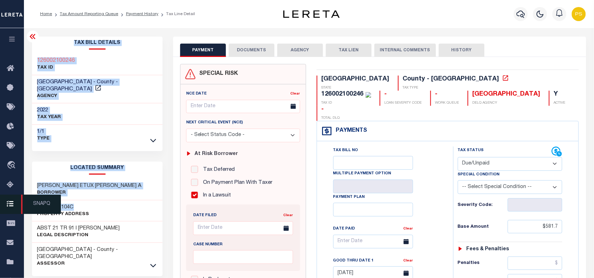
drag, startPoint x: 70, startPoint y: 200, endPoint x: 18, endPoint y: 200, distance: 51.7
click at [18, 200] on div "Home Tax Amount Reporting Queue Payment History Tax Line Detail Profile Sign out" at bounding box center [297, 273] width 594 height 547
click at [100, 190] on p "Borrower" at bounding box center [89, 193] width 105 height 7
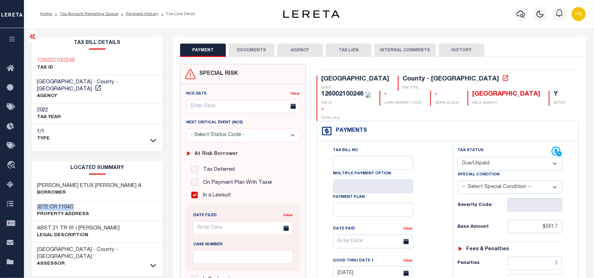
drag, startPoint x: 76, startPoint y: 202, endPoint x: 34, endPoint y: 200, distance: 42.3
click at [34, 201] on div "3272 CR 1104C Property Address" at bounding box center [97, 211] width 131 height 21
copy h3 "3272 CR 1104C"
drag, startPoint x: 33, startPoint y: 60, endPoint x: 86, endPoint y: 59, distance: 53.5
click at [86, 59] on div "126002100246 TAX ID" at bounding box center [97, 64] width 131 height 21
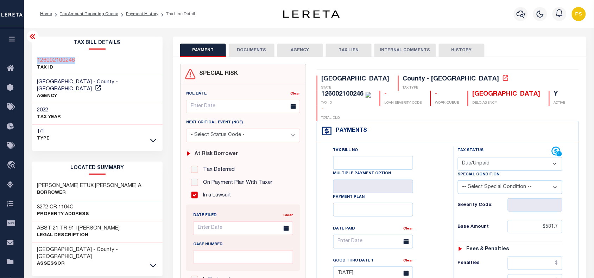
copy h3 "126002100246"
drag, startPoint x: 546, startPoint y: 212, endPoint x: 565, endPoint y: 215, distance: 19.3
paste input "0"
type input "$581.70"
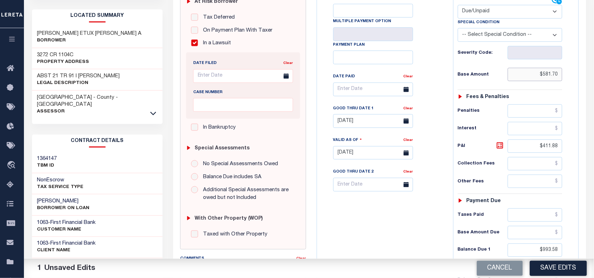
scroll to position [176, 0]
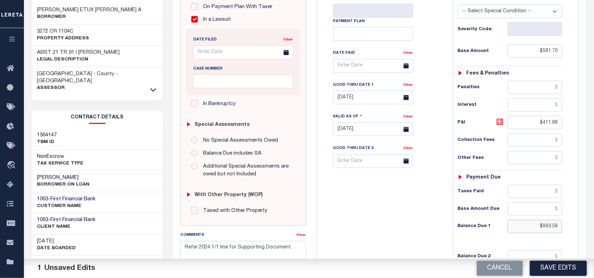
drag, startPoint x: 542, startPoint y: 215, endPoint x: 560, endPoint y: 216, distance: 17.7
click at [560, 220] on input "$993.58" at bounding box center [535, 226] width 55 height 13
click at [500, 118] on icon at bounding box center [500, 122] width 8 height 8
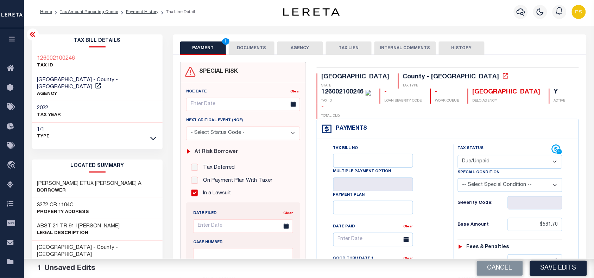
scroll to position [0, 0]
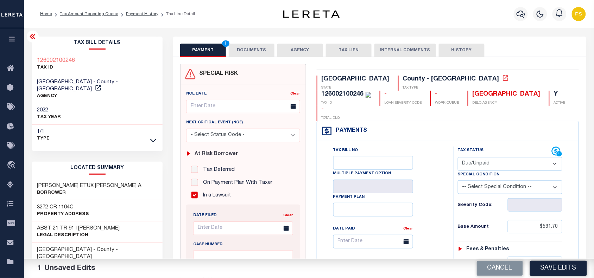
click at [254, 48] on button "DOCUMENTS" at bounding box center [252, 50] width 46 height 13
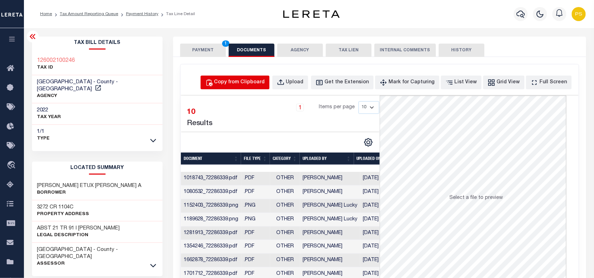
click at [264, 83] on div "Copy from Clipboard" at bounding box center [239, 83] width 51 height 8
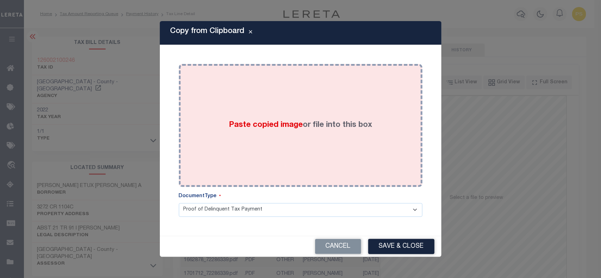
click at [309, 153] on div "Paste copied image or file into this box" at bounding box center [300, 125] width 233 height 113
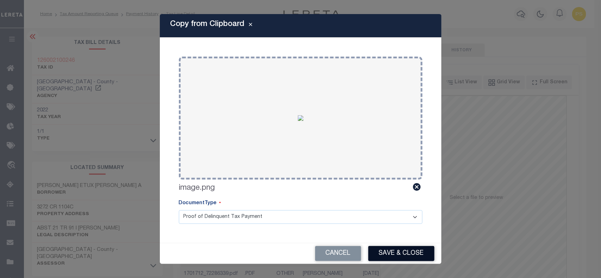
click at [405, 257] on button "Save & Close" at bounding box center [401, 253] width 66 height 15
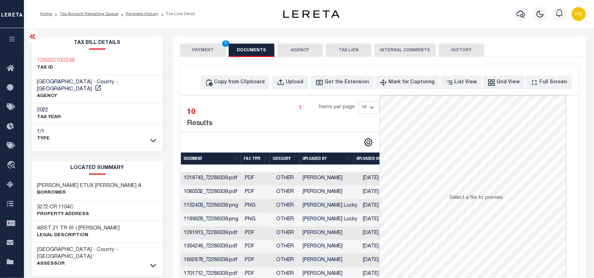
click at [194, 55] on button "PAYMENT 1" at bounding box center [203, 50] width 46 height 13
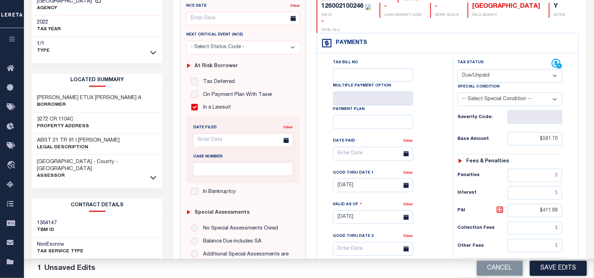
scroll to position [132, 0]
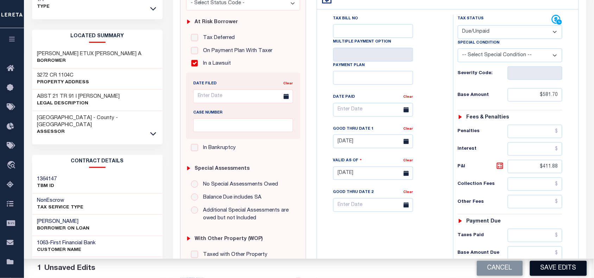
click at [570, 266] on button "Save Edits" at bounding box center [558, 268] width 57 height 15
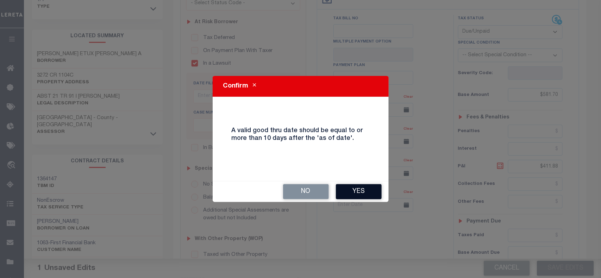
click at [362, 189] on button "Yes" at bounding box center [359, 191] width 46 height 15
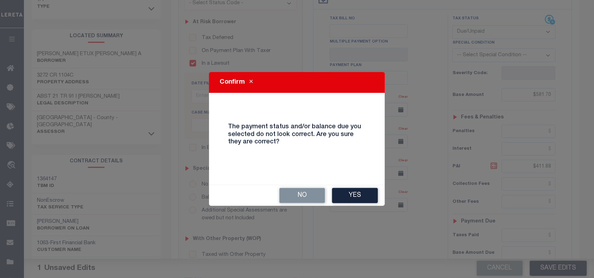
click at [362, 189] on button "Yes" at bounding box center [355, 195] width 46 height 15
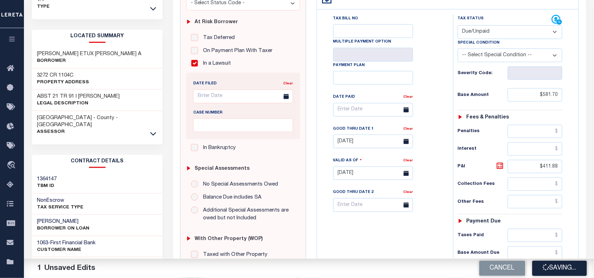
checkbox input "false"
type textarea "Refer 2024 1/1 line for Supporting Document."
type input "$581.7"
type input "$411.88"
type input "$993.58"
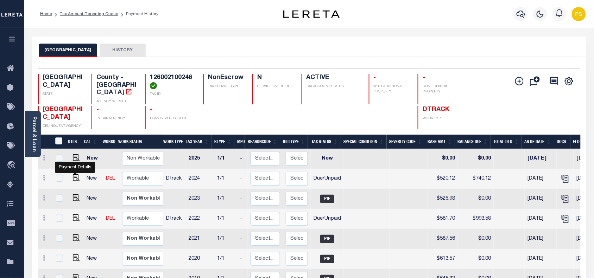
drag, startPoint x: 73, startPoint y: 173, endPoint x: 91, endPoint y: 164, distance: 20.2
click at [73, 175] on img "" at bounding box center [76, 178] width 7 height 7
checkbox input "true"
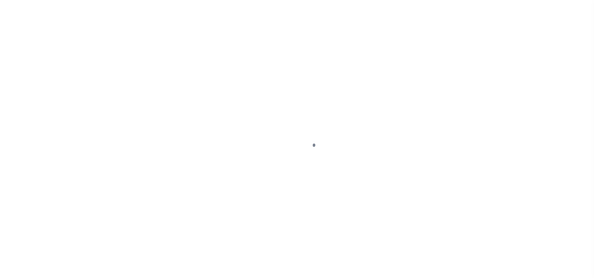
select select "DUE"
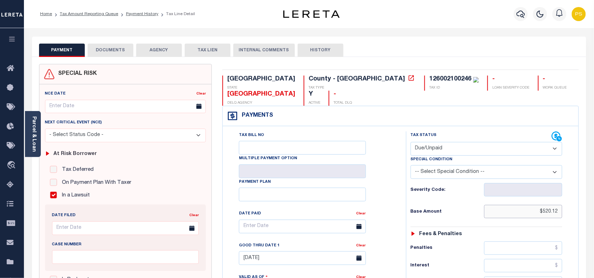
drag, startPoint x: 543, startPoint y: 214, endPoint x: 562, endPoint y: 216, distance: 19.4
click at [562, 216] on input "$520.12" at bounding box center [523, 211] width 78 height 13
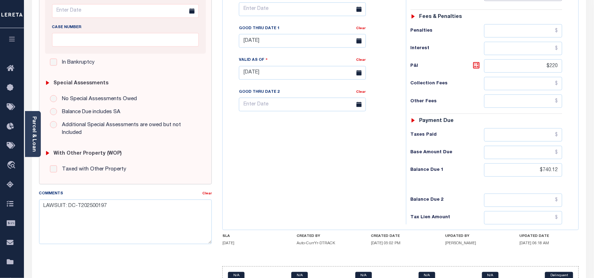
scroll to position [220, 0]
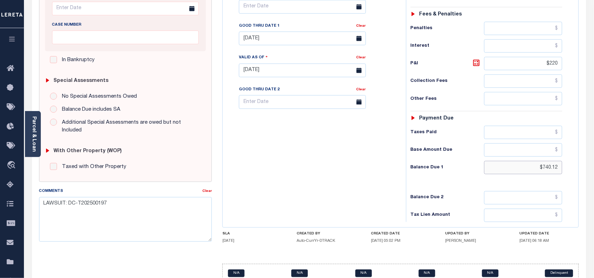
drag, startPoint x: 544, startPoint y: 169, endPoint x: 567, endPoint y: 173, distance: 23.2
click at [567, 173] on div "Tax Status Status - Select Status Code -" at bounding box center [489, 67] width 166 height 311
click at [475, 65] on icon at bounding box center [476, 63] width 4 height 4
type input "$220.00"
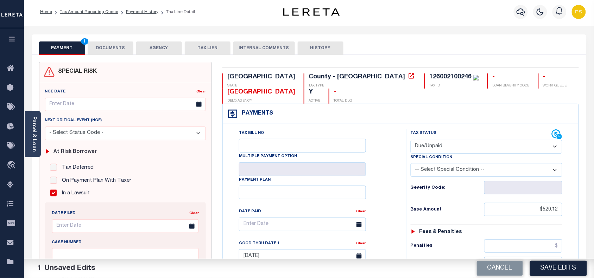
scroll to position [0, 0]
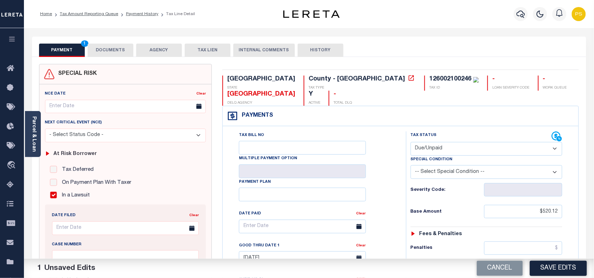
click at [115, 53] on button "DOCUMENTS" at bounding box center [111, 50] width 46 height 13
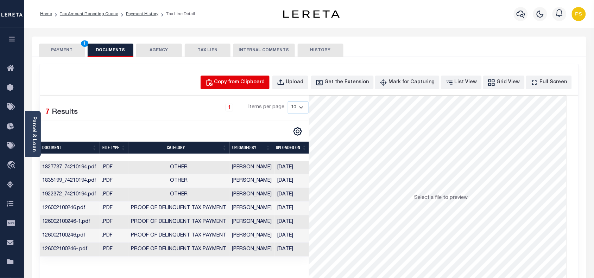
click at [246, 79] on div "Copy from Clipboard" at bounding box center [239, 83] width 51 height 8
select select "POP"
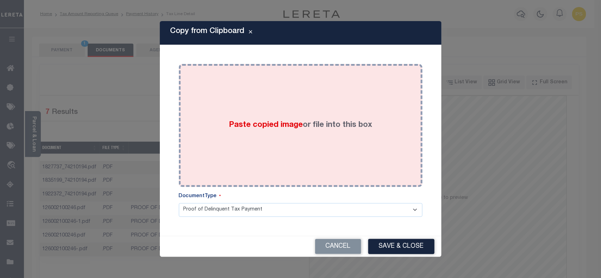
click at [282, 154] on div "Paste copied image or file into this box" at bounding box center [300, 125] width 233 height 113
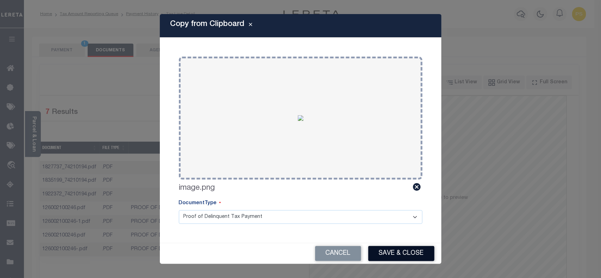
click at [402, 252] on button "Save & Close" at bounding box center [401, 253] width 66 height 15
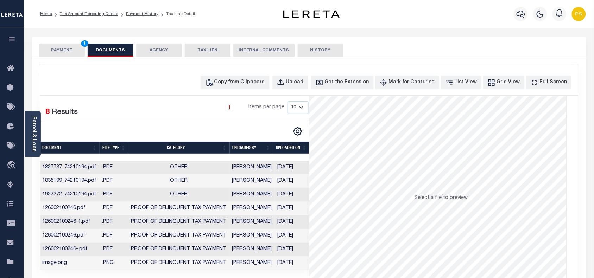
click at [56, 52] on button "PAYMENT 1" at bounding box center [62, 50] width 46 height 13
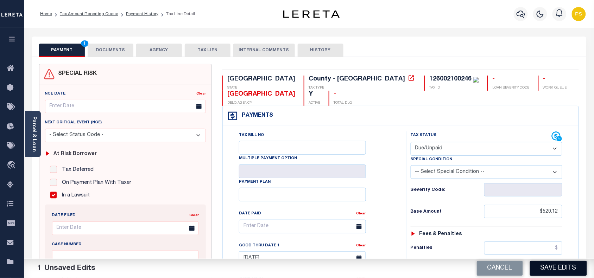
click at [576, 270] on button "Save Edits" at bounding box center [558, 268] width 57 height 15
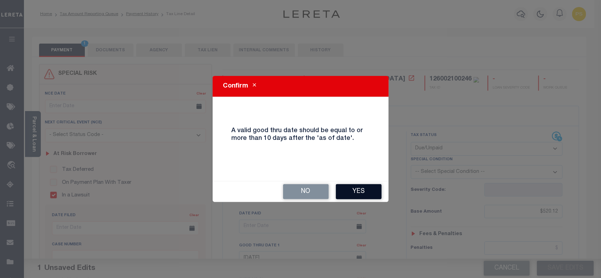
click at [363, 192] on button "Yes" at bounding box center [359, 191] width 46 height 15
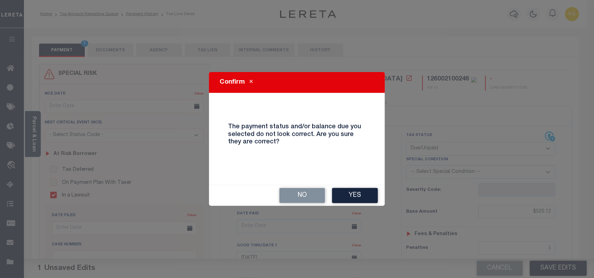
click at [363, 192] on button "Yes" at bounding box center [355, 195] width 46 height 15
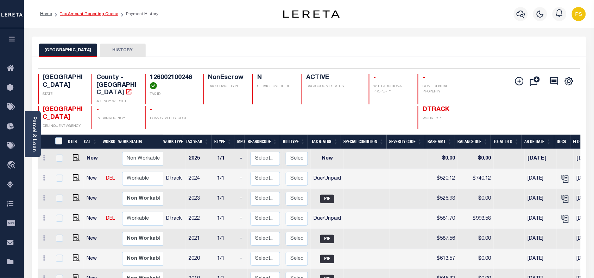
click at [93, 12] on link "Tax Amount Reporting Queue" at bounding box center [89, 14] width 58 height 4
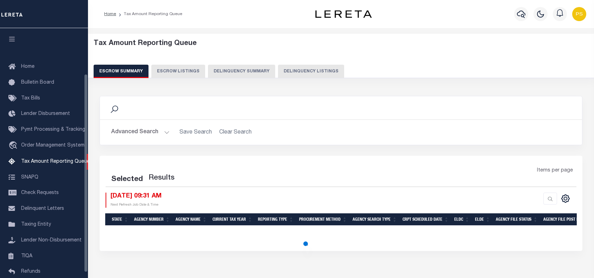
click at [320, 72] on button "Delinquency Listings" at bounding box center [311, 71] width 66 height 13
select select "100"
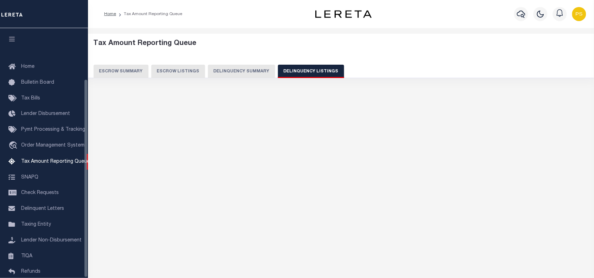
scroll to position [64, 0]
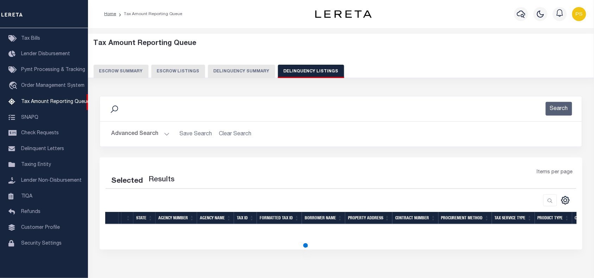
select select "100"
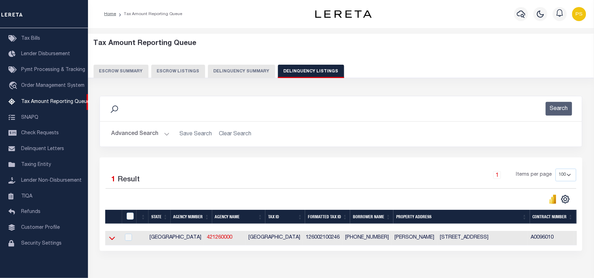
click at [109, 240] on icon at bounding box center [112, 238] width 6 height 7
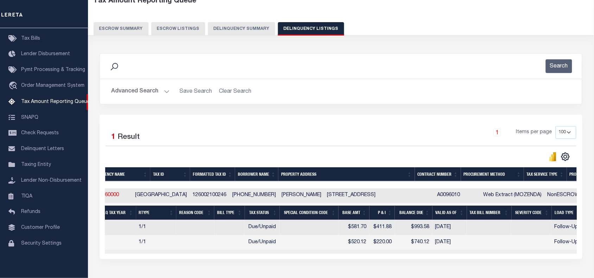
scroll to position [0, 0]
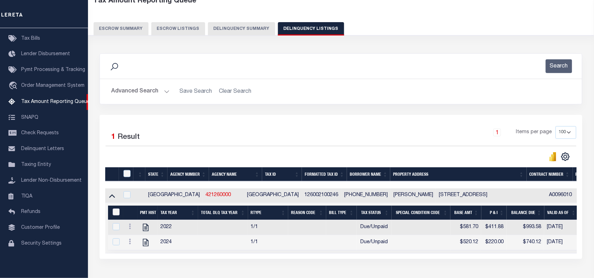
click at [117, 216] on input "&nbsp;" at bounding box center [116, 212] width 7 height 7
checkbox input "true"
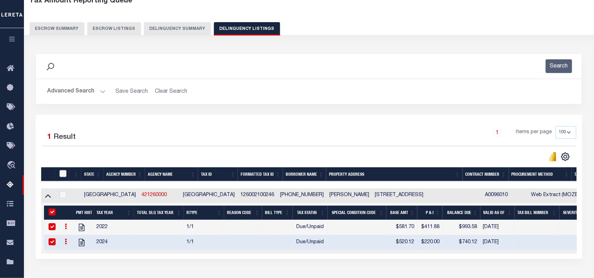
click at [64, 175] on input "checkbox" at bounding box center [62, 173] width 7 height 7
checkbox input "true"
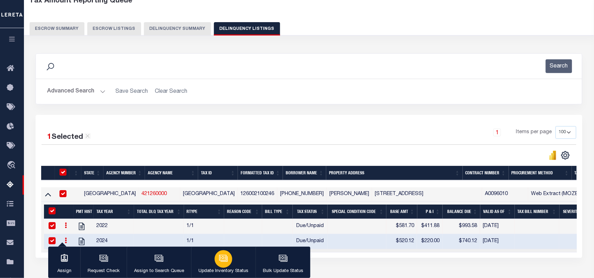
click at [224, 261] on icon "button" at bounding box center [223, 258] width 9 height 9
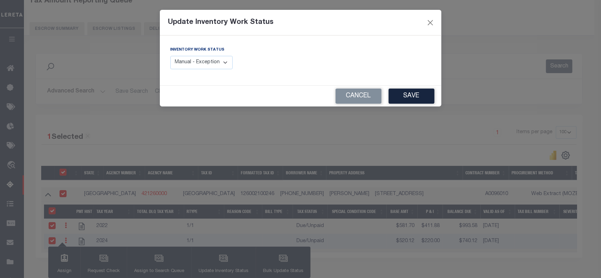
click at [183, 64] on select "Manual - Exception Pended - Awaiting Search Late Add Exception Completed" at bounding box center [201, 63] width 63 height 14
select select "4"
click at [170, 56] on select "Manual - Exception Pended - Awaiting Search Late Add Exception Completed" at bounding box center [201, 63] width 63 height 14
click at [411, 96] on button "Save" at bounding box center [411, 96] width 46 height 15
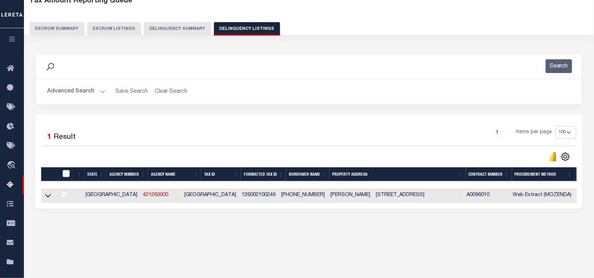
click at [63, 92] on button "Advanced Search" at bounding box center [76, 92] width 58 height 14
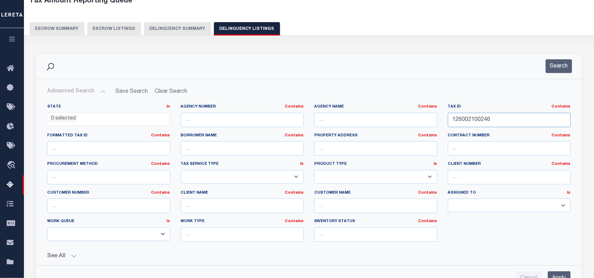
click at [475, 122] on input "126002100246" at bounding box center [509, 120] width 123 height 14
paste input "5900490"
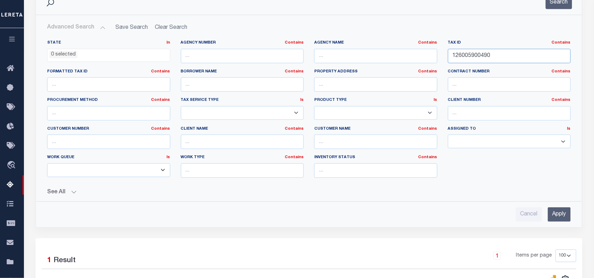
scroll to position [131, 0]
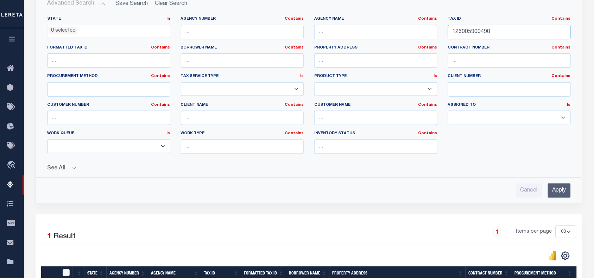
type input "126005900490"
click at [559, 190] on input "Apply" at bounding box center [559, 191] width 23 height 14
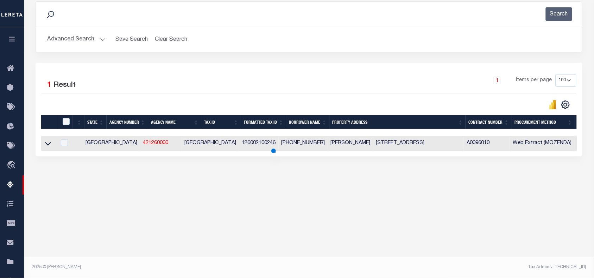
scroll to position [94, 0]
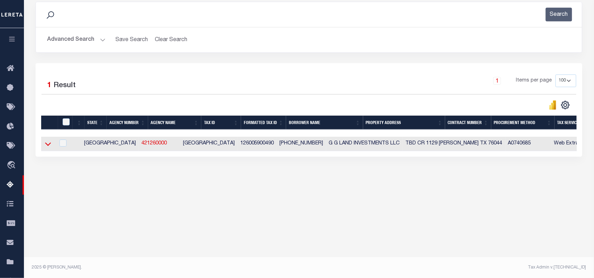
click at [48, 146] on icon at bounding box center [48, 145] width 6 height 4
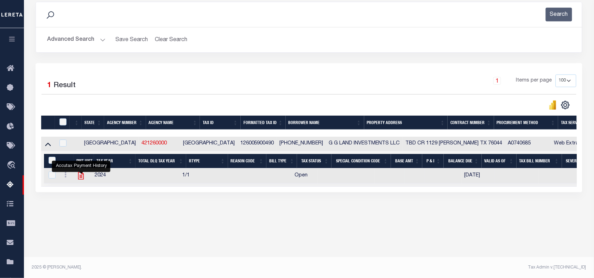
click at [81, 180] on icon "" at bounding box center [81, 175] width 6 height 7
checkbox input "true"
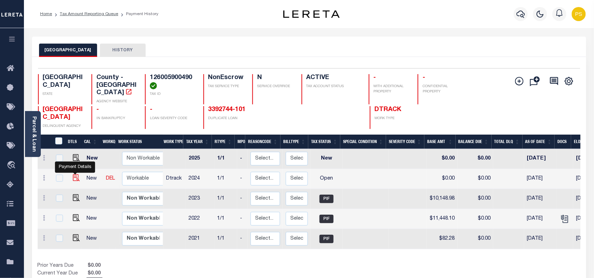
click at [76, 175] on img "" at bounding box center [76, 178] width 7 height 7
checkbox input "true"
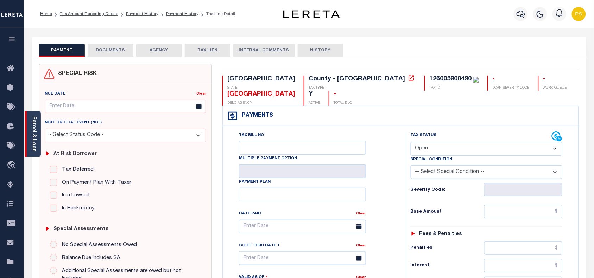
click at [27, 127] on div "Parcel & Loan" at bounding box center [33, 134] width 16 height 46
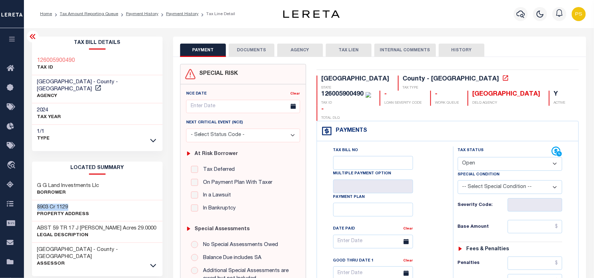
drag, startPoint x: 34, startPoint y: 196, endPoint x: 80, endPoint y: 199, distance: 45.9
click at [80, 201] on div "8903 Cr 1129 Property Address" at bounding box center [97, 211] width 131 height 21
copy h3 "8903 Cr 1129"
drag, startPoint x: 80, startPoint y: 60, endPoint x: 29, endPoint y: 58, distance: 50.7
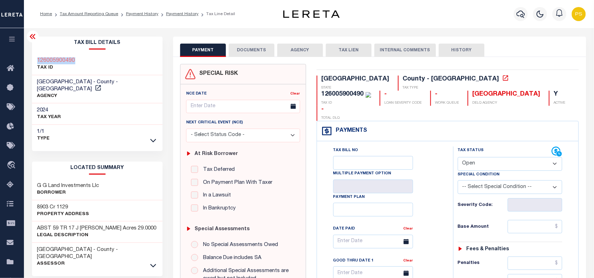
copy h3 "126005900490"
click at [473, 157] on select "- Select Status Code - Open Due/Unpaid Paid Incomplete No Tax Due Internal Refu…" at bounding box center [510, 164] width 105 height 14
select select "PYD"
click at [458, 157] on select "- Select Status Code - Open Due/Unpaid Paid Incomplete No Tax Due Internal Refu…" at bounding box center [510, 164] width 105 height 14
type input "[DATE]"
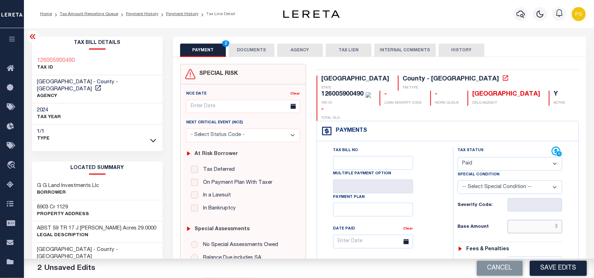
click at [558, 220] on input "text" at bounding box center [535, 226] width 55 height 13
type input "$0.00"
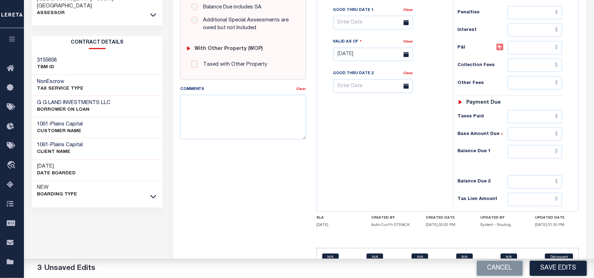
scroll to position [258, 0]
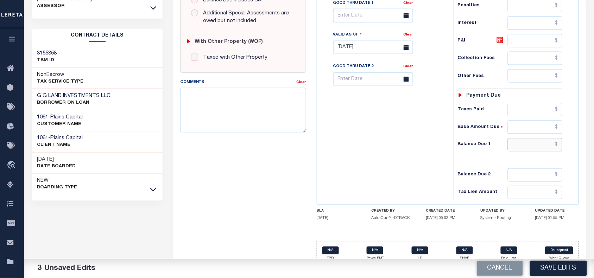
click at [558, 138] on input "text" at bounding box center [535, 144] width 55 height 13
type input "$0.00"
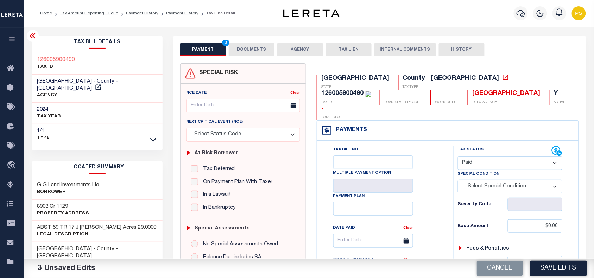
scroll to position [0, 0]
click at [238, 53] on button "DOCUMENTS" at bounding box center [252, 50] width 46 height 13
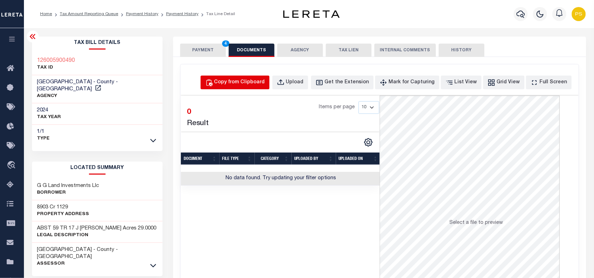
click at [261, 84] on div "Copy from Clipboard" at bounding box center [239, 83] width 51 height 8
select select "POP"
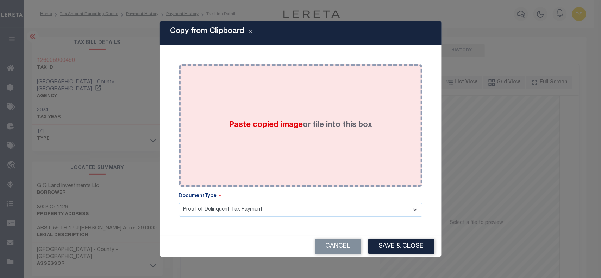
click at [302, 136] on div "Paste copied image or file into this box" at bounding box center [300, 125] width 233 height 113
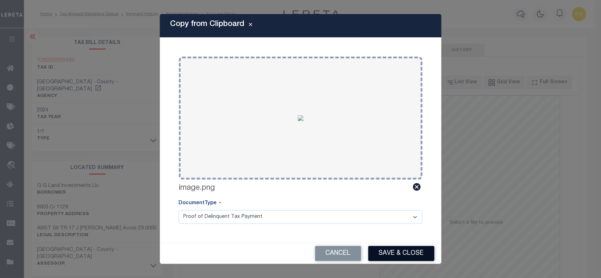
click at [409, 253] on button "Save & Close" at bounding box center [401, 253] width 66 height 15
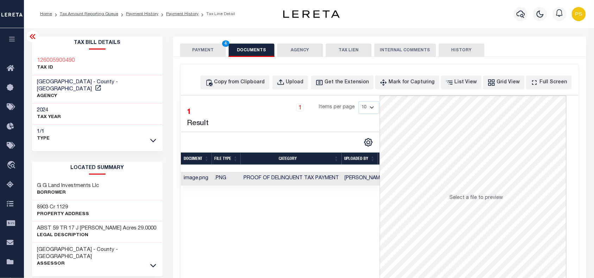
click at [194, 50] on button "PAYMENT 4" at bounding box center [203, 50] width 46 height 13
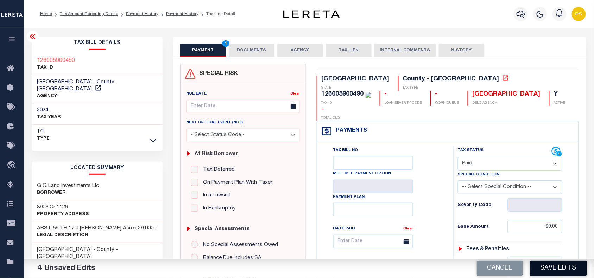
click at [557, 264] on button "Save Edits" at bounding box center [558, 268] width 57 height 15
checkbox input "false"
type input "$0"
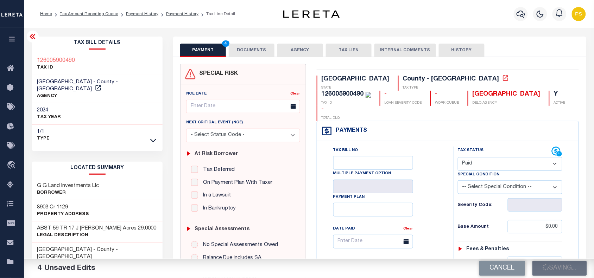
type input "$0"
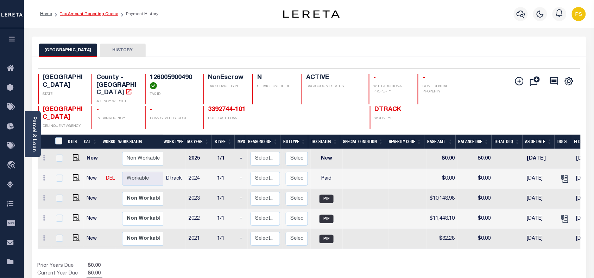
click at [97, 14] on link "Tax Amount Reporting Queue" at bounding box center [89, 14] width 58 height 4
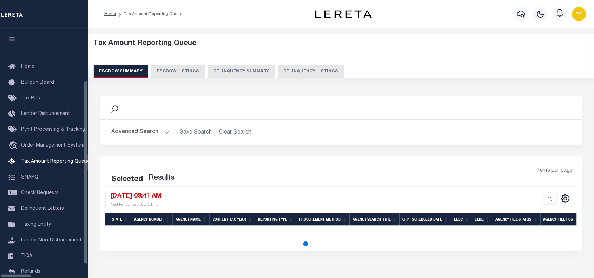
click at [291, 68] on button "Delinquency Listings" at bounding box center [311, 71] width 66 height 13
select select "100"
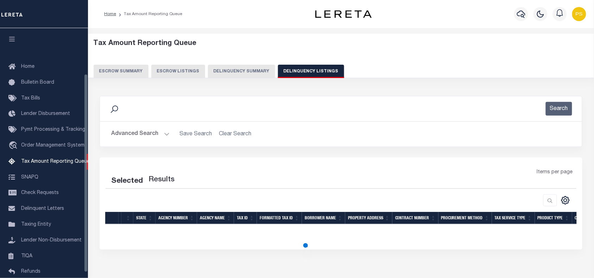
scroll to position [57, 0]
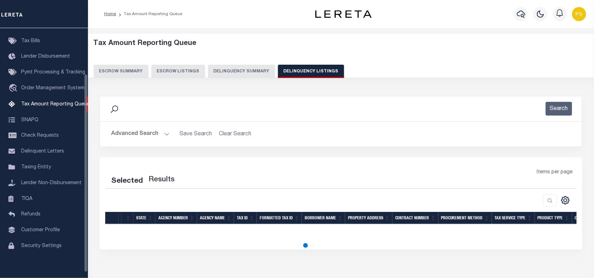
select select "100"
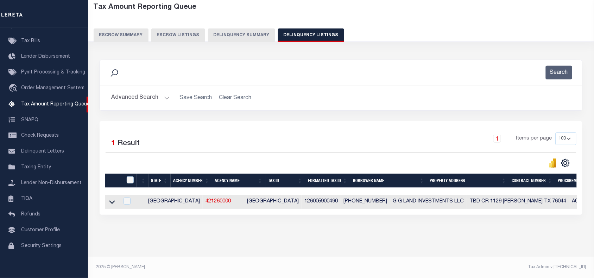
scroll to position [43, 0]
click at [110, 200] on icon at bounding box center [112, 201] width 6 height 7
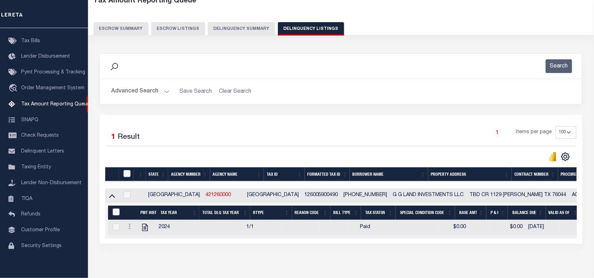
click at [115, 214] on input "&nbsp;" at bounding box center [116, 212] width 7 height 7
checkbox input "true"
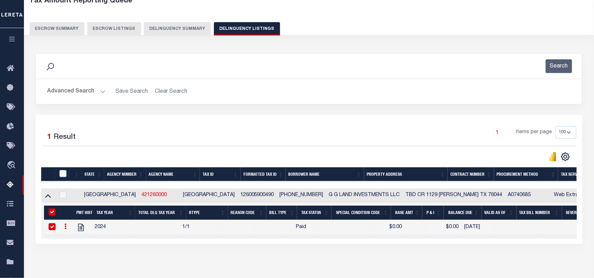
checkbox input "true"
click at [60, 175] on input "checkbox" at bounding box center [62, 173] width 7 height 7
checkbox input "true"
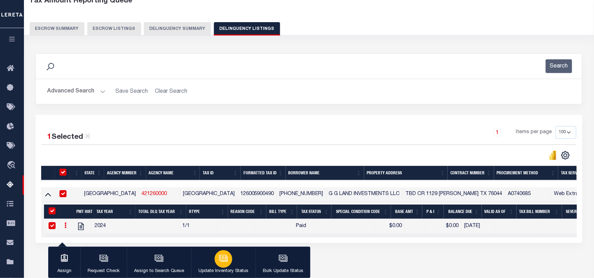
click at [217, 254] on div "button" at bounding box center [224, 260] width 18 height 18
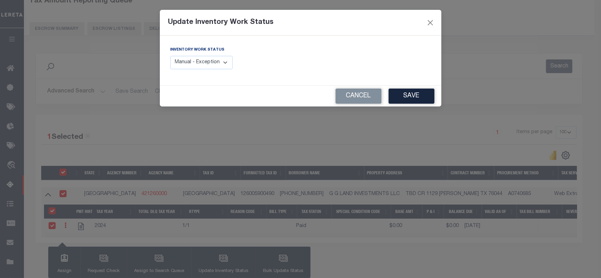
drag, startPoint x: 221, startPoint y: 58, endPoint x: 221, endPoint y: 66, distance: 7.4
click at [221, 58] on select "Manual - Exception Pended - Awaiting Search Late Add Exception Completed" at bounding box center [201, 63] width 63 height 14
select select "4"
click at [170, 56] on select "Manual - Exception Pended - Awaiting Search Late Add Exception Completed" at bounding box center [201, 63] width 63 height 14
click at [400, 99] on button "Save" at bounding box center [411, 96] width 46 height 15
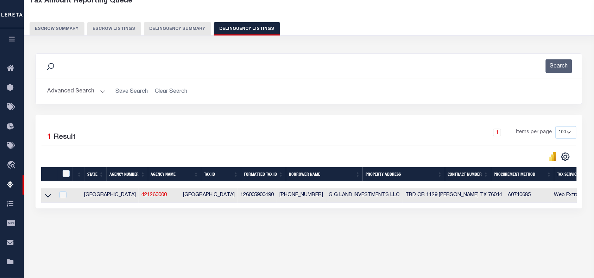
click at [69, 96] on button "Advanced Search" at bounding box center [76, 92] width 58 height 14
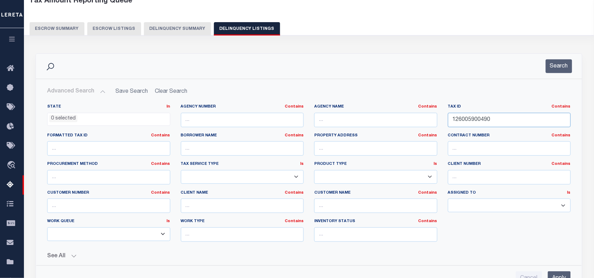
click at [483, 118] on input "126005900490" at bounding box center [509, 120] width 123 height 14
paste input "126085108021"
paste input "85108021"
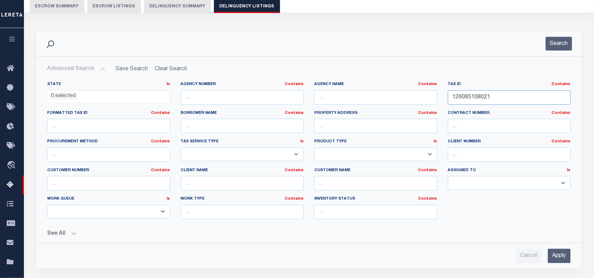
scroll to position [87, 0]
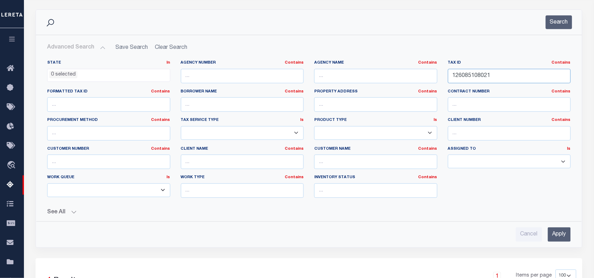
type input "126085108021"
click at [560, 236] on input "Apply" at bounding box center [559, 235] width 23 height 14
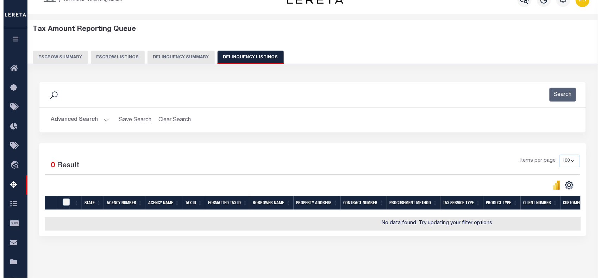
scroll to position [0, 0]
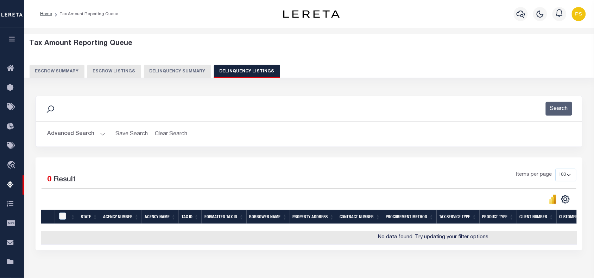
click at [58, 135] on button "Advanced Search" at bounding box center [76, 134] width 58 height 14
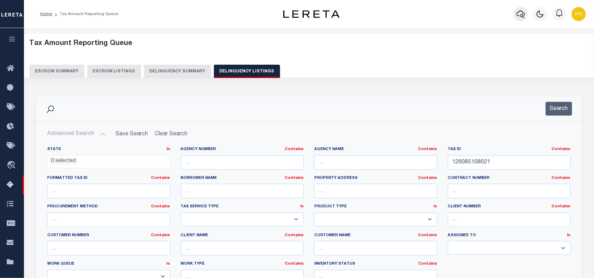
click at [522, 17] on icon "button" at bounding box center [521, 14] width 8 height 7
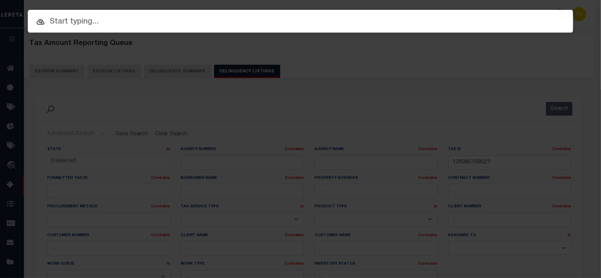
paste input "3392130-101"
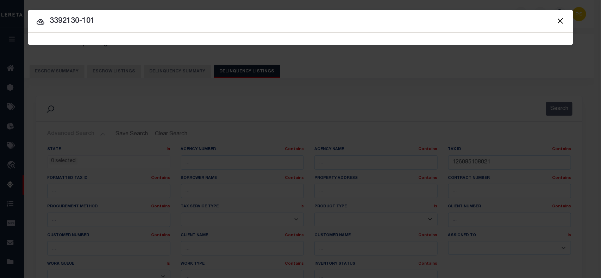
type input "3392130-101"
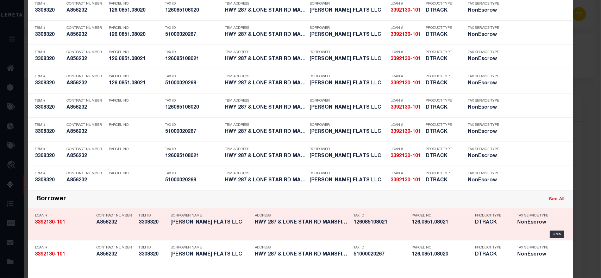
scroll to position [245, 0]
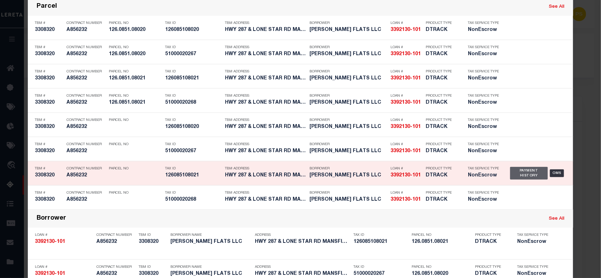
click at [518, 173] on div "Payment History" at bounding box center [529, 173] width 38 height 13
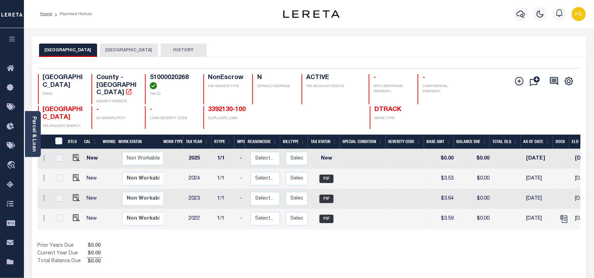
click at [120, 50] on button "[GEOGRAPHIC_DATA]" at bounding box center [129, 50] width 58 height 13
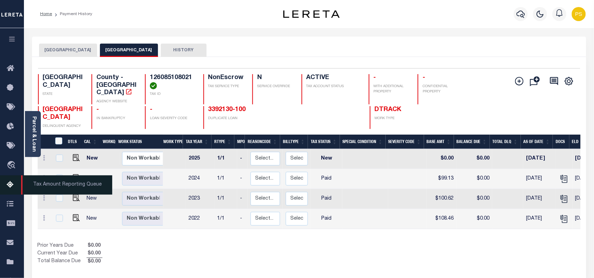
click at [11, 188] on icon at bounding box center [12, 185] width 11 height 9
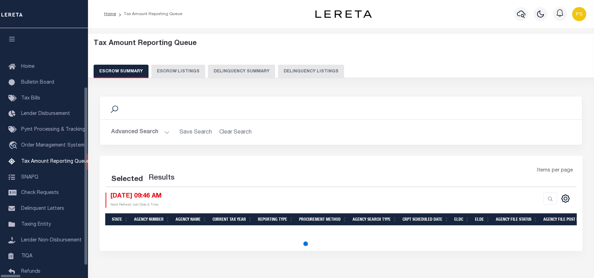
click at [284, 71] on button "Delinquency Listings" at bounding box center [311, 71] width 66 height 13
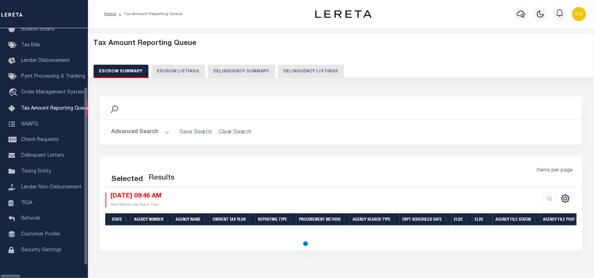
select select "100"
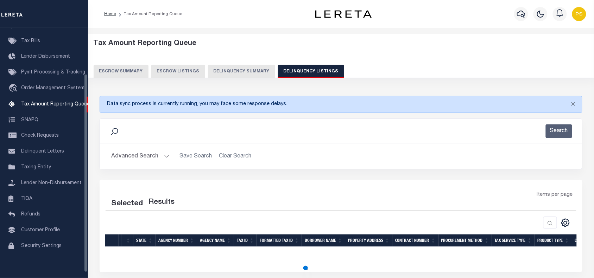
select select "100"
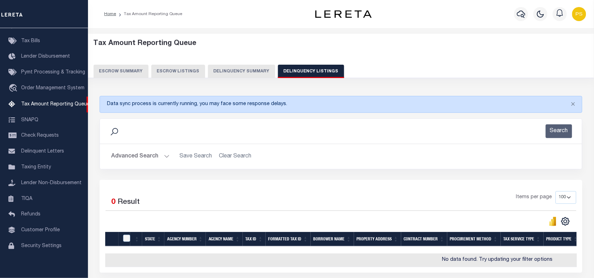
click at [133, 159] on button "Advanced Search" at bounding box center [140, 157] width 58 height 14
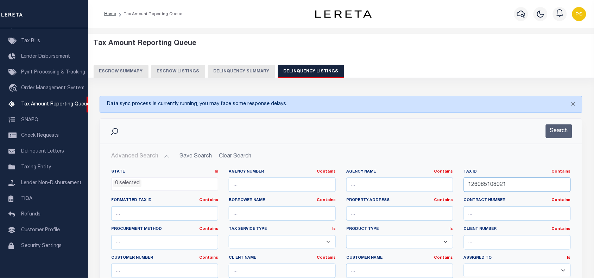
click at [480, 187] on input "126085108021" at bounding box center [517, 185] width 107 height 14
paste input "55501572090"
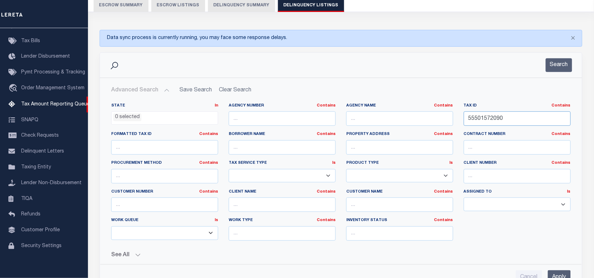
scroll to position [88, 0]
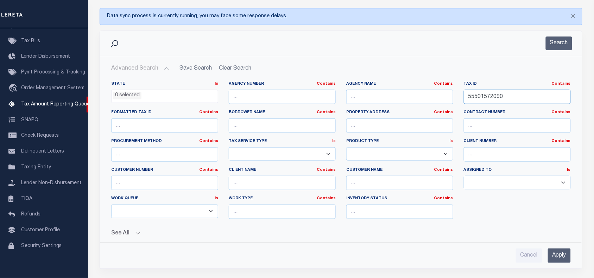
type input "55501572090"
click at [564, 260] on input "Apply" at bounding box center [559, 256] width 23 height 14
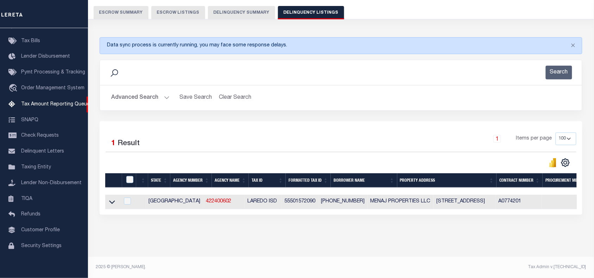
scroll to position [65, 0]
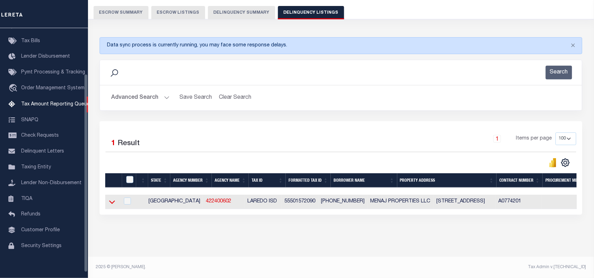
click at [109, 199] on icon at bounding box center [112, 201] width 6 height 7
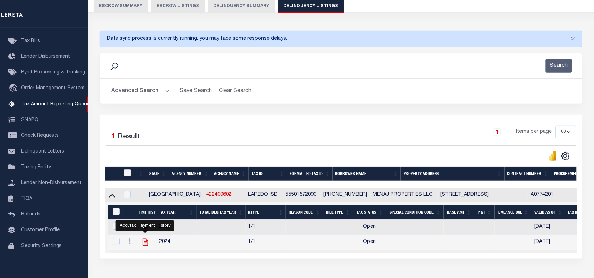
click at [148, 247] on icon "" at bounding box center [145, 242] width 9 height 9
checkbox input "true"
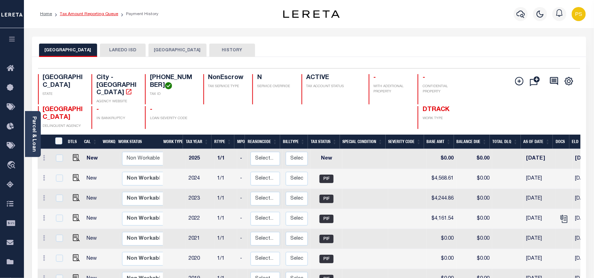
click at [92, 13] on link "Tax Amount Reporting Queue" at bounding box center [89, 14] width 58 height 4
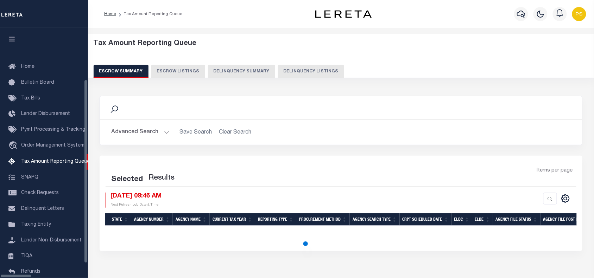
click at [278, 74] on button "Delinquency Listings" at bounding box center [311, 71] width 66 height 13
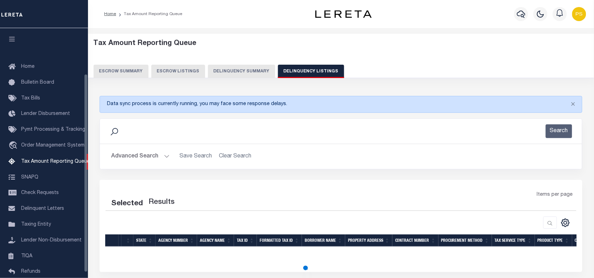
click at [278, 73] on button "Delinquency Listings" at bounding box center [311, 71] width 66 height 13
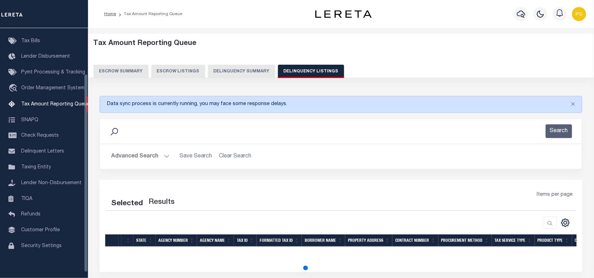
select select "100"
click at [137, 154] on button "Advanced Search" at bounding box center [140, 157] width 58 height 14
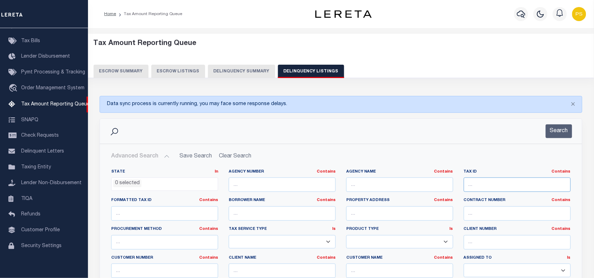
select select "100"
click at [483, 185] on input "text" at bounding box center [517, 185] width 107 height 14
paste input "126286000010"
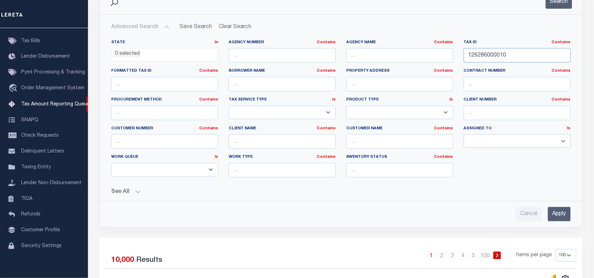
scroll to position [132, 0]
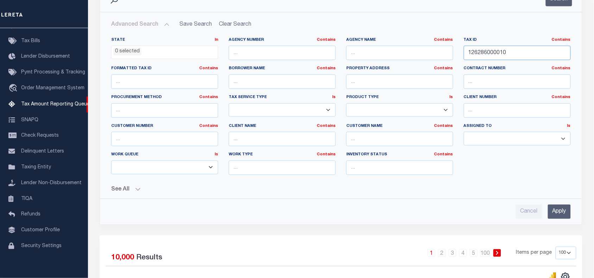
type input "126286000010"
click at [561, 211] on input "Apply" at bounding box center [559, 212] width 23 height 14
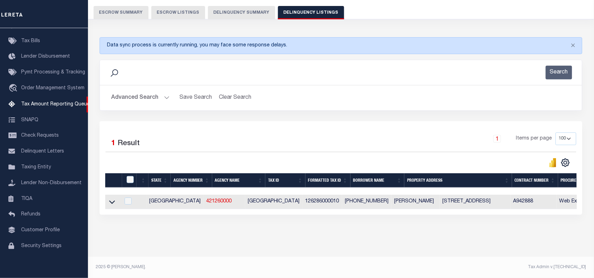
scroll to position [65, 0]
click at [112, 198] on icon at bounding box center [112, 201] width 6 height 7
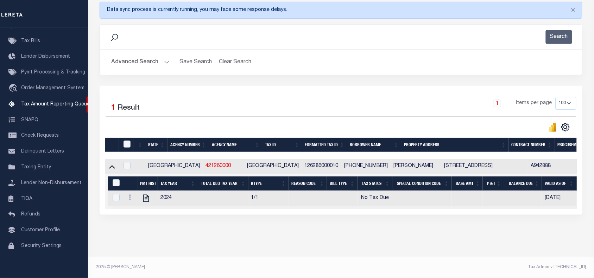
scroll to position [101, 0]
click at [146, 196] on icon "" at bounding box center [146, 198] width 6 height 7
checkbox input "true"
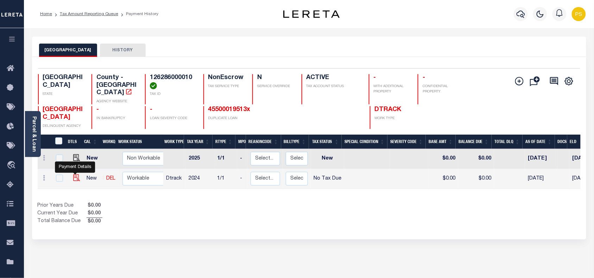
click at [76, 175] on img "" at bounding box center [76, 178] width 7 height 7
checkbox input "true"
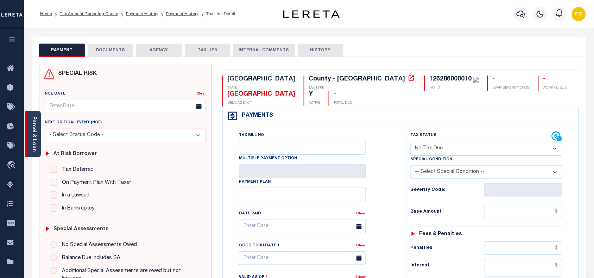
click at [29, 131] on div "Parcel & Loan" at bounding box center [33, 134] width 16 height 46
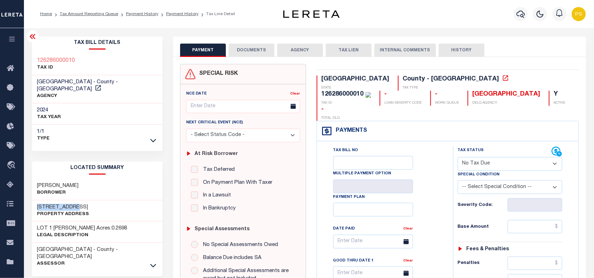
drag, startPoint x: 36, startPoint y: 197, endPoint x: 71, endPoint y: 201, distance: 35.4
click at [71, 201] on div "[STREET_ADDRESS] Property Address" at bounding box center [97, 211] width 131 height 21
copy h3 "[STREET_ADDRESS]"
click at [494, 157] on select "- Select Status Code - Open Due/Unpaid Paid Incomplete No Tax Due Internal Refu…" at bounding box center [510, 164] width 105 height 14
select select "PYD"
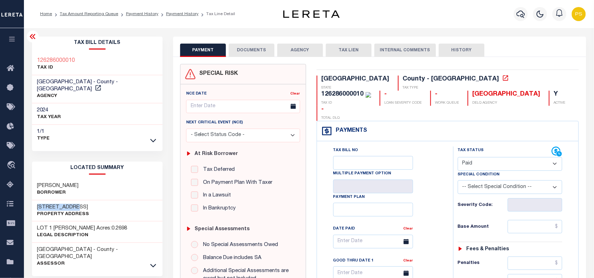
click at [458, 157] on select "- Select Status Code - Open Due/Unpaid Paid Incomplete No Tax Due Internal Refu…" at bounding box center [510, 164] width 105 height 14
type input "09/30/2025"
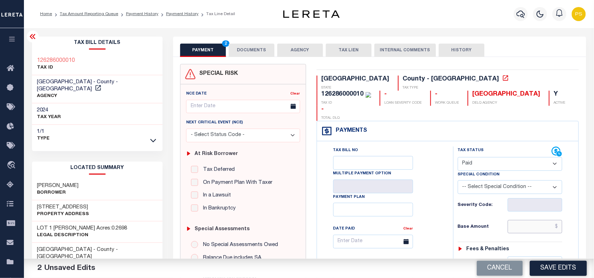
drag, startPoint x: 554, startPoint y: 217, endPoint x: 548, endPoint y: 217, distance: 6.3
click at [554, 220] on input "text" at bounding box center [535, 226] width 55 height 13
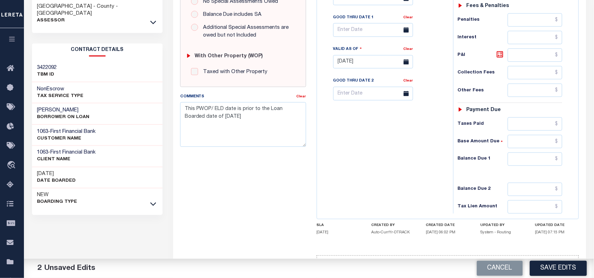
scroll to position [258, 0]
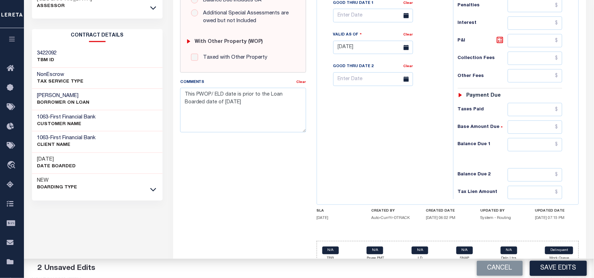
type input "$0.00"
click at [545, 138] on input "text" at bounding box center [535, 144] width 55 height 13
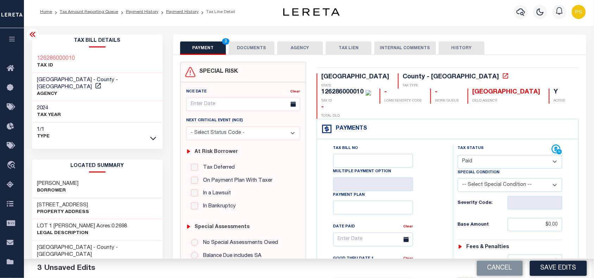
scroll to position [0, 0]
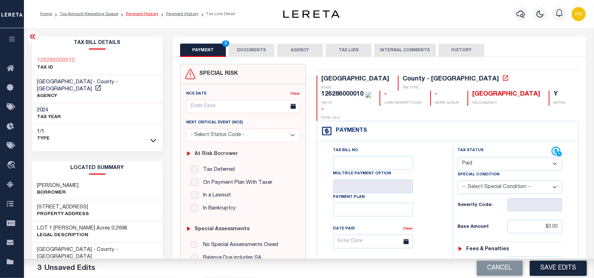
type input "$0.00"
click at [145, 14] on link "Payment History" at bounding box center [142, 14] width 32 height 4
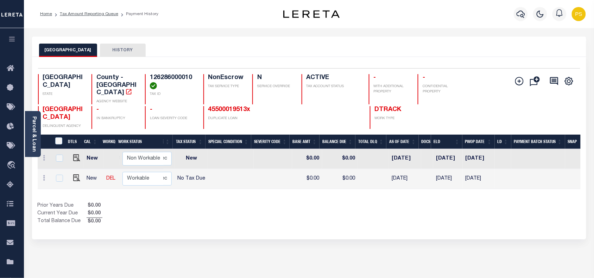
scroll to position [0, 142]
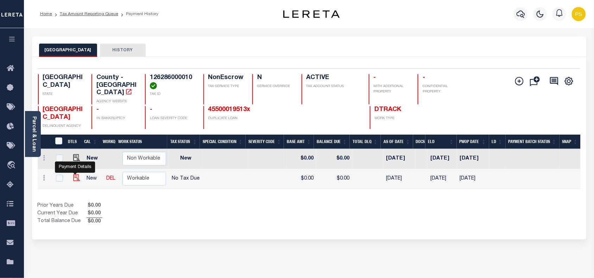
click at [76, 175] on img "" at bounding box center [76, 178] width 7 height 7
checkbox input "true"
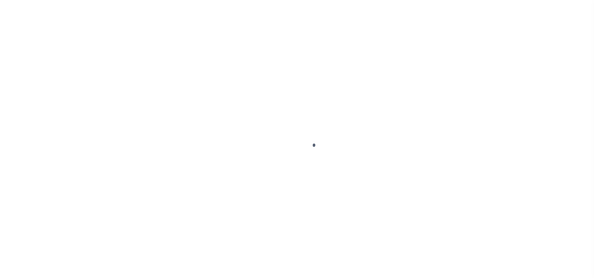
select select "NTX"
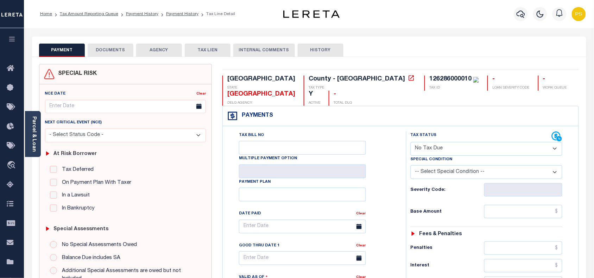
click at [114, 49] on button "DOCUMENTS" at bounding box center [111, 50] width 46 height 13
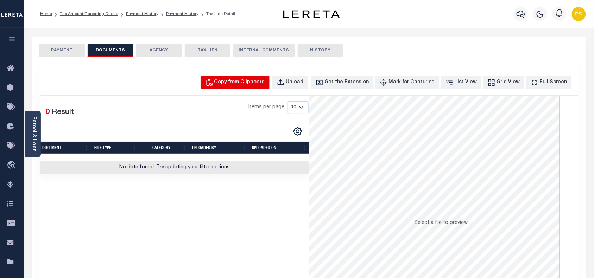
click at [254, 84] on div "Copy from Clipboard" at bounding box center [239, 83] width 51 height 8
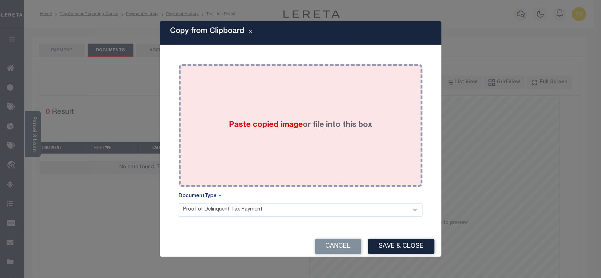
click at [311, 152] on div "Paste copied image or file into this box" at bounding box center [300, 125] width 233 height 113
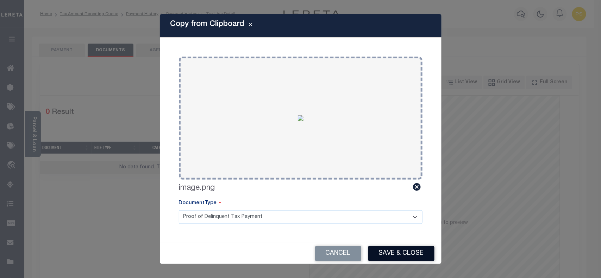
click at [404, 258] on button "Save & Close" at bounding box center [401, 253] width 66 height 15
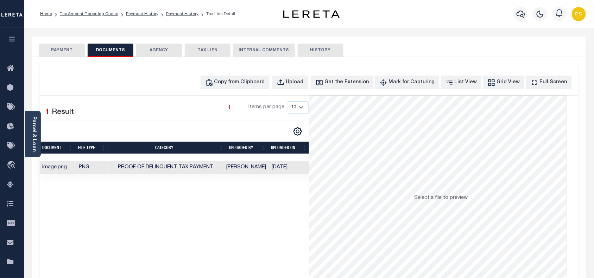
click at [59, 50] on button "PAYMENT" at bounding box center [62, 50] width 46 height 13
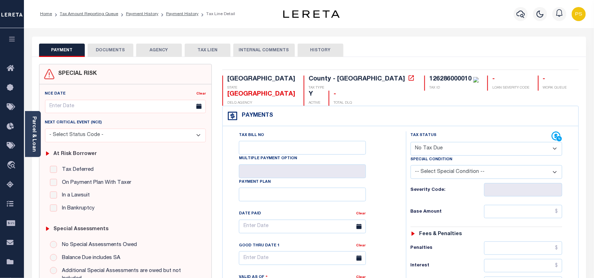
click at [474, 148] on select "- Select Status Code - Open Due/Unpaid Paid Incomplete No Tax Due Internal Refu…" at bounding box center [487, 149] width 152 height 14
click at [472, 108] on div "Payments Warning! Search Status is not "Completed", amounts can not be keyed." at bounding box center [401, 116] width 356 height 20
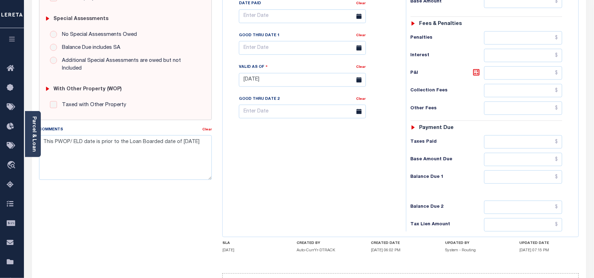
scroll to position [220, 0]
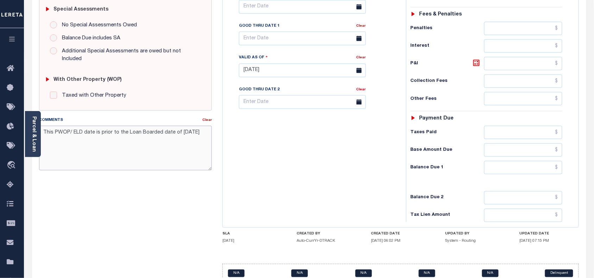
click at [174, 134] on textarea "This PWOP/ ELD date is prior to the Loan Boarded date of 03/07/2025" at bounding box center [125, 148] width 173 height 44
click at [268, 38] on input "text" at bounding box center [302, 39] width 127 height 14
click at [546, 169] on input "text" at bounding box center [523, 167] width 78 height 13
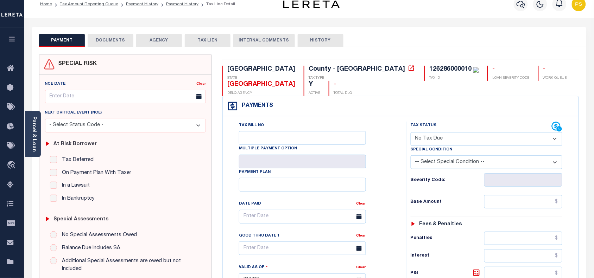
scroll to position [0, 0]
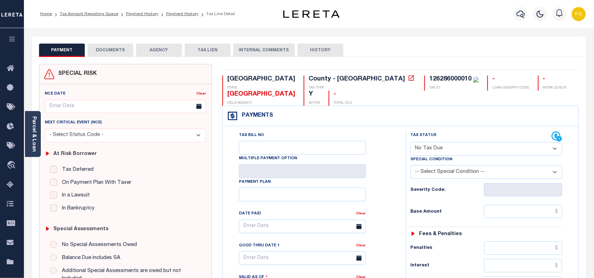
click at [106, 51] on button "DOCUMENTS" at bounding box center [111, 50] width 46 height 13
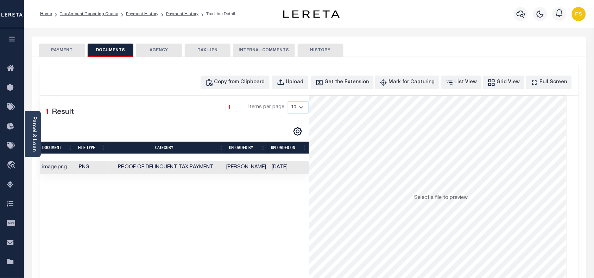
click at [57, 50] on button "PAYMENT" at bounding box center [62, 50] width 46 height 13
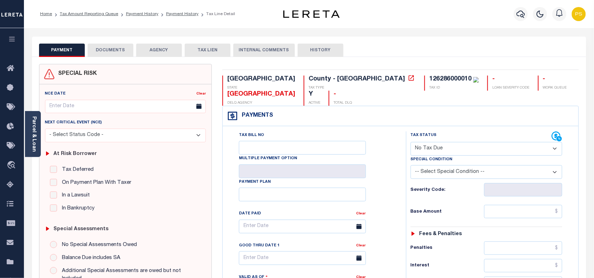
click at [527, 147] on select "- Select Status Code - Open Due/Unpaid Paid Incomplete No Tax Due Internal Refu…" at bounding box center [487, 149] width 152 height 14
click at [411, 143] on select "- Select Status Code - Open Due/Unpaid Paid Incomplete No Tax Due Internal Refu…" at bounding box center [487, 149] width 152 height 14
click at [533, 214] on input "text" at bounding box center [523, 211] width 78 height 13
type input "$0"
type input "[DATE]"
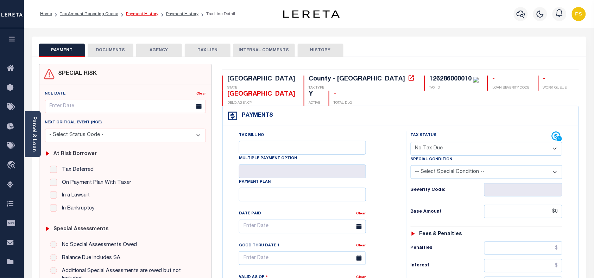
type input "$0.00"
click at [142, 13] on link "Payment History" at bounding box center [142, 14] width 32 height 4
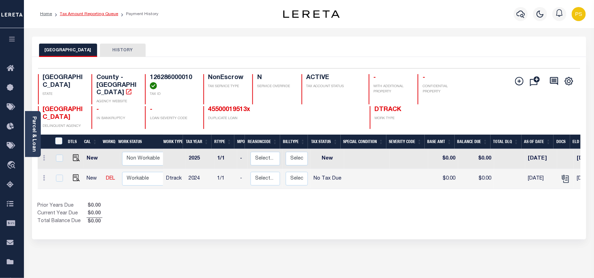
click at [94, 15] on link "Tax Amount Reporting Queue" at bounding box center [89, 14] width 58 height 4
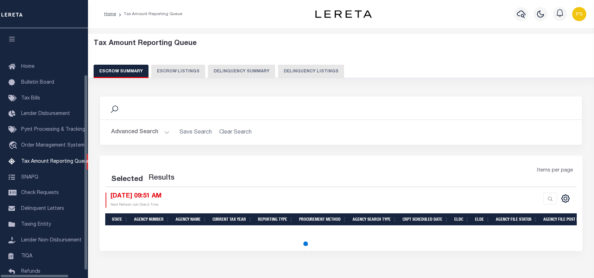
select select "100"
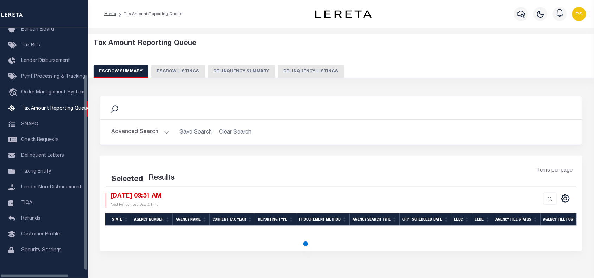
select select "100"
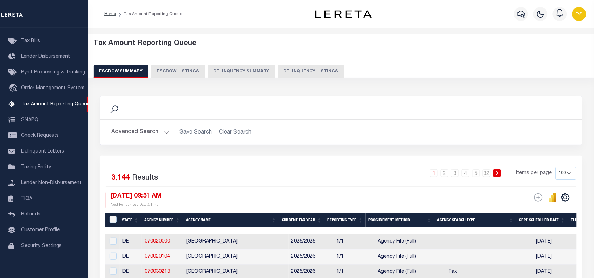
click at [90, 14] on div "Home Tax Amount Reporting Queue" at bounding box center [341, 14] width 506 height 28
click at [78, 16] on div at bounding box center [44, 14] width 88 height 28
click at [320, 69] on button "Delinquency Listings" at bounding box center [311, 71] width 66 height 13
select select "100"
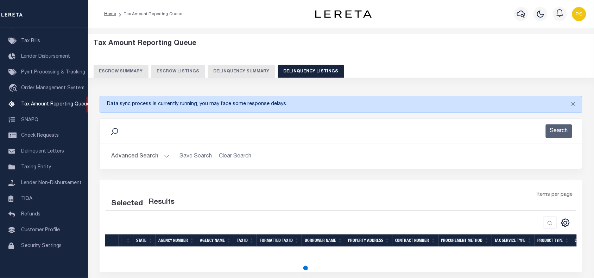
select select "100"
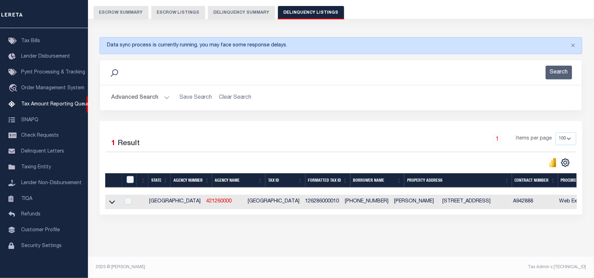
scroll to position [65, 0]
click at [112, 198] on icon at bounding box center [112, 201] width 6 height 7
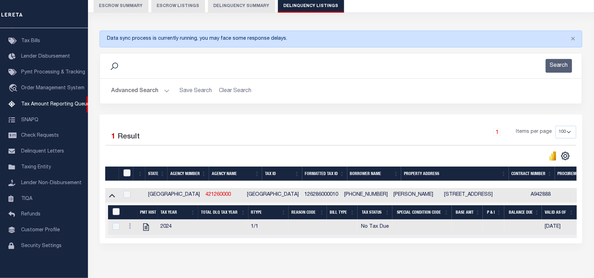
click at [116, 214] on input "&nbsp;" at bounding box center [116, 211] width 7 height 7
checkbox input "true"
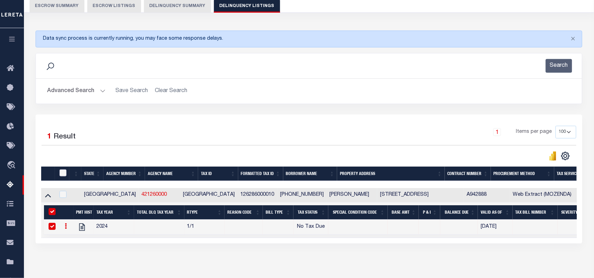
click at [64, 172] on input "checkbox" at bounding box center [62, 173] width 7 height 7
checkbox input "true"
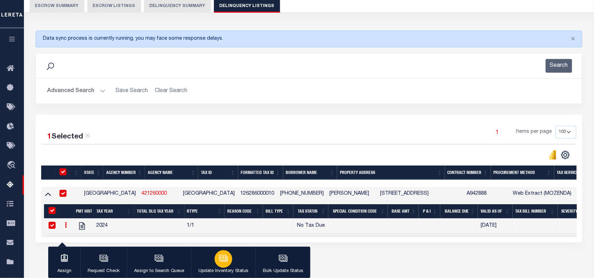
click at [220, 268] on p "Update Inventory Status" at bounding box center [223, 271] width 50 height 7
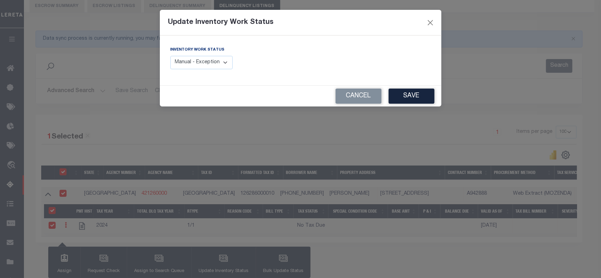
click at [208, 64] on select "Manual - Exception Pended - Awaiting Search Late Add Exception Completed" at bounding box center [201, 63] width 63 height 14
select select "4"
click at [170, 56] on select "Manual - Exception Pended - Awaiting Search Late Add Exception Completed" at bounding box center [201, 63] width 63 height 14
click at [407, 92] on button "Save" at bounding box center [411, 96] width 46 height 15
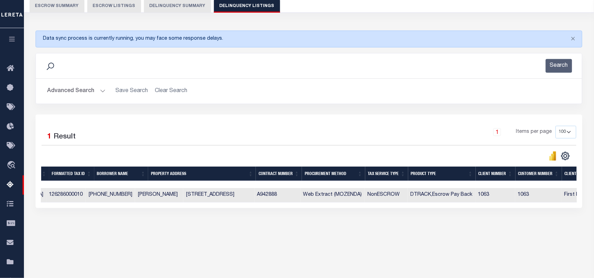
scroll to position [0, 321]
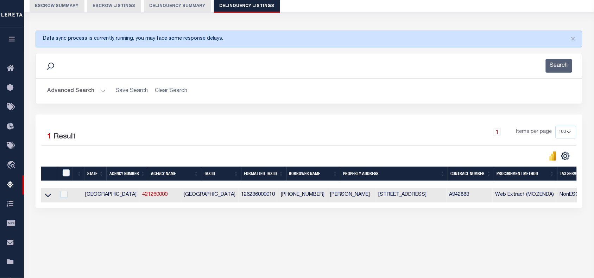
click at [73, 95] on button "Advanced Search" at bounding box center [76, 91] width 58 height 14
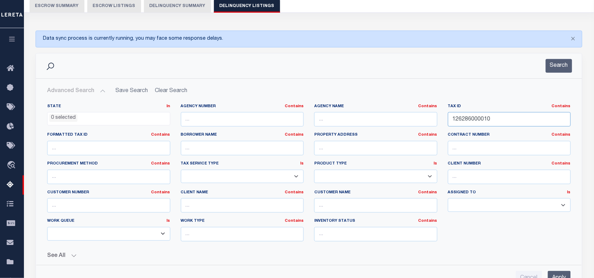
click at [465, 117] on input "126286000010" at bounding box center [509, 119] width 123 height 14
paste input "662300243"
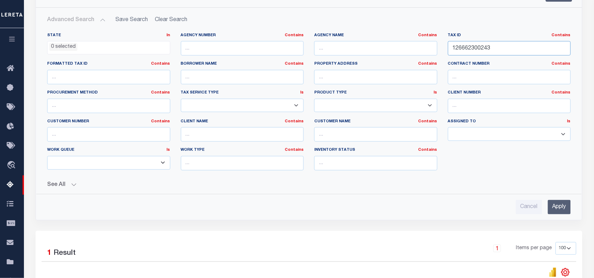
scroll to position [153, 0]
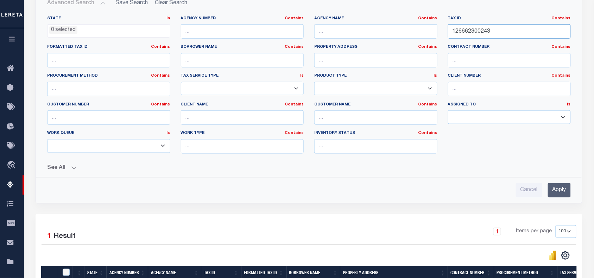
type input "126662300243"
click at [566, 192] on input "Apply" at bounding box center [559, 190] width 23 height 14
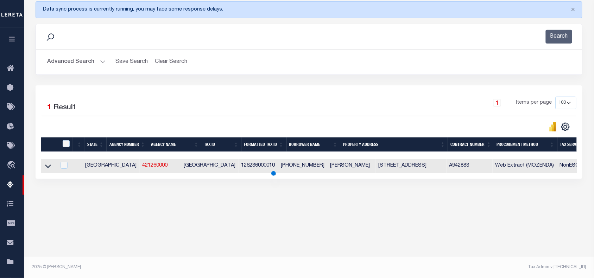
scroll to position [94, 0]
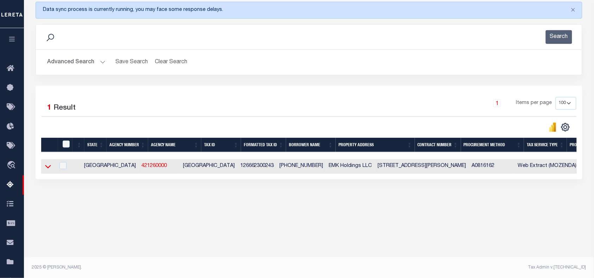
click at [47, 170] on icon at bounding box center [48, 166] width 6 height 7
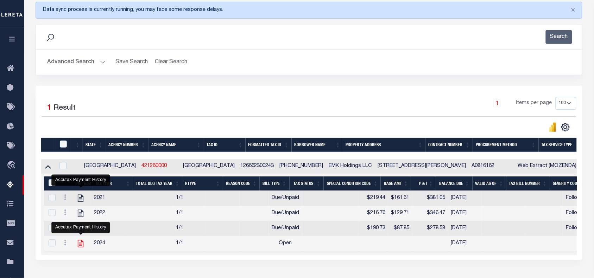
click at [78, 248] on icon "" at bounding box center [80, 243] width 9 height 9
checkbox input "false"
checkbox input "true"
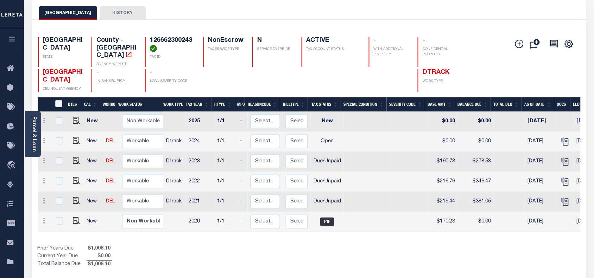
scroll to position [44, 0]
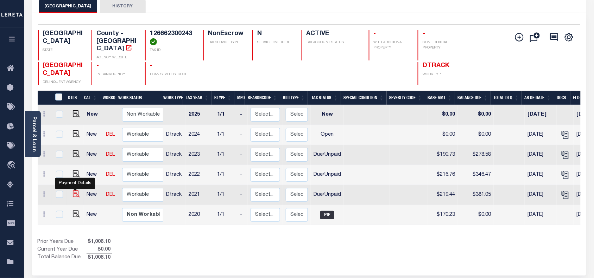
click at [75, 191] on img "" at bounding box center [76, 194] width 7 height 7
checkbox input "true"
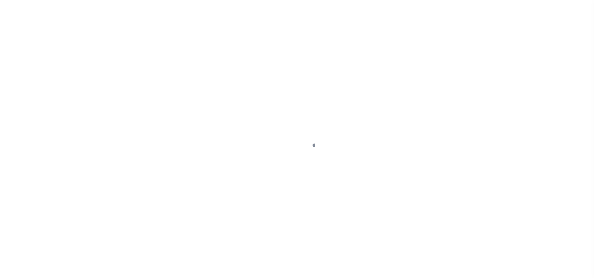
select select "DUE"
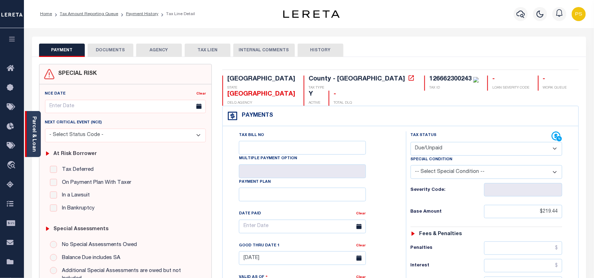
click at [30, 131] on div "Parcel & Loan" at bounding box center [33, 134] width 16 height 46
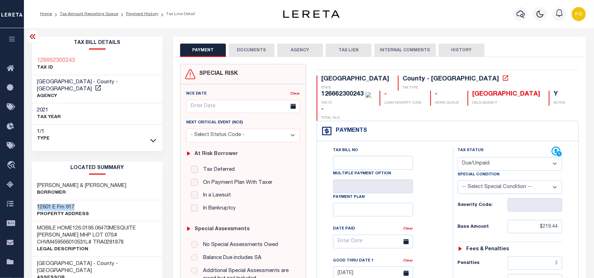
drag, startPoint x: 33, startPoint y: 199, endPoint x: 92, endPoint y: 195, distance: 58.5
click at [92, 201] on div "[GEOGRAPHIC_DATA] 917 Property Address" at bounding box center [97, 211] width 131 height 21
copy h3 "12601 E Fm 917"
click at [504, 157] on select "- Select Status Code - Open Due/Unpaid Paid Incomplete No Tax Due Internal Refu…" at bounding box center [510, 164] width 105 height 14
click at [540, 93] on div "TX STATE [GEOGRAPHIC_DATA] - [GEOGRAPHIC_DATA] TAX TYPE 126662300243 TAX ID - L…" at bounding box center [448, 98] width 263 height 45
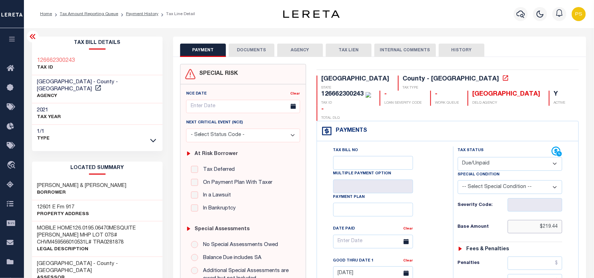
drag, startPoint x: 543, startPoint y: 213, endPoint x: 561, endPoint y: 214, distance: 17.9
click at [561, 220] on input "$219.44" at bounding box center [535, 226] width 55 height 13
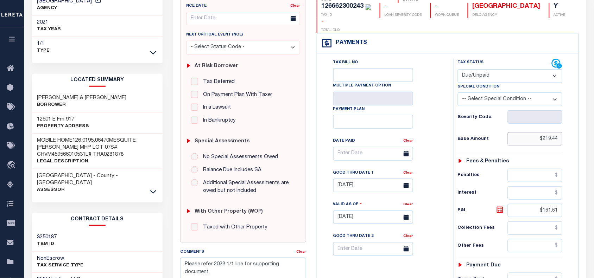
scroll to position [132, 0]
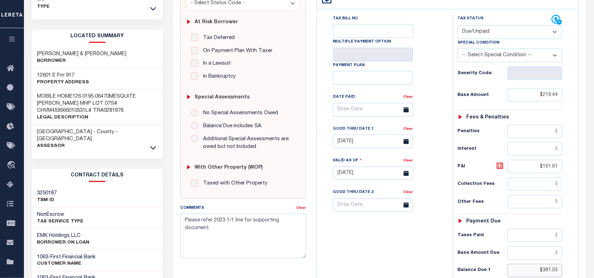
drag, startPoint x: 543, startPoint y: 261, endPoint x: 573, endPoint y: 261, distance: 29.9
click at [573, 261] on div "Tax Status Status" at bounding box center [512, 170] width 129 height 311
paste input "93.68"
type input "$393.68"
type input "[DATE]"
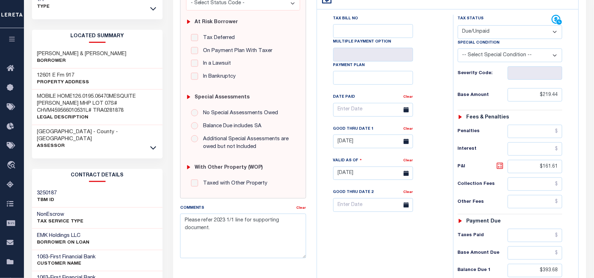
click at [499, 162] on icon at bounding box center [500, 166] width 8 height 8
type input "$174.24"
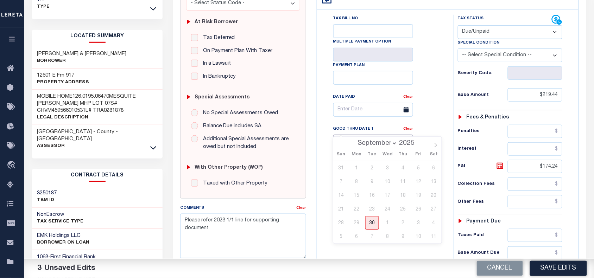
click at [346, 135] on input "[DATE]" at bounding box center [373, 142] width 80 height 14
click at [372, 223] on span "30" at bounding box center [372, 223] width 14 height 14
type input "[DATE]"
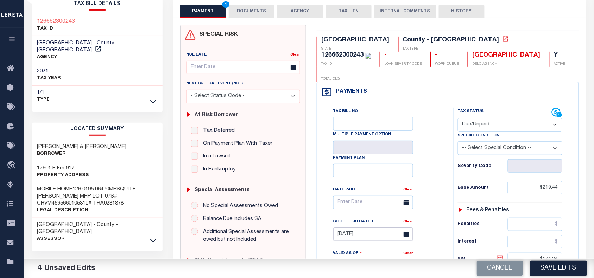
scroll to position [0, 0]
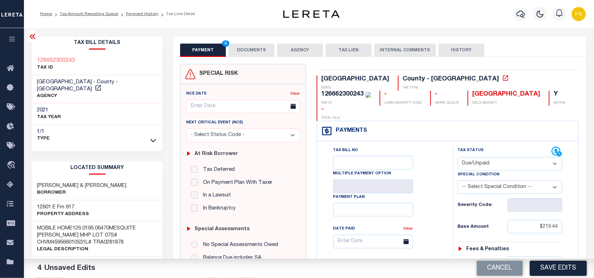
click at [251, 51] on button "DOCUMENTS" at bounding box center [252, 50] width 46 height 13
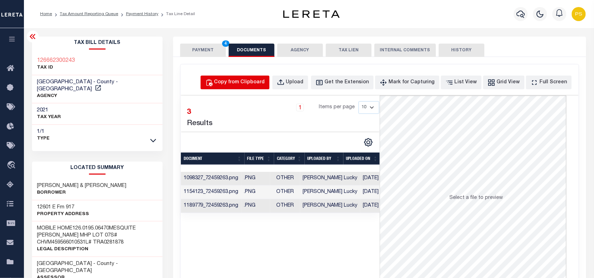
click at [247, 82] on div "Copy from Clipboard" at bounding box center [239, 83] width 51 height 8
select select "POP"
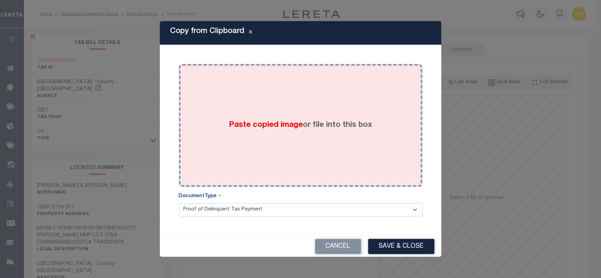
click at [309, 126] on label "Paste copied image or file into this box" at bounding box center [300, 126] width 143 height 12
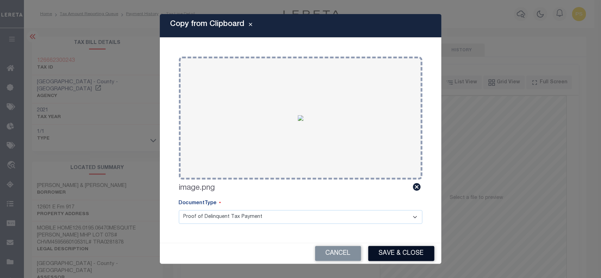
click at [410, 254] on button "Save & Close" at bounding box center [401, 253] width 66 height 15
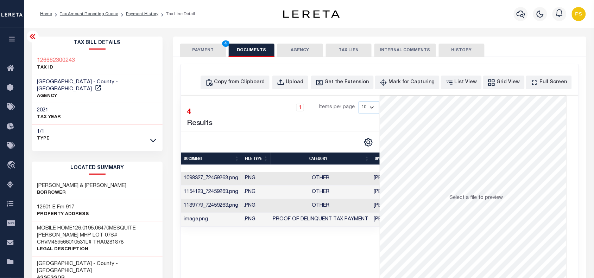
click at [196, 55] on button "PAYMENT 4" at bounding box center [203, 50] width 46 height 13
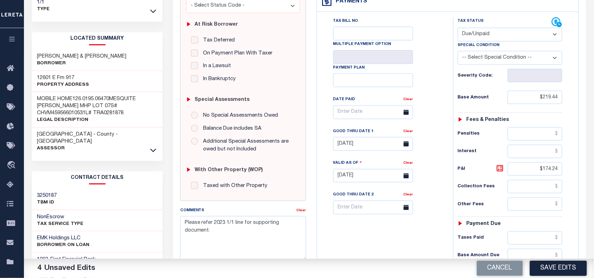
scroll to position [132, 0]
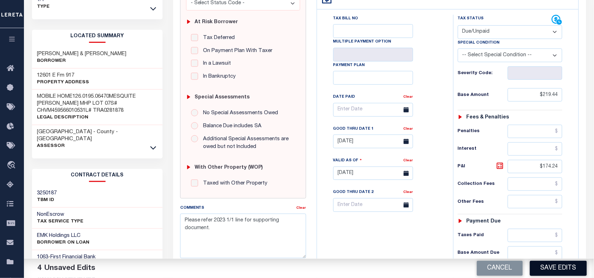
click at [555, 270] on button "Save Edits" at bounding box center [558, 268] width 57 height 15
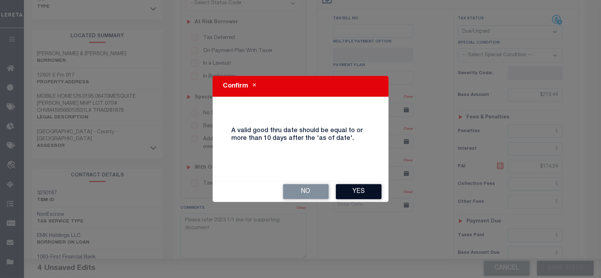
click at [349, 191] on button "Yes" at bounding box center [359, 191] width 46 height 15
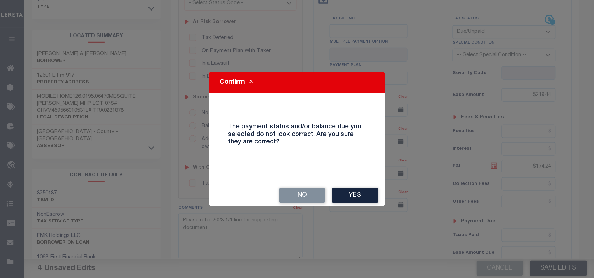
click at [349, 191] on button "Yes" at bounding box center [355, 195] width 46 height 15
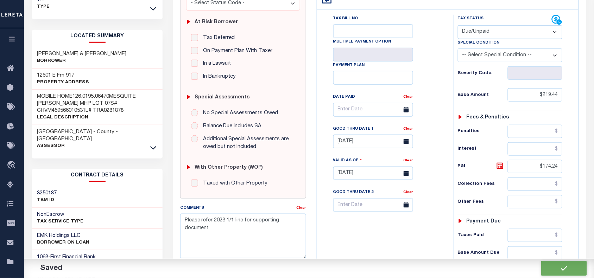
checkbox input "false"
type textarea "Please refer 2023 1/1 line for supporting document."
type input "$219.44"
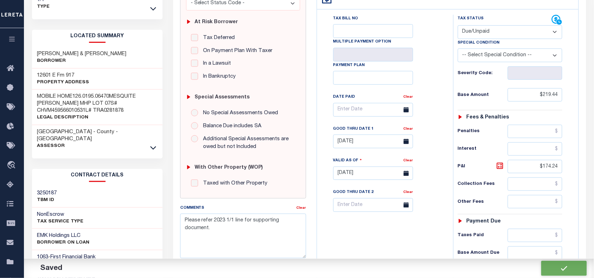
type input "$174.24"
type input "$393.68"
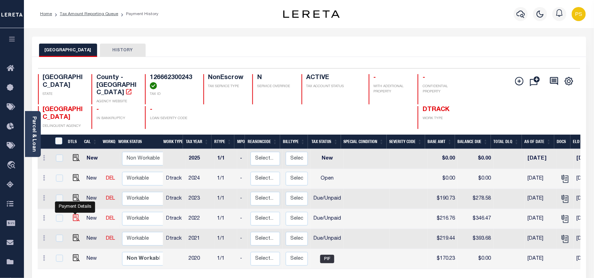
click at [76, 215] on img "" at bounding box center [76, 218] width 7 height 7
checkbox input "true"
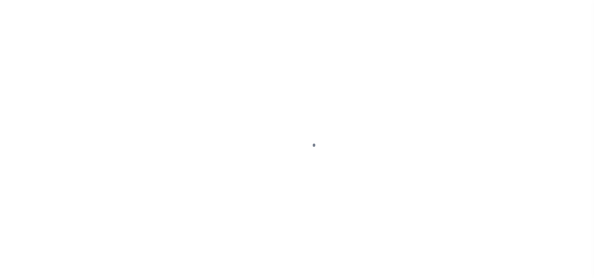
select select "DUE"
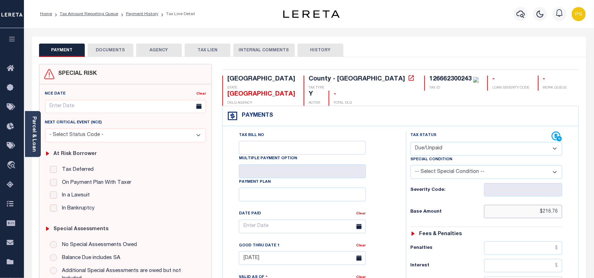
drag, startPoint x: 542, startPoint y: 215, endPoint x: 563, endPoint y: 215, distance: 21.5
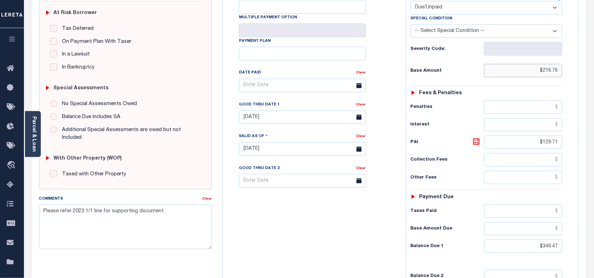
scroll to position [176, 0]
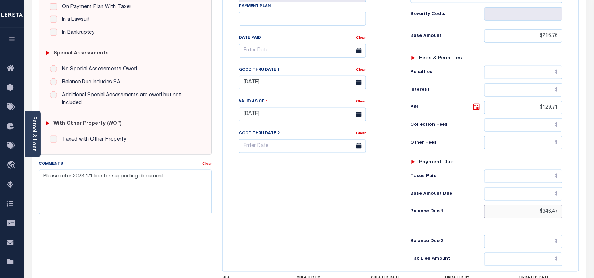
drag, startPoint x: 545, startPoint y: 216, endPoint x: 561, endPoint y: 214, distance: 16.7
click at [561, 214] on input "$346.47" at bounding box center [523, 211] width 78 height 13
drag, startPoint x: 542, startPoint y: 216, endPoint x: 564, endPoint y: 212, distance: 21.8
click at [564, 212] on div "Tax Status Status - Select Status Code -" at bounding box center [489, 111] width 166 height 311
paste input "58.94"
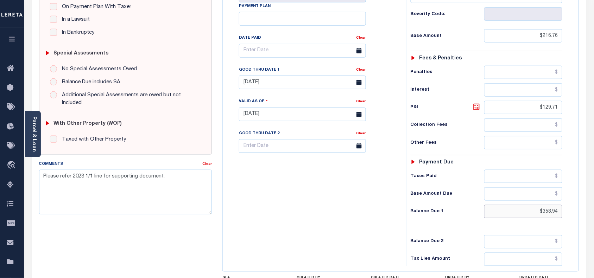
type input "$358.94"
type input "[DATE]"
drag, startPoint x: 476, startPoint y: 110, endPoint x: 462, endPoint y: 110, distance: 14.1
click at [476, 110] on icon at bounding box center [476, 107] width 8 height 8
type input "$142.18"
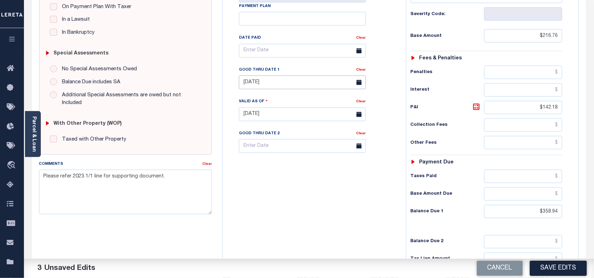
click at [258, 86] on input "[DATE]" at bounding box center [302, 83] width 127 height 14
click at [276, 179] on span "30" at bounding box center [278, 179] width 14 height 14
type input "[DATE]"
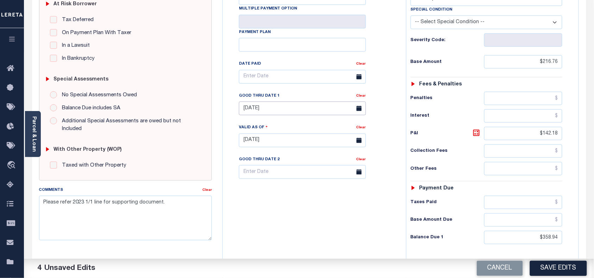
scroll to position [0, 0]
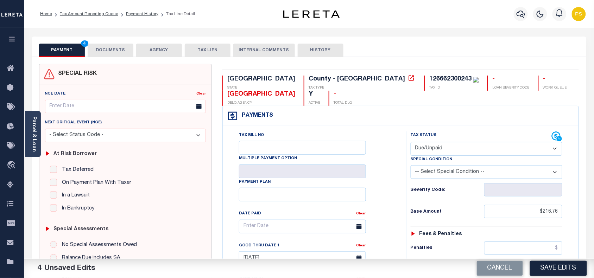
click at [115, 44] on button "DOCUMENTS" at bounding box center [111, 50] width 46 height 13
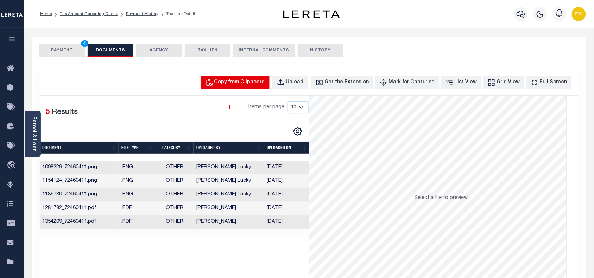
click at [258, 87] on button "Copy from Clipboard" at bounding box center [235, 83] width 69 height 14
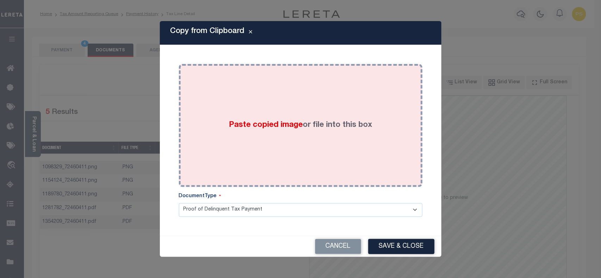
click at [303, 154] on div "Paste copied image or file into this box" at bounding box center [300, 125] width 233 height 113
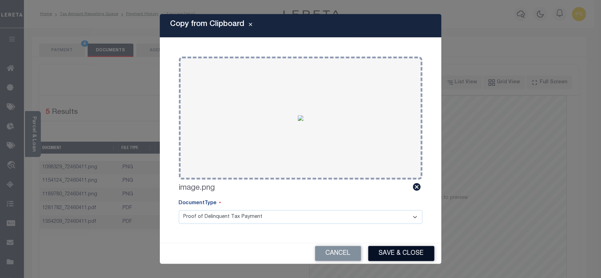
click at [402, 250] on button "Save & Close" at bounding box center [401, 253] width 66 height 15
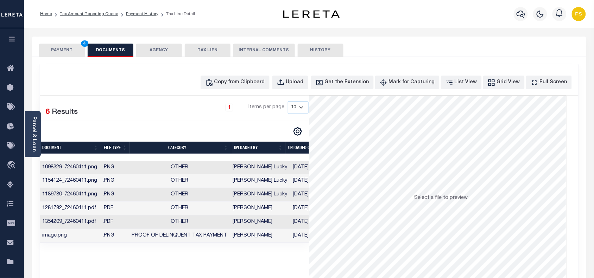
click at [60, 55] on button "PAYMENT 4" at bounding box center [62, 50] width 46 height 13
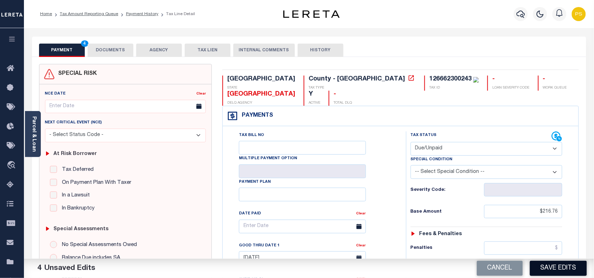
click at [572, 261] on button "Save Edits" at bounding box center [558, 268] width 57 height 15
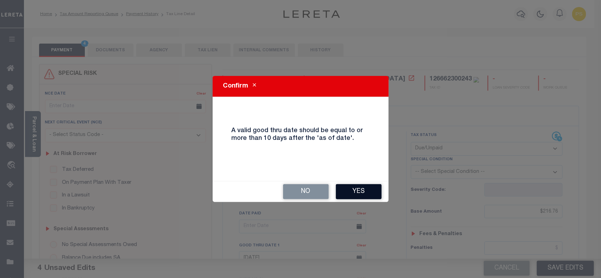
click at [357, 191] on button "Yes" at bounding box center [359, 191] width 46 height 15
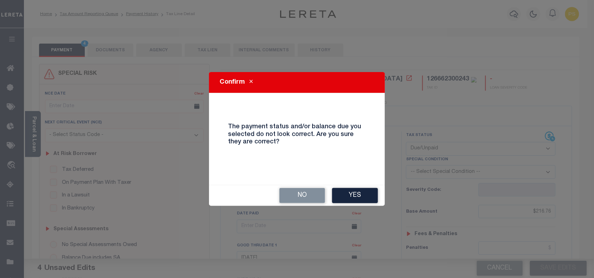
click at [357, 191] on button "Yes" at bounding box center [355, 195] width 46 height 15
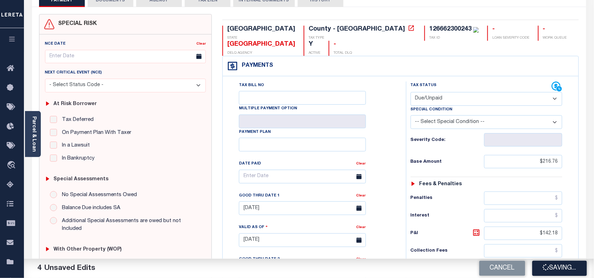
scroll to position [88, 0]
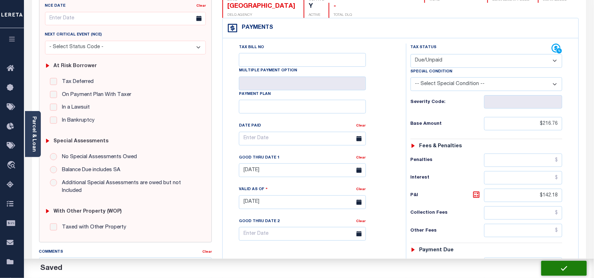
checkbox input "false"
type textarea "Please refer 2023 1/1 line for supporting document."
type input "$216.76"
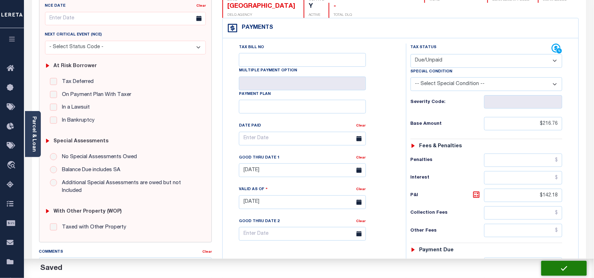
type input "$142.18"
type input "$358.94"
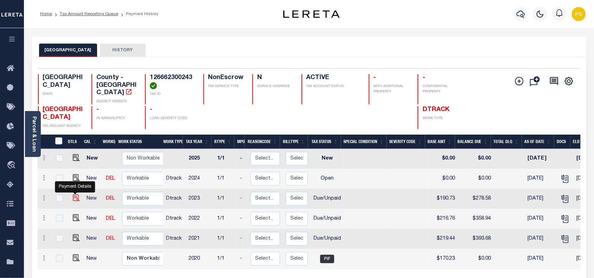
click at [75, 195] on img "" at bounding box center [76, 198] width 7 height 7
checkbox input "true"
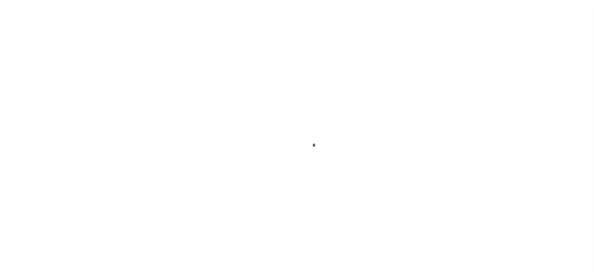
select select "DUE"
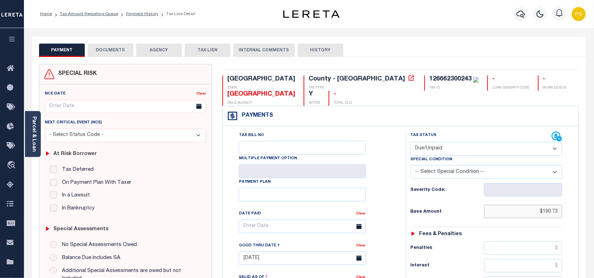
drag, startPoint x: 542, startPoint y: 211, endPoint x: 565, endPoint y: 211, distance: 22.9
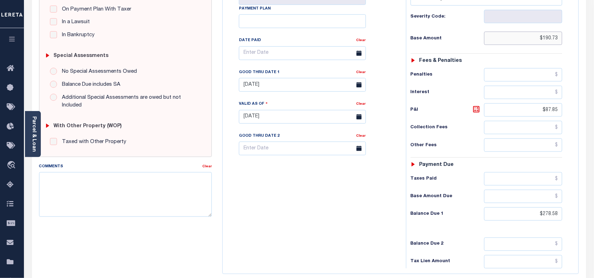
scroll to position [176, 0]
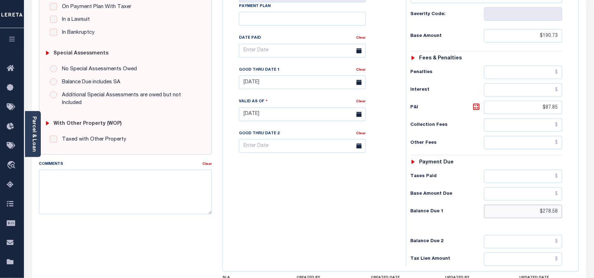
drag, startPoint x: 543, startPoint y: 216, endPoint x: 562, endPoint y: 215, distance: 19.7
click at [562, 215] on input "$278.58" at bounding box center [523, 211] width 78 height 13
paste input "89.52"
type input "$289.52"
type input "[DATE]"
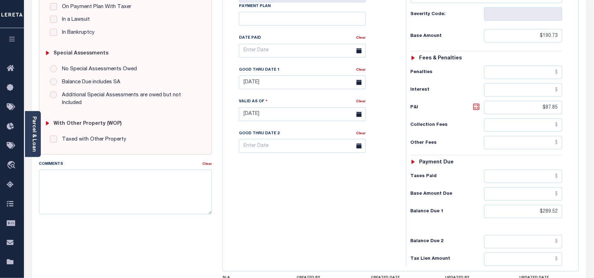
click at [479, 110] on icon at bounding box center [476, 107] width 8 height 8
type input "$98.79"
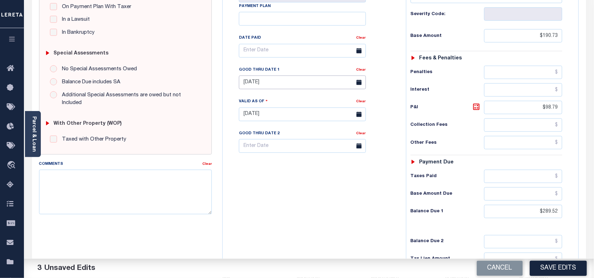
click at [263, 84] on input "04/30/2025" at bounding box center [302, 83] width 127 height 14
click at [276, 181] on span "30" at bounding box center [278, 179] width 14 height 14
type input "09/30/2025"
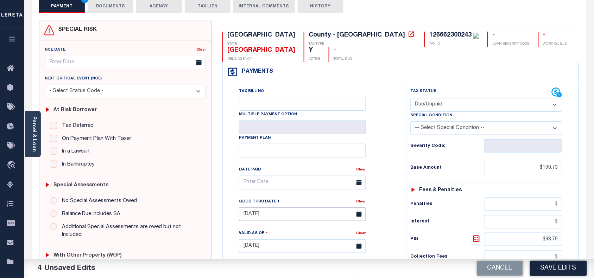
scroll to position [0, 0]
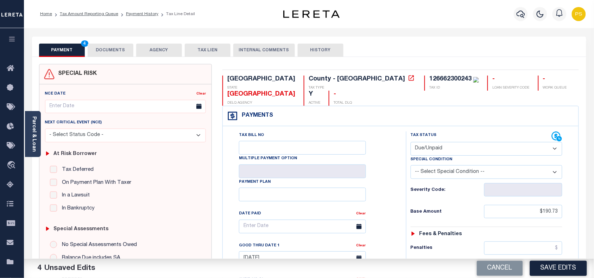
click at [115, 51] on button "DOCUMENTS" at bounding box center [111, 50] width 46 height 13
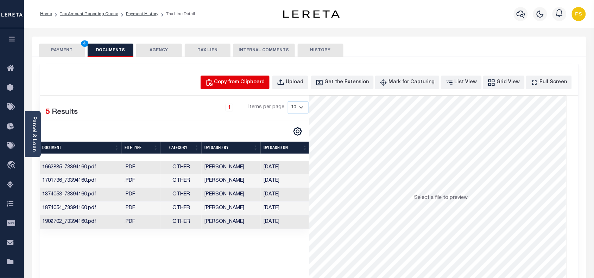
click at [257, 83] on div "Copy from Clipboard" at bounding box center [239, 83] width 51 height 8
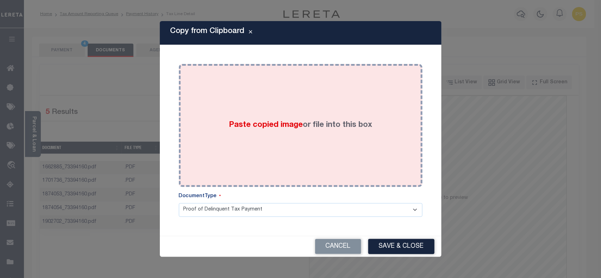
click at [311, 151] on div "Paste copied image or file into this box" at bounding box center [300, 125] width 233 height 113
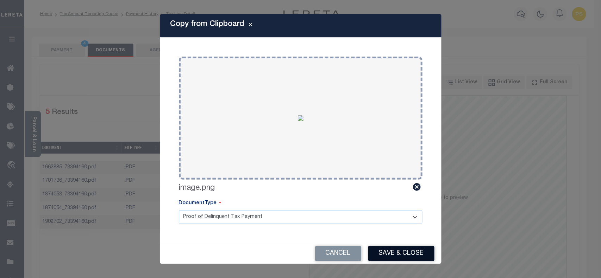
click at [409, 254] on button "Save & Close" at bounding box center [401, 253] width 66 height 15
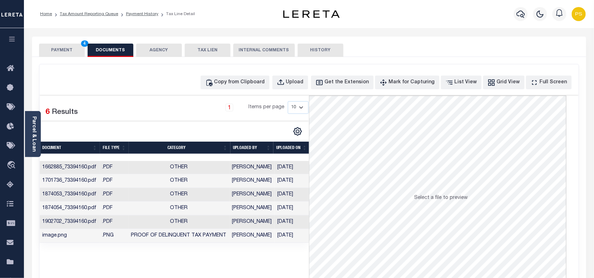
click at [51, 55] on button "PAYMENT 4" at bounding box center [62, 50] width 46 height 13
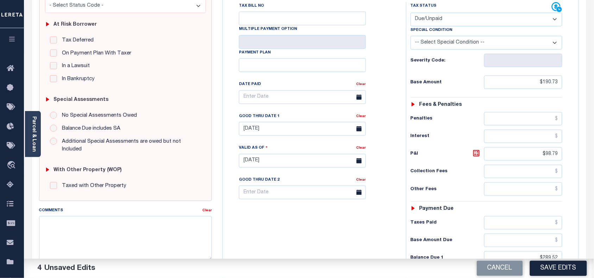
scroll to position [132, 0]
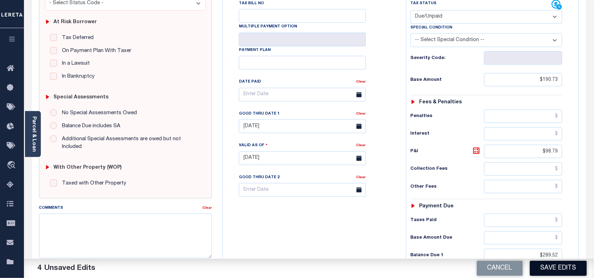
click at [565, 265] on button "Save Edits" at bounding box center [558, 268] width 57 height 15
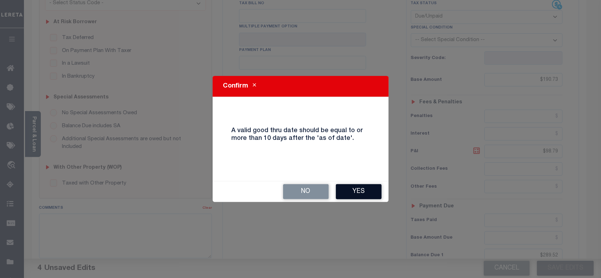
click at [339, 185] on button "Yes" at bounding box center [359, 191] width 46 height 15
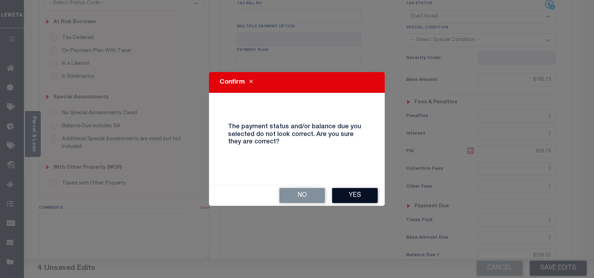
click at [358, 189] on button "Yes" at bounding box center [355, 195] width 46 height 15
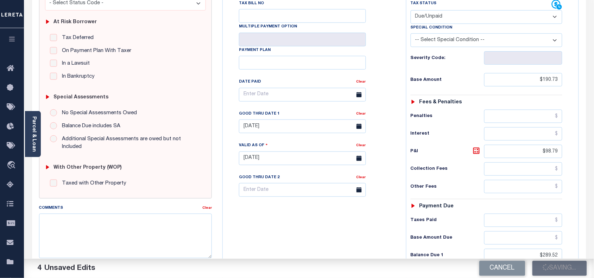
checkbox input "false"
type input "$190.73"
type input "$98.79"
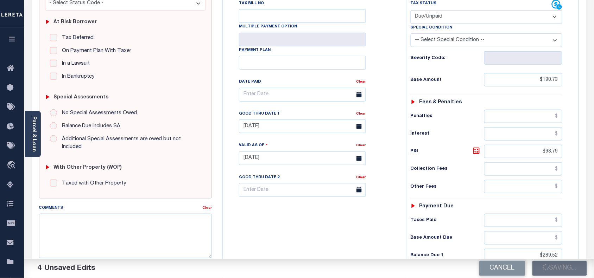
type input "$289.52"
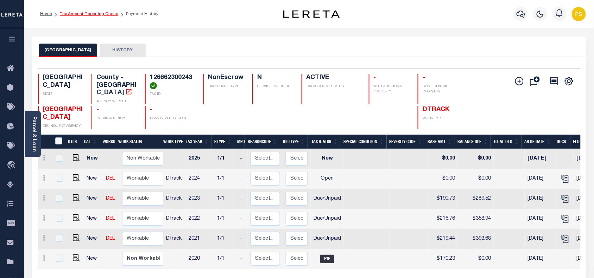
click at [101, 14] on link "Tax Amount Reporting Queue" at bounding box center [89, 14] width 58 height 4
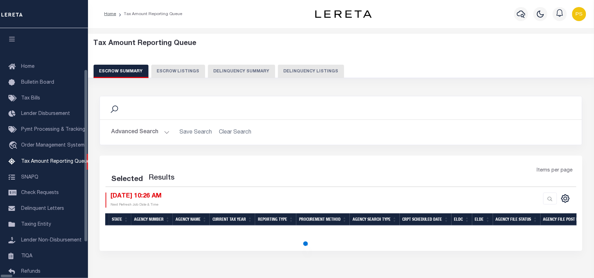
click at [278, 69] on button "Delinquency Listings" at bounding box center [311, 71] width 66 height 13
select select "100"
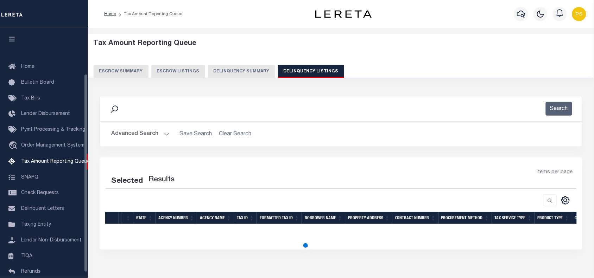
scroll to position [57, 0]
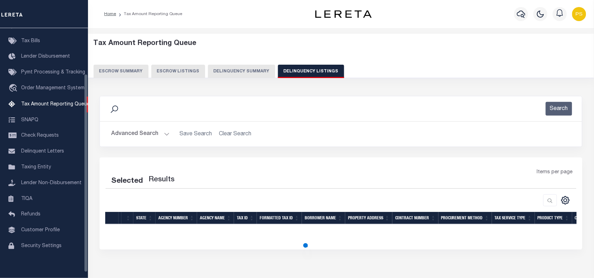
select select "100"
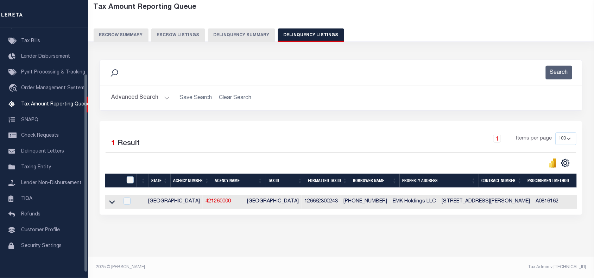
scroll to position [40, 0]
click at [106, 199] on td at bounding box center [112, 202] width 14 height 14
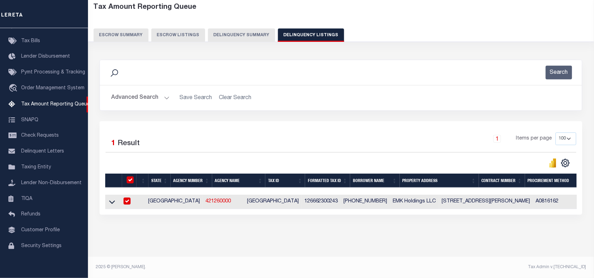
checkbox input "true"
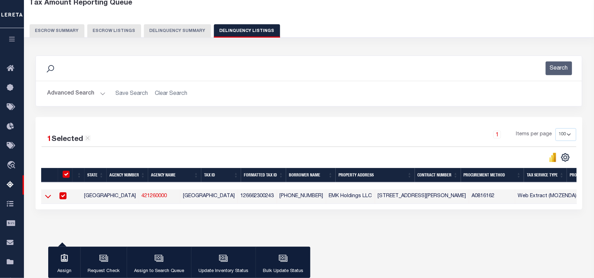
click at [45, 200] on icon at bounding box center [48, 196] width 6 height 7
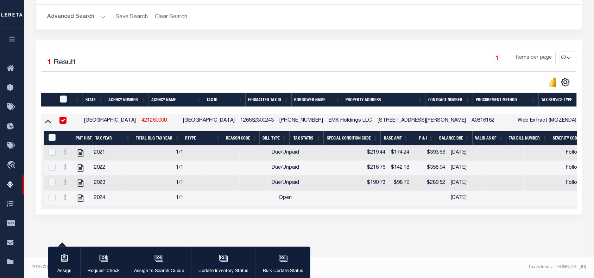
scroll to position [126, 0]
click at [51, 134] on input "&nbsp;" at bounding box center [52, 137] width 7 height 7
checkbox input "true"
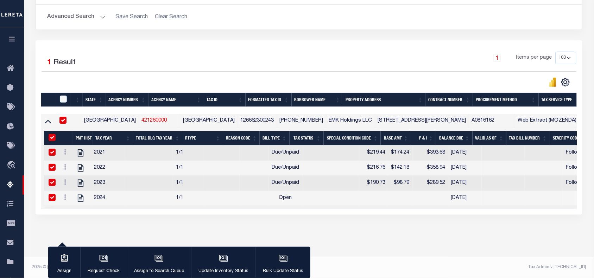
checkbox input "true"
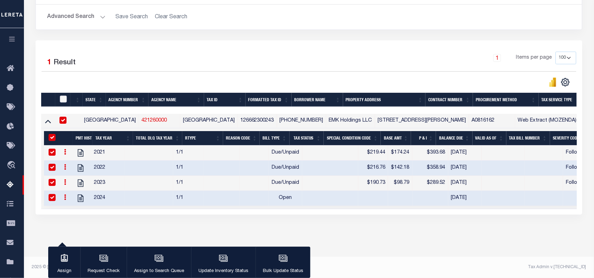
drag, startPoint x: 63, startPoint y: 91, endPoint x: 59, endPoint y: 109, distance: 18.5
click at [63, 96] on input "checkbox" at bounding box center [63, 99] width 7 height 7
checkbox input "true"
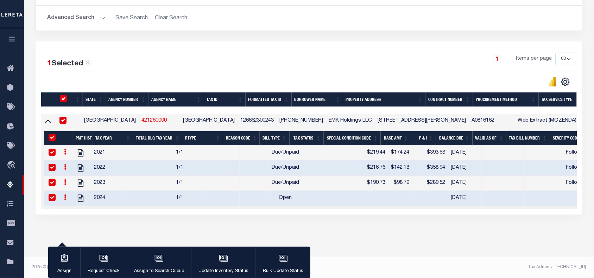
scroll to position [125, 0]
click at [53, 194] on input "checkbox" at bounding box center [52, 197] width 7 height 7
checkbox input "false"
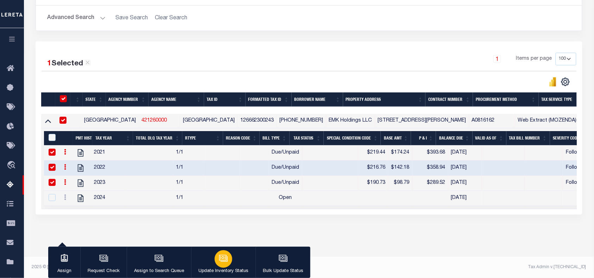
click at [223, 262] on icon "button" at bounding box center [224, 259] width 7 height 5
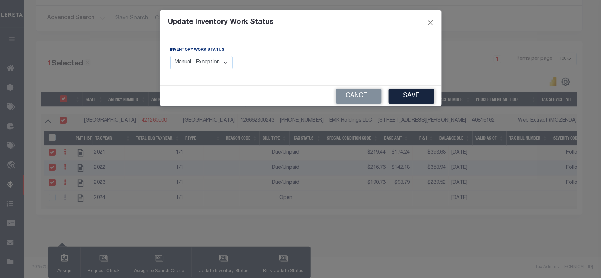
click at [218, 61] on select "Manual - Exception Pended - Awaiting Search Late Add Exception Completed" at bounding box center [201, 63] width 63 height 14
select select "4"
click at [170, 56] on select "Manual - Exception Pended - Awaiting Search Late Add Exception Completed" at bounding box center [201, 63] width 63 height 14
click at [396, 94] on button "Save" at bounding box center [411, 96] width 46 height 15
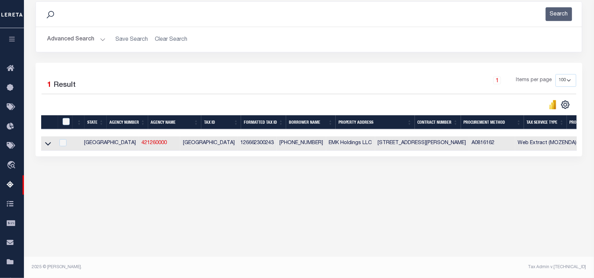
scroll to position [94, 0]
click at [83, 41] on button "Advanced Search" at bounding box center [76, 40] width 58 height 14
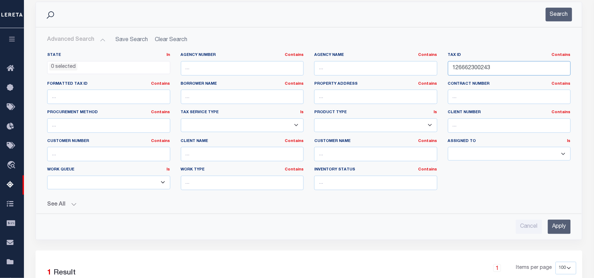
click at [460, 67] on input "126662300243" at bounding box center [509, 68] width 123 height 14
paste input "0315"
type input "10315"
click at [563, 225] on input "Apply" at bounding box center [559, 227] width 23 height 14
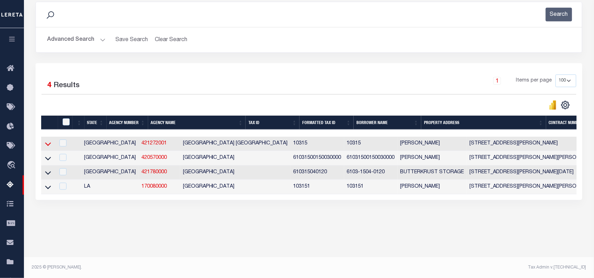
click at [48, 143] on icon at bounding box center [48, 143] width 6 height 7
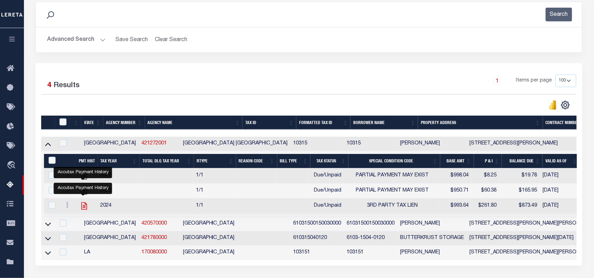
click at [80, 211] on icon "" at bounding box center [84, 206] width 9 height 9
checkbox input "true"
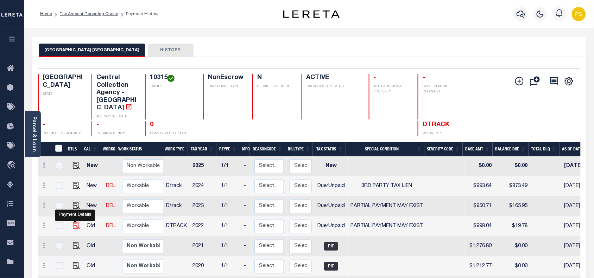
click at [75, 222] on img "" at bounding box center [76, 225] width 7 height 7
checkbox input "true"
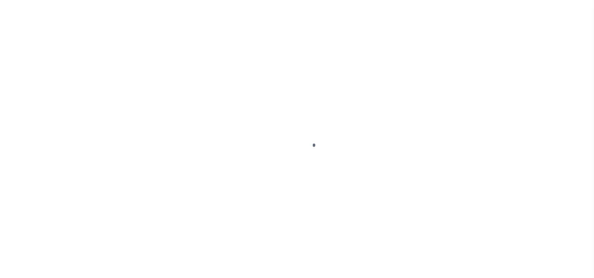
select select "DUE"
select select "15"
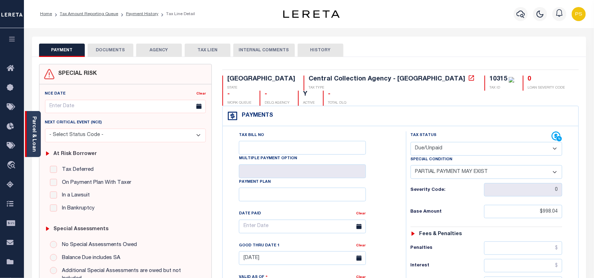
click at [31, 133] on link "Parcel & Loan" at bounding box center [33, 134] width 5 height 36
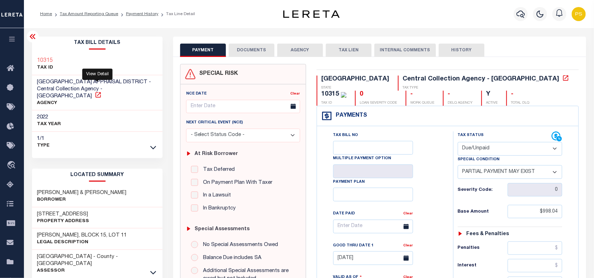
click at [95, 91] on icon at bounding box center [98, 94] width 7 height 7
drag, startPoint x: 36, startPoint y: 81, endPoint x: 131, endPoint y: 80, distance: 95.4
click at [131, 80] on div "[GEOGRAPHIC_DATA] APPRAISAL DISTRICT - Central Collection Agency - [GEOGRAPHIC_…" at bounding box center [97, 93] width 131 height 36
copy span "[GEOGRAPHIC_DATA] [GEOGRAPHIC_DATA]"
click at [83, 12] on link "Tax Amount Reporting Queue" at bounding box center [89, 14] width 58 height 4
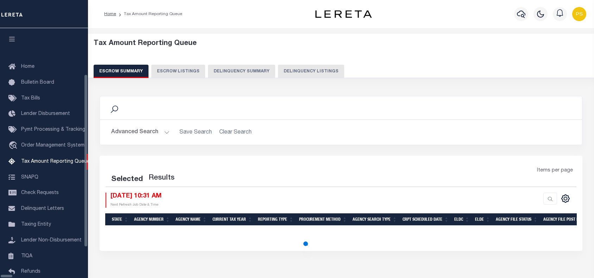
select select "100"
click at [255, 72] on div "Escrow Summary Escrow Listings Delinquency Summary Delinquency Listings" at bounding box center [341, 71] width 495 height 13
select select "100"
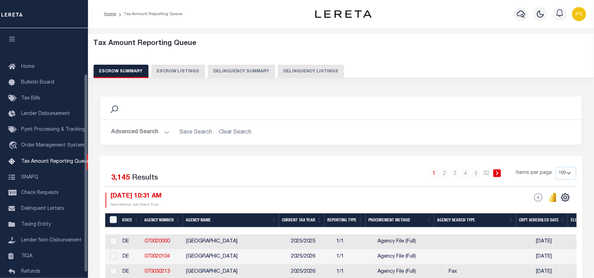
scroll to position [57, 0]
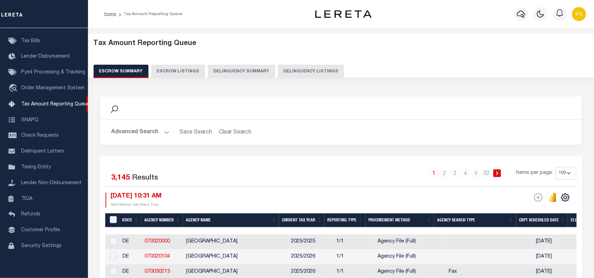
click at [311, 73] on button "Delinquency Listings" at bounding box center [311, 71] width 66 height 13
select select "100"
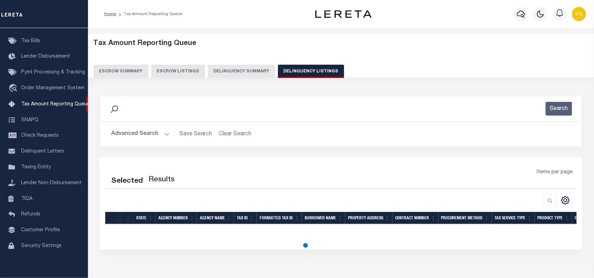
select select "100"
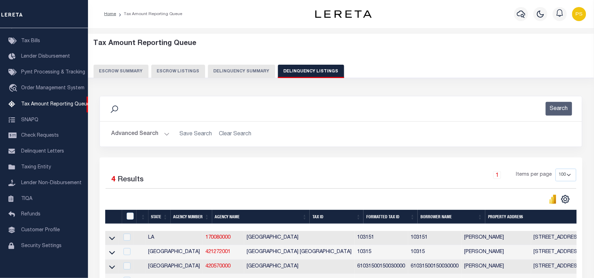
click at [137, 135] on button "Advanced Search" at bounding box center [140, 134] width 58 height 14
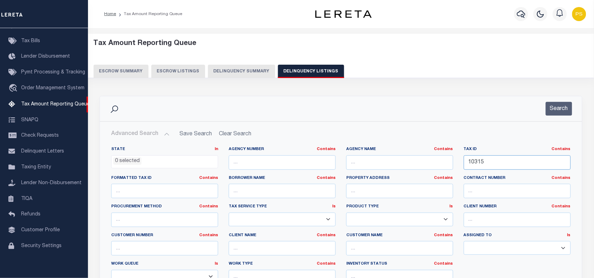
click at [476, 163] on input "10315" at bounding box center [517, 163] width 107 height 14
paste input "48858"
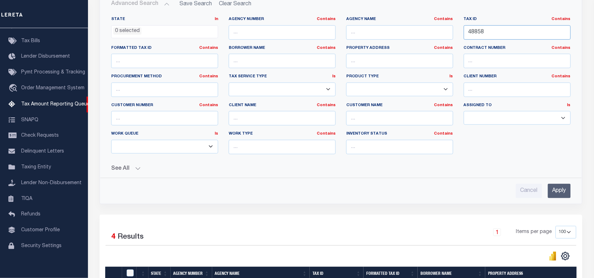
scroll to position [132, 0]
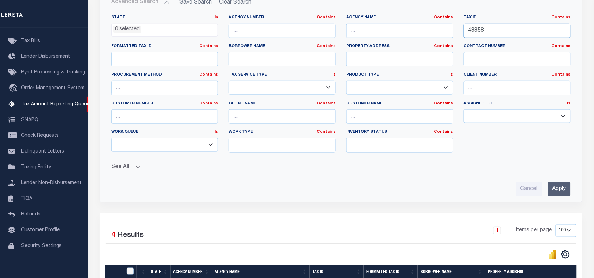
type input "48858"
click at [558, 190] on input "Apply" at bounding box center [559, 189] width 23 height 14
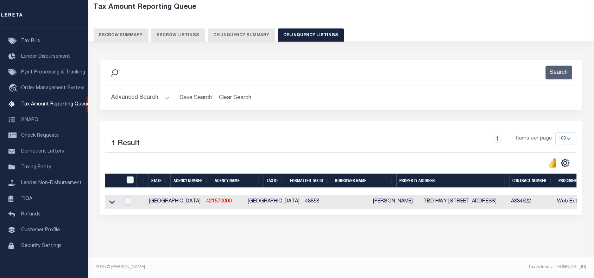
scroll to position [43, 0]
click at [110, 198] on icon at bounding box center [112, 201] width 6 height 7
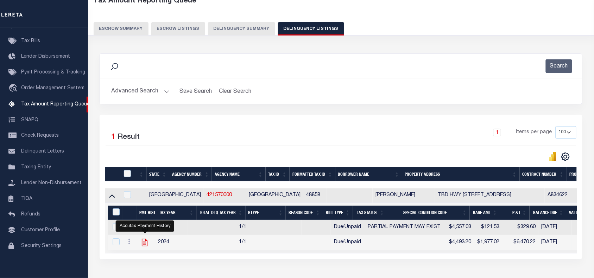
click at [146, 247] on icon "" at bounding box center [144, 242] width 9 height 9
checkbox input "true"
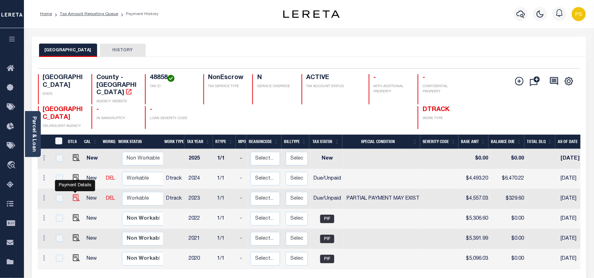
click at [76, 195] on img "" at bounding box center [76, 198] width 7 height 7
checkbox input "true"
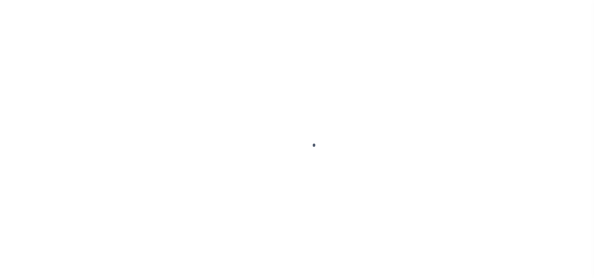
select select "DUE"
select select "15"
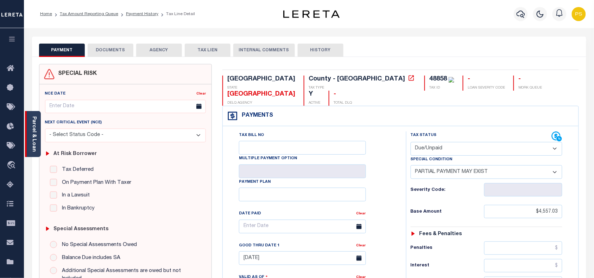
click at [35, 137] on link "Parcel & Loan" at bounding box center [33, 134] width 5 height 36
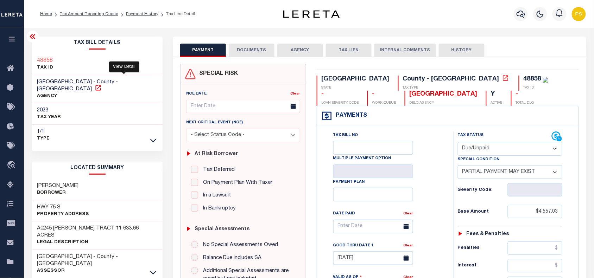
click at [101, 85] on icon at bounding box center [97, 87] width 5 height 5
drag, startPoint x: 35, startPoint y: 81, endPoint x: 126, endPoint y: 84, distance: 90.5
click at [126, 84] on div "[GEOGRAPHIC_DATA] - County - [GEOGRAPHIC_DATA] AGENCY" at bounding box center [97, 89] width 131 height 29
copy h3 "[GEOGRAPHIC_DATA] - County - [GEOGRAPHIC_DATA]"
drag, startPoint x: 36, startPoint y: 199, endPoint x: 68, endPoint y: 200, distance: 31.3
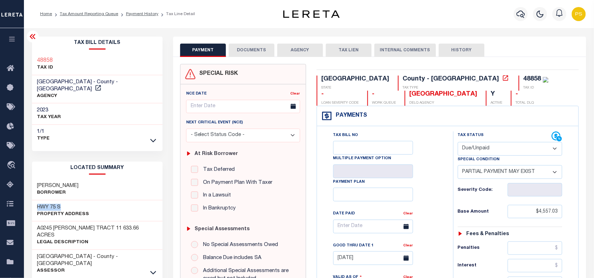
click at [68, 201] on div "HWY 75 S Property Address" at bounding box center [97, 211] width 131 height 21
copy h3 "HWY 75 S"
drag, startPoint x: 36, startPoint y: 58, endPoint x: 58, endPoint y: 62, distance: 23.1
click at [58, 62] on div "48858 TAX ID" at bounding box center [97, 64] width 131 height 21
copy h3 "48858"
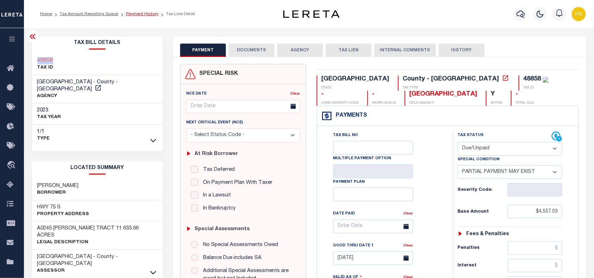
click at [147, 13] on link "Payment History" at bounding box center [142, 14] width 32 height 4
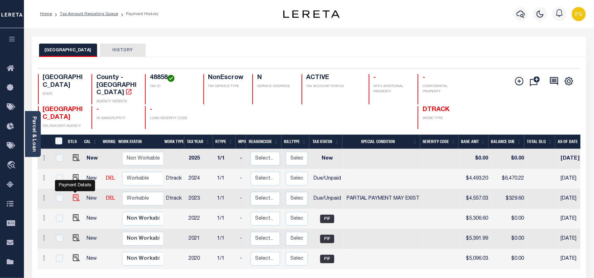
click at [75, 195] on img "" at bounding box center [76, 198] width 7 height 7
checkbox input "true"
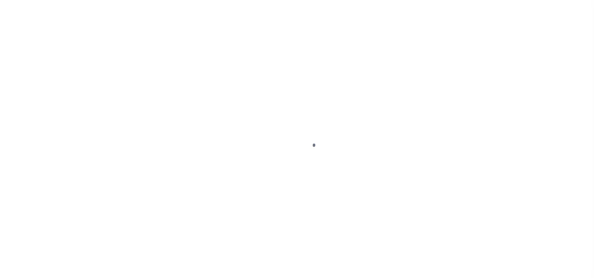
select select "DUE"
select select "15"
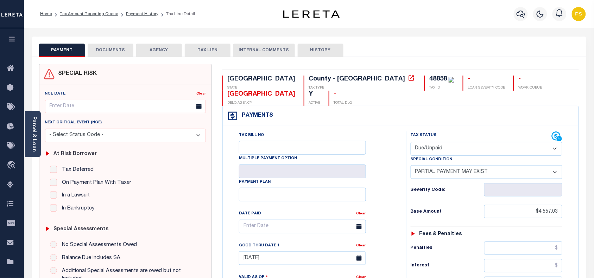
click at [119, 50] on button "DOCUMENTS" at bounding box center [111, 50] width 46 height 13
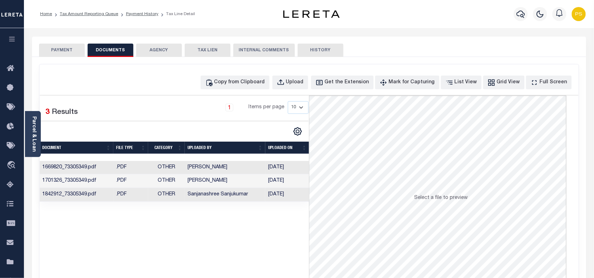
click at [208, 168] on td "Preethi Ramesh" at bounding box center [225, 168] width 81 height 14
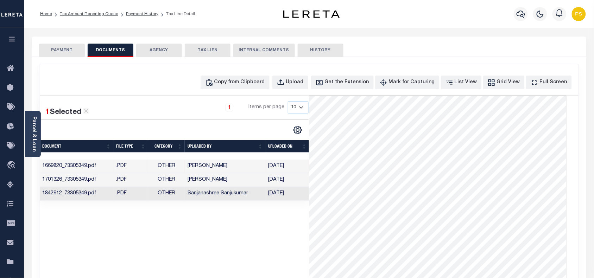
click at [226, 227] on div "1 Selected 3 Results 1 Items per page 10 25 50 100" at bounding box center [175, 201] width 270 height 211
click at [58, 50] on button "PAYMENT" at bounding box center [62, 50] width 46 height 13
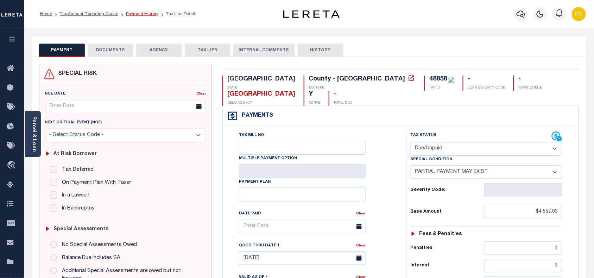
click at [136, 12] on link "Payment History" at bounding box center [142, 14] width 32 height 4
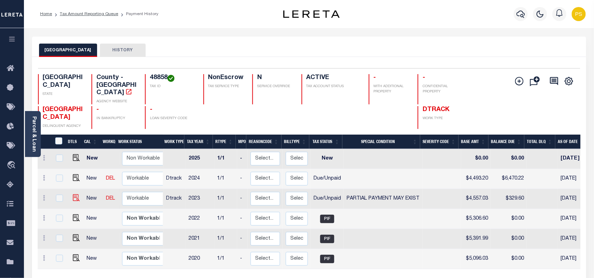
click at [73, 195] on img at bounding box center [76, 198] width 7 height 7
checkbox input "true"
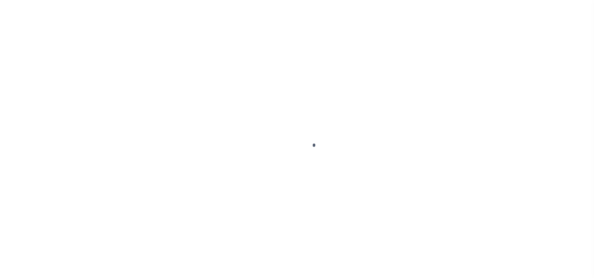
select select "DUE"
select select "15"
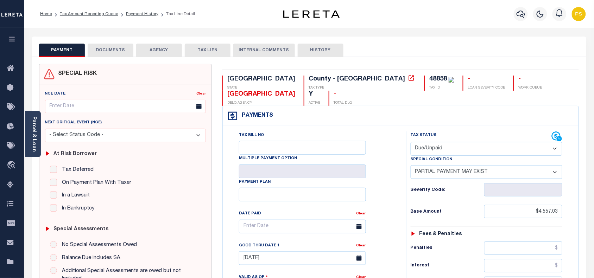
click at [113, 55] on button "DOCUMENTS" at bounding box center [111, 50] width 46 height 13
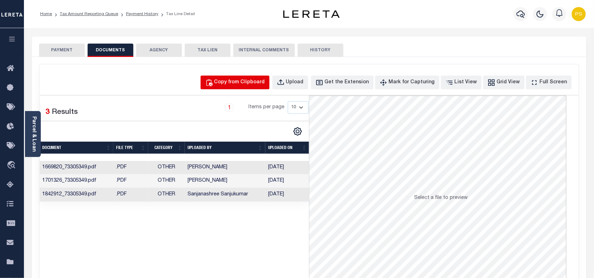
click at [246, 86] on div "Copy from Clipboard" at bounding box center [239, 83] width 51 height 8
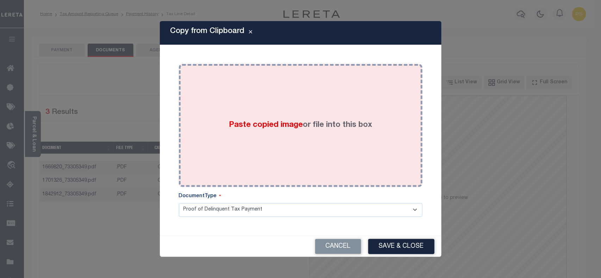
click at [270, 130] on label "Paste copied image or file into this box" at bounding box center [300, 126] width 143 height 12
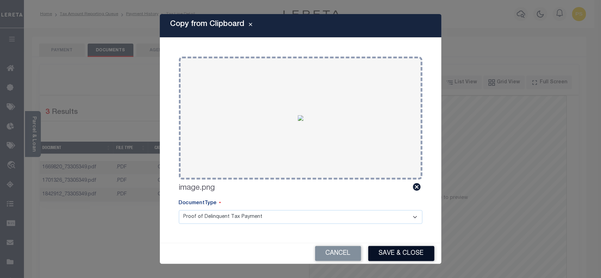
click at [407, 251] on button "Save & Close" at bounding box center [401, 253] width 66 height 15
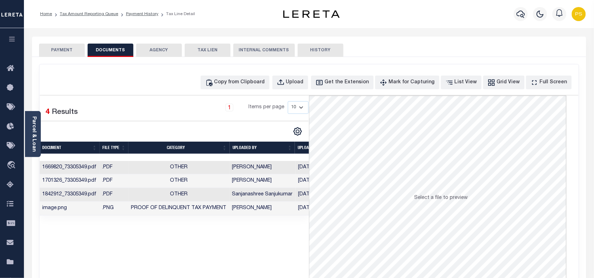
click at [64, 53] on button "PAYMENT" at bounding box center [62, 50] width 46 height 13
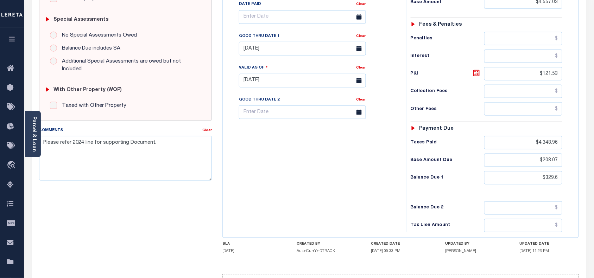
scroll to position [220, 0]
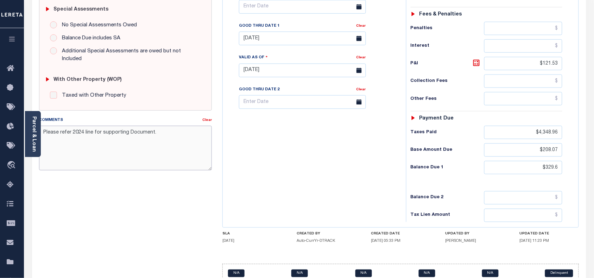
click at [163, 126] on textarea "Please refer 2024 line for supporting Document." at bounding box center [125, 148] width 173 height 44
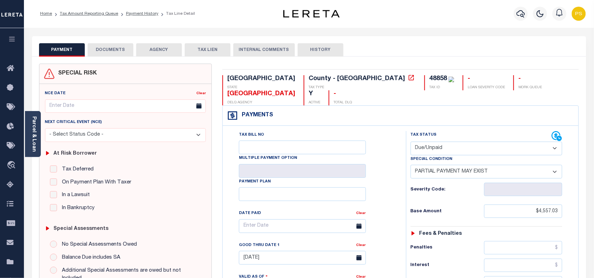
scroll to position [0, 0]
click at [553, 205] on input "$4,557.03" at bounding box center [523, 211] width 78 height 13
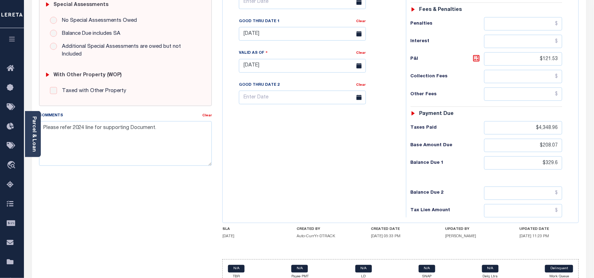
scroll to position [241, 0]
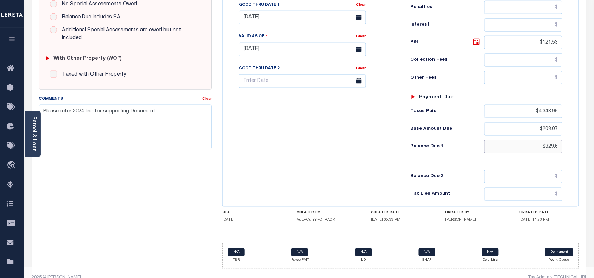
drag, startPoint x: 541, startPoint y: 133, endPoint x: 553, endPoint y: 136, distance: 12.7
click at [553, 140] on input "$329.6" at bounding box center [523, 146] width 78 height 13
type input "$"
click at [526, 140] on input "$329.60" at bounding box center [523, 146] width 78 height 13
type input "$329.60"
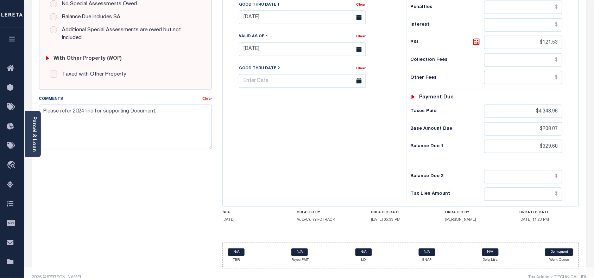
type input "[DATE]"
click at [180, 95] on div "Comments" at bounding box center [121, 100] width 164 height 10
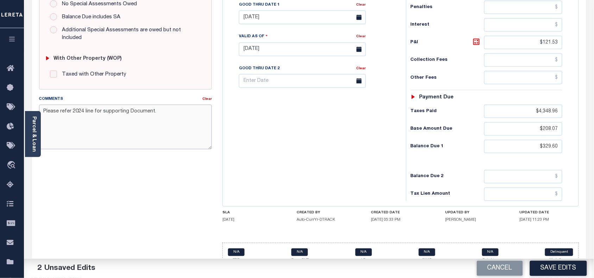
click at [175, 105] on textarea "Please refer 2024 line for supporting Document." at bounding box center [125, 127] width 173 height 44
click at [551, 268] on button "Save Edits" at bounding box center [558, 268] width 57 height 15
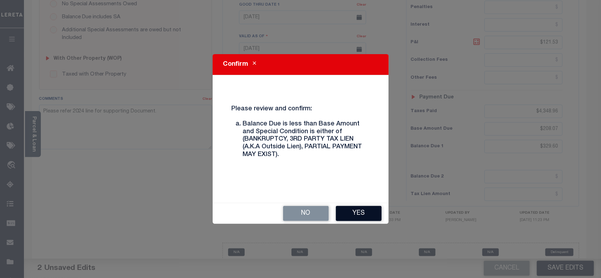
click at [364, 216] on button "Yes" at bounding box center [359, 213] width 46 height 15
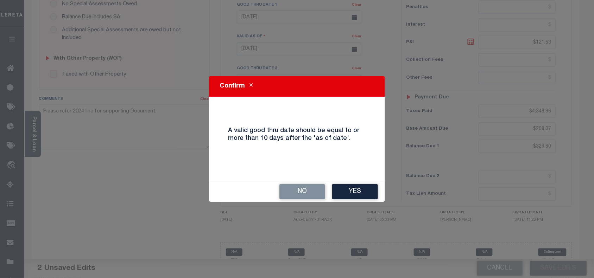
click at [364, 216] on div "Confirm A valid good thru date should be equal to or more than 10 days after th…" at bounding box center [297, 139] width 594 height 278
click at [362, 196] on button "Yes" at bounding box center [355, 191] width 46 height 15
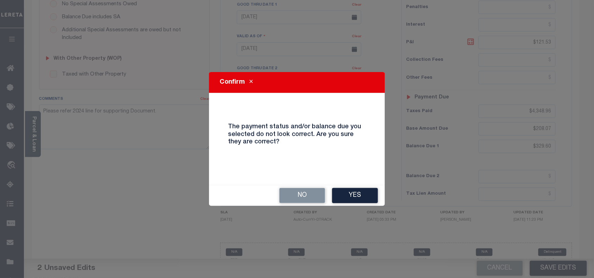
click at [362, 196] on button "Yes" at bounding box center [355, 195] width 46 height 15
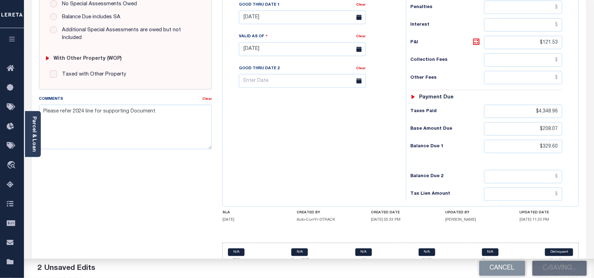
checkbox input "false"
type textarea "Please refer 2024 line for supporting Document."
type input "$4,557.03"
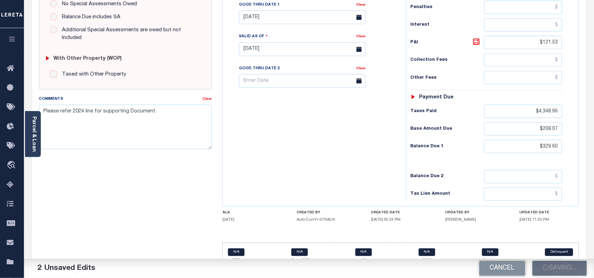
type input "$121.53"
type input "$4,348.96"
type input "$208.07"
type input "$329.6"
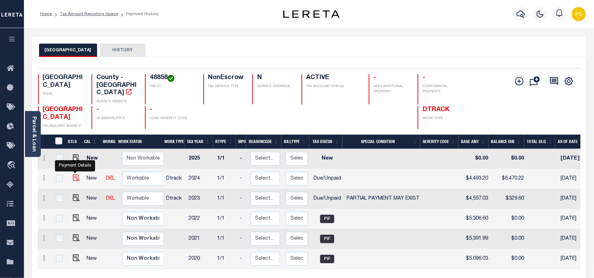
click at [76, 175] on img "" at bounding box center [76, 178] width 7 height 7
checkbox input "true"
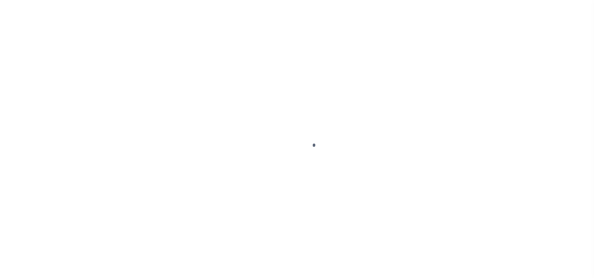
select select "DUE"
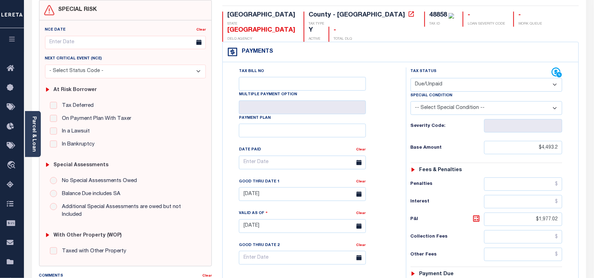
scroll to position [88, 0]
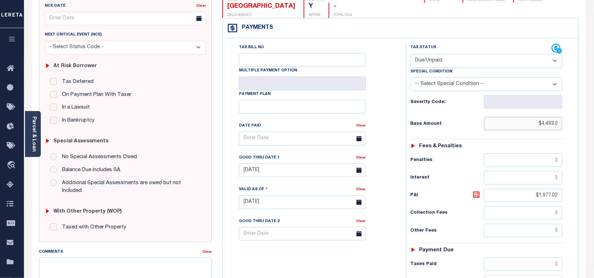
drag, startPoint x: 541, startPoint y: 108, endPoint x: 563, endPoint y: 110, distance: 21.9
click at [563, 110] on div "Tax Status Status - Select Status Code -" at bounding box center [489, 199] width 166 height 311
paste input "0"
type input "$4,493.20"
type input "[DATE]"
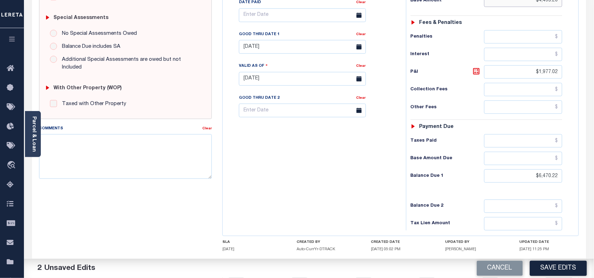
scroll to position [243, 0]
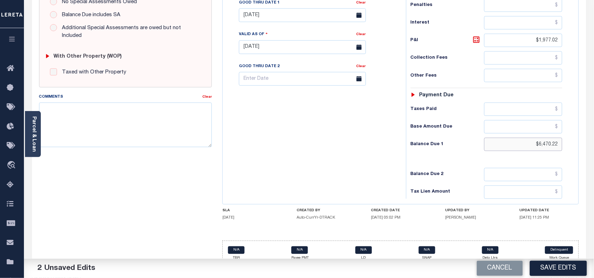
drag, startPoint x: 538, startPoint y: 133, endPoint x: 562, endPoint y: 133, distance: 23.9
click at [562, 138] on input "$6,470.22" at bounding box center [523, 144] width 78 height 13
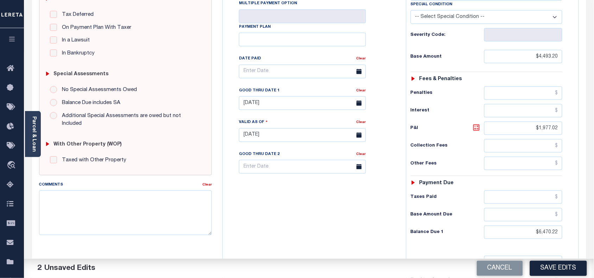
click at [476, 126] on icon at bounding box center [476, 128] width 4 height 4
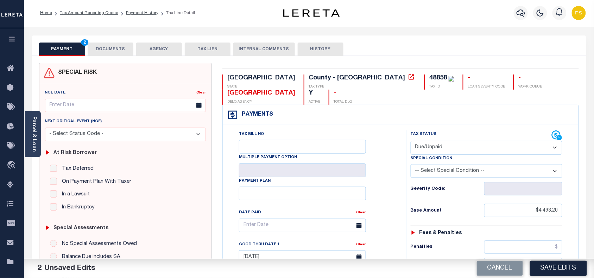
scroll to position [0, 0]
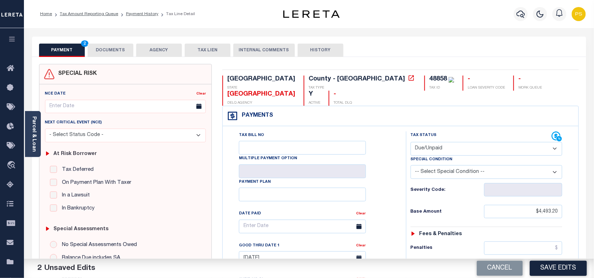
click at [114, 48] on button "DOCUMENTS" at bounding box center [111, 50] width 46 height 13
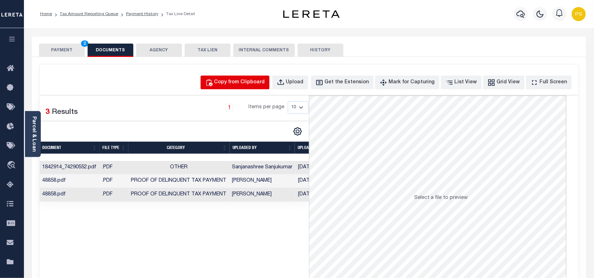
click at [245, 81] on div "Copy from Clipboard" at bounding box center [239, 83] width 51 height 8
select select "POP"
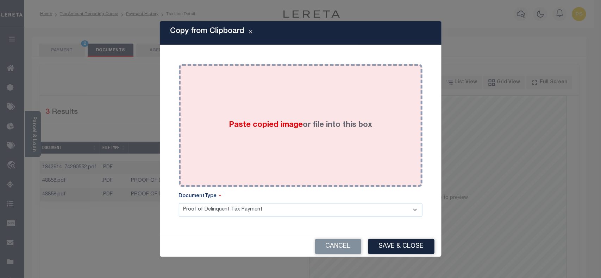
click at [300, 141] on div "Paste copied image or file into this box" at bounding box center [300, 125] width 233 height 113
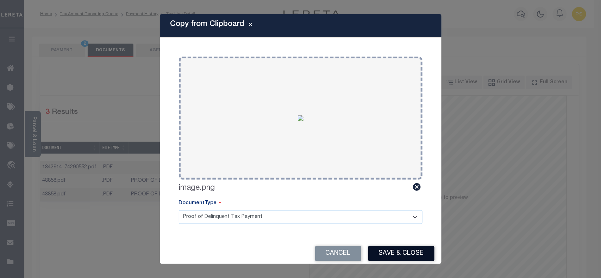
click at [410, 254] on button "Save & Close" at bounding box center [401, 253] width 66 height 15
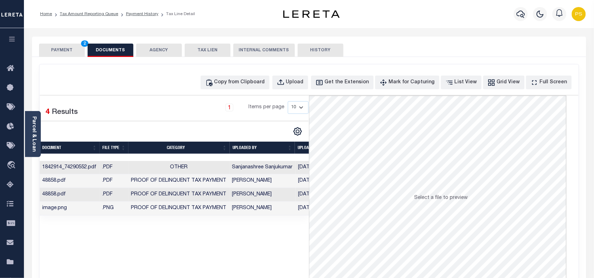
click at [58, 54] on button "PAYMENT 2" at bounding box center [62, 50] width 46 height 13
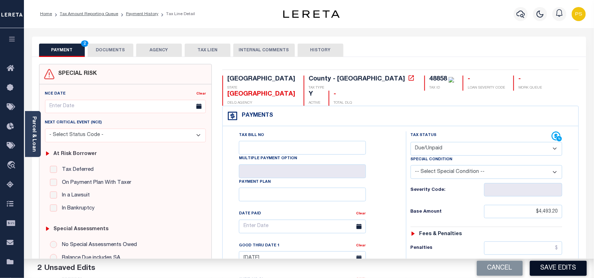
click at [572, 270] on button "Save Edits" at bounding box center [558, 268] width 57 height 15
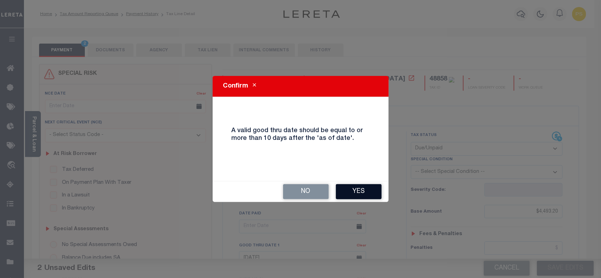
click at [372, 194] on button "Yes" at bounding box center [359, 191] width 46 height 15
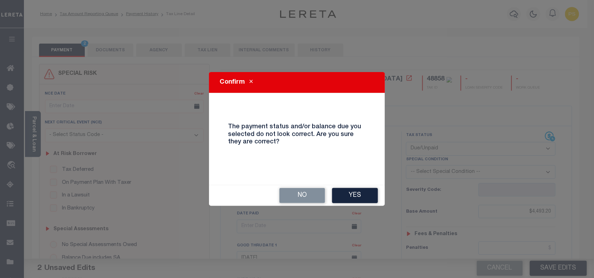
click at [372, 194] on button "Yes" at bounding box center [355, 195] width 46 height 15
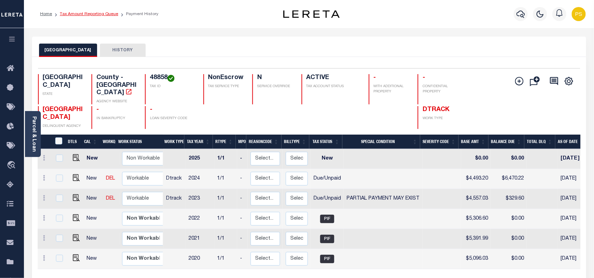
click at [88, 13] on link "Tax Amount Reporting Queue" at bounding box center [89, 14] width 58 height 4
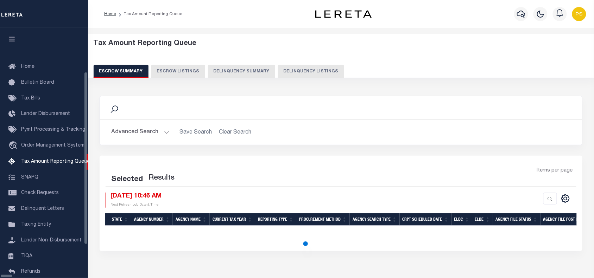
click at [278, 73] on button "Delinquency Listings" at bounding box center [311, 71] width 66 height 13
select select "100"
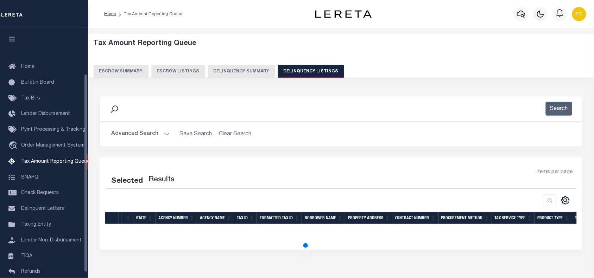
select select "100"
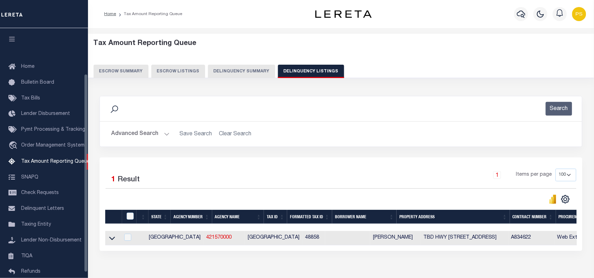
scroll to position [57, 0]
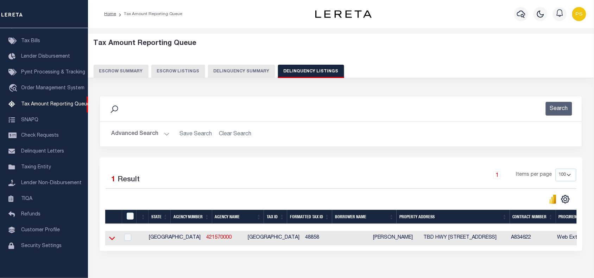
click at [110, 240] on icon at bounding box center [112, 239] width 6 height 4
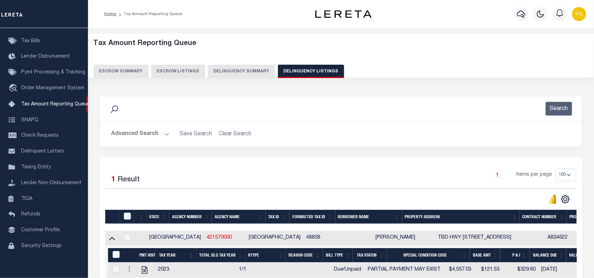
scroll to position [87, 0]
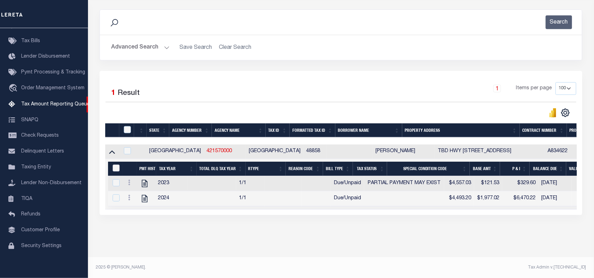
click at [116, 171] on input "&nbsp;" at bounding box center [116, 168] width 7 height 7
checkbox input "true"
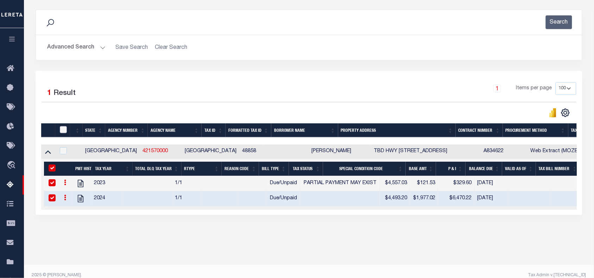
click at [62, 131] on input "checkbox" at bounding box center [63, 129] width 7 height 7
checkbox input "true"
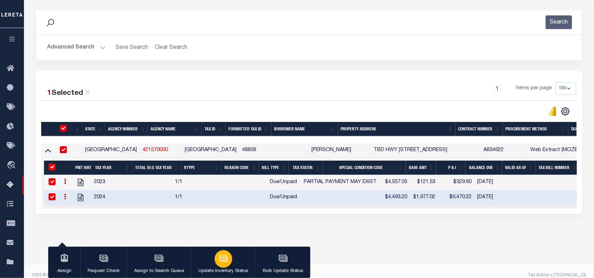
click at [219, 270] on p "Update Inventory Status" at bounding box center [223, 271] width 50 height 7
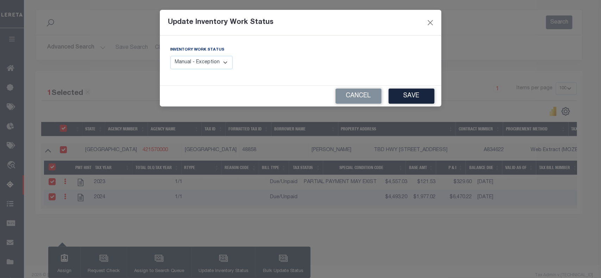
click at [215, 63] on select "Manual - Exception Pended - Awaiting Search Late Add Exception Completed" at bounding box center [201, 63] width 63 height 14
select select "4"
click at [170, 56] on select "Manual - Exception Pended - Awaiting Search Late Add Exception Completed" at bounding box center [201, 63] width 63 height 14
click at [427, 96] on button "Save" at bounding box center [411, 96] width 46 height 15
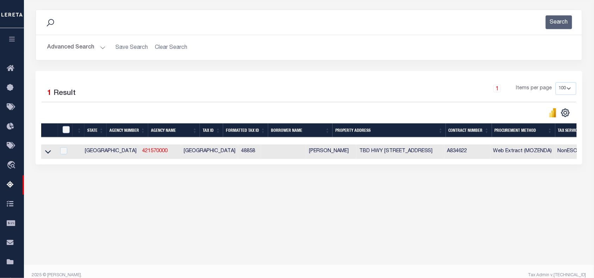
click at [69, 46] on button "Advanced Search" at bounding box center [76, 48] width 58 height 14
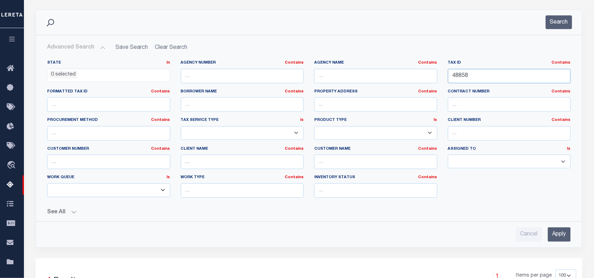
click at [458, 74] on input "48858" at bounding box center [509, 76] width 123 height 14
paste input "5134"
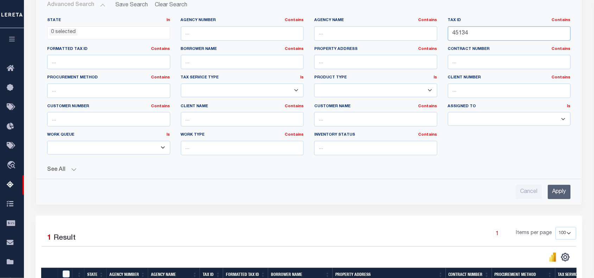
scroll to position [175, 0]
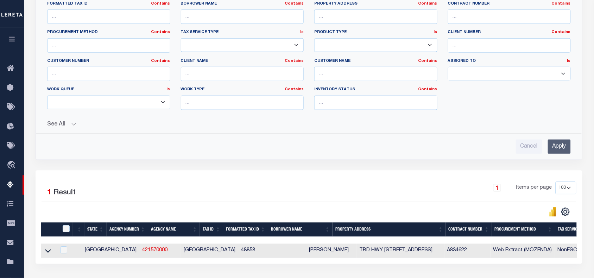
type input "45134"
click at [558, 150] on input "Apply" at bounding box center [559, 147] width 23 height 14
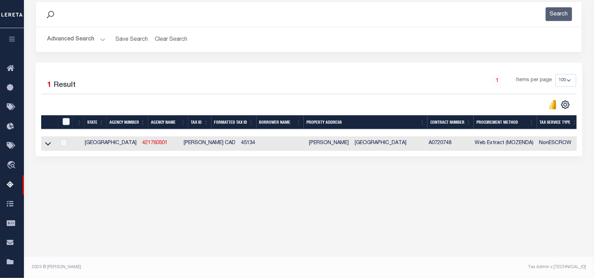
scroll to position [94, 0]
click at [49, 143] on icon at bounding box center [48, 143] width 6 height 7
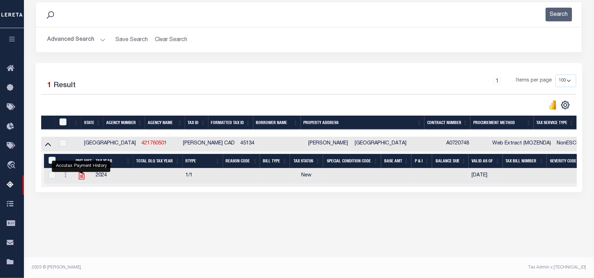
click at [78, 179] on icon "" at bounding box center [81, 175] width 9 height 9
checkbox input "true"
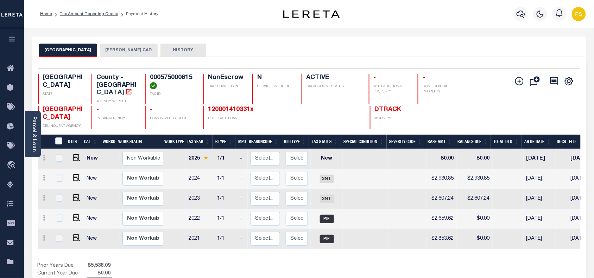
click at [127, 46] on button "[PERSON_NAME] CAD" at bounding box center [129, 50] width 58 height 13
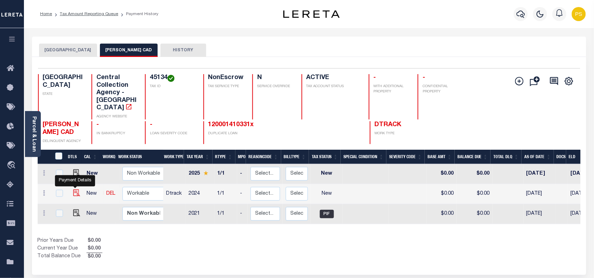
click at [74, 190] on img "" at bounding box center [76, 193] width 7 height 7
checkbox input "true"
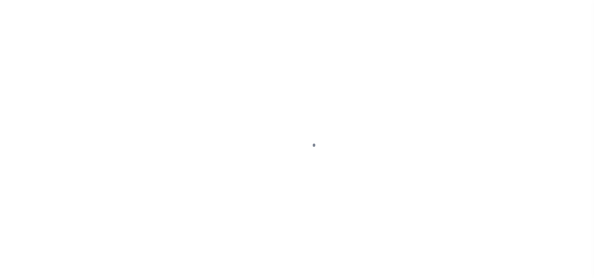
select select "NW2"
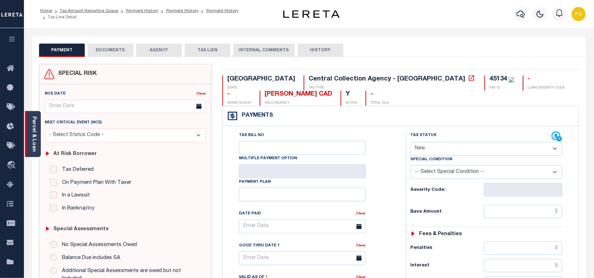
click at [29, 132] on div "Parcel & Loan" at bounding box center [33, 134] width 16 height 46
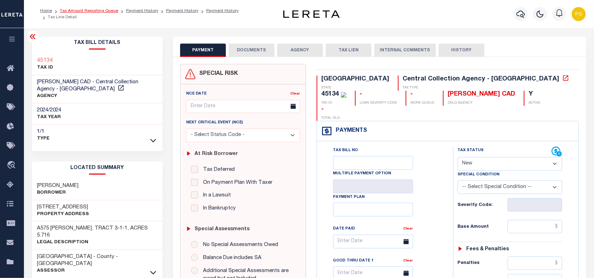
click at [83, 11] on link "Tax Amount Reporting Queue" at bounding box center [89, 11] width 58 height 4
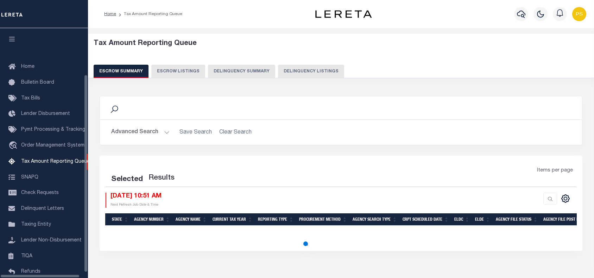
select select "100"
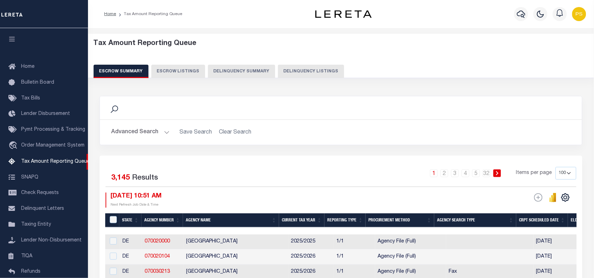
scroll to position [57, 0]
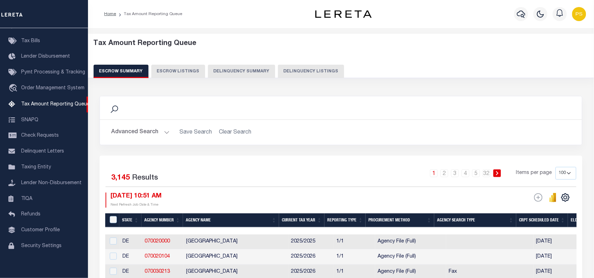
click at [321, 67] on button "Delinquency Listings" at bounding box center [311, 71] width 66 height 13
select select
select select "100"
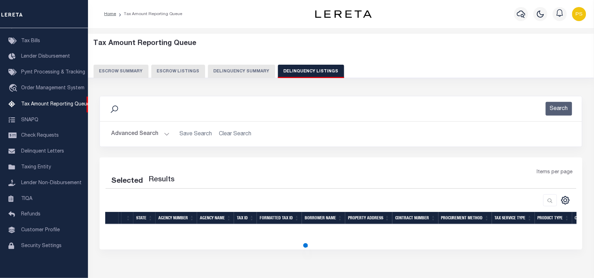
select select "100"
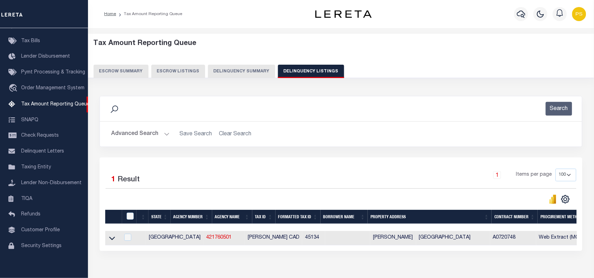
click at [131, 134] on button "Advanced Search" at bounding box center [140, 134] width 58 height 14
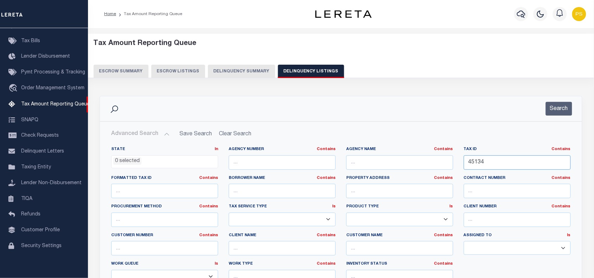
click at [476, 162] on input "45134" at bounding box center [517, 163] width 107 height 14
paste input "S6100000806"
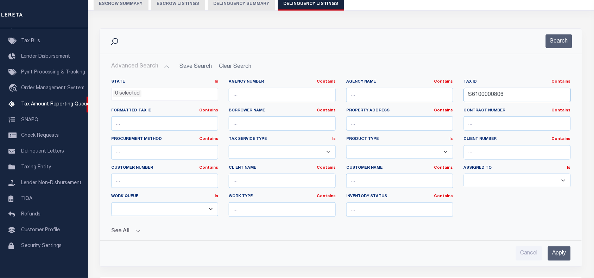
scroll to position [132, 0]
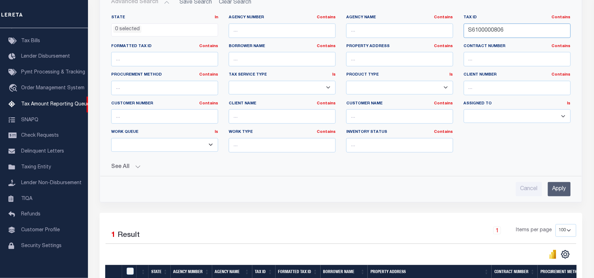
type input "S6100000806"
click at [555, 186] on input "Apply" at bounding box center [559, 189] width 23 height 14
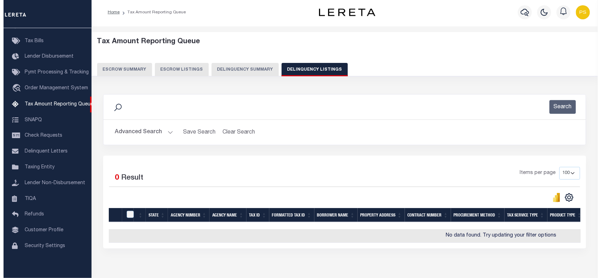
scroll to position [0, 0]
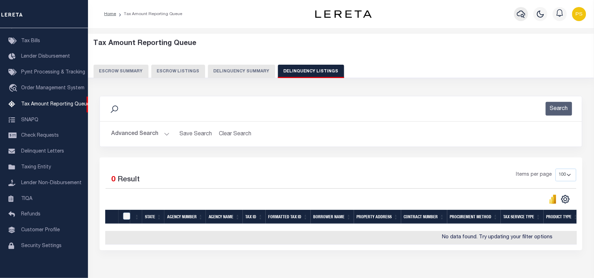
click at [525, 17] on icon "button" at bounding box center [521, 14] width 8 height 8
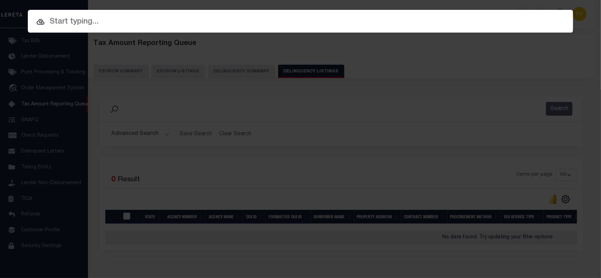
paste input "10500064919"
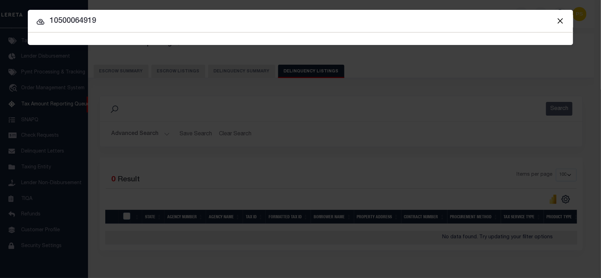
type input "10500064919"
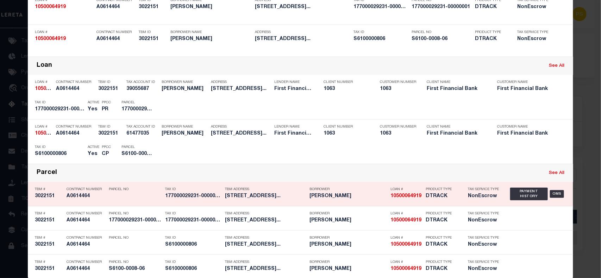
scroll to position [82, 0]
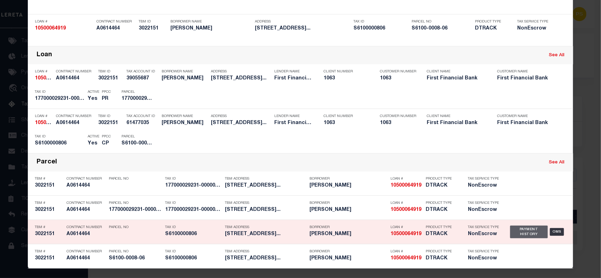
click at [529, 237] on div "Payment History" at bounding box center [529, 232] width 38 height 13
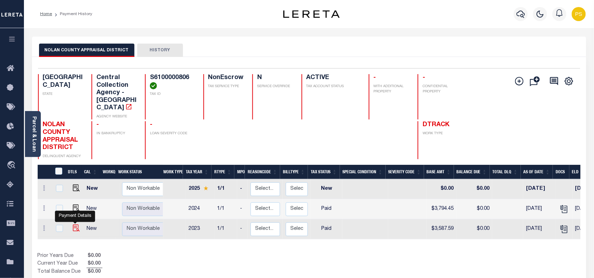
click at [76, 225] on img "" at bounding box center [76, 228] width 7 height 7
checkbox input "true"
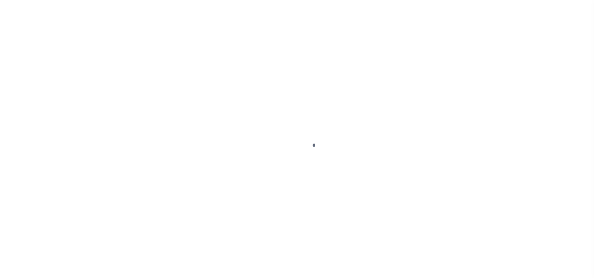
select select "PYD"
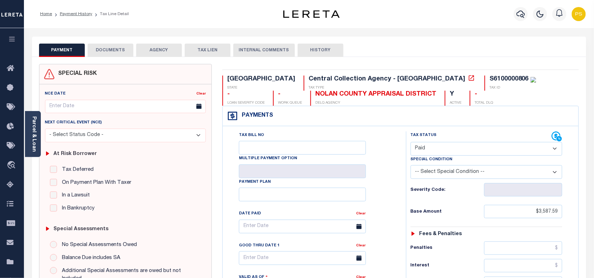
click at [113, 53] on button "DOCUMENTS" at bounding box center [111, 50] width 46 height 13
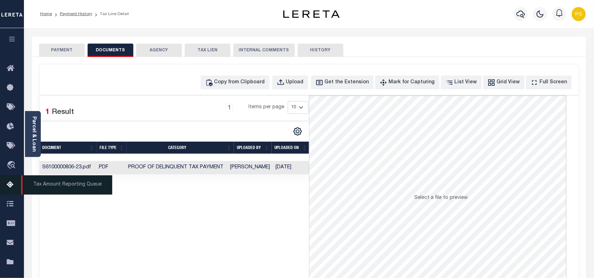
click at [12, 185] on icon at bounding box center [12, 185] width 11 height 9
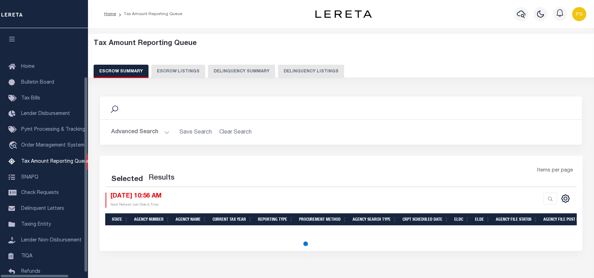
click at [308, 70] on button "Delinquency Listings" at bounding box center [311, 71] width 66 height 13
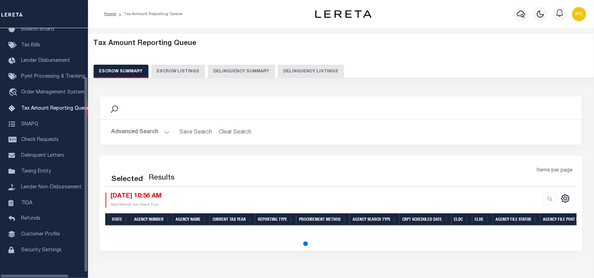
select select "100"
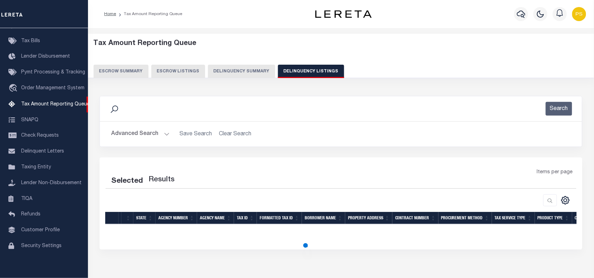
select select "100"
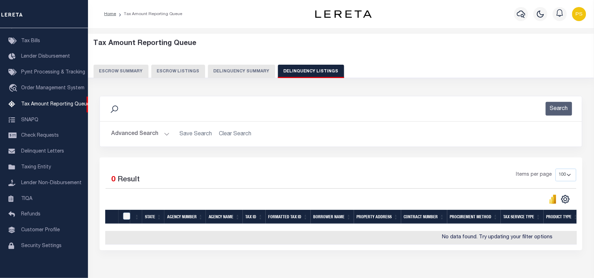
click at [127, 136] on button "Advanced Search" at bounding box center [140, 134] width 58 height 14
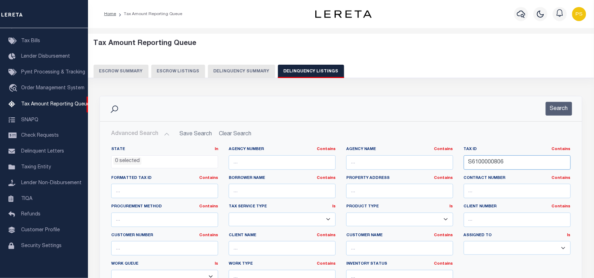
click at [475, 161] on input "S6100000806" at bounding box center [517, 163] width 107 height 14
paste input "200005101"
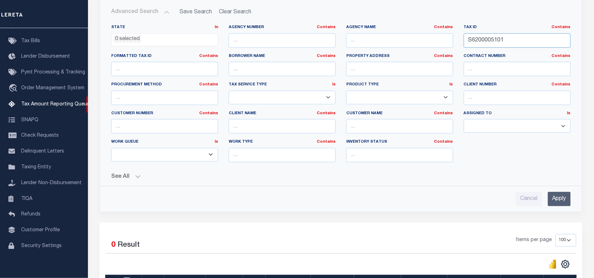
scroll to position [132, 0]
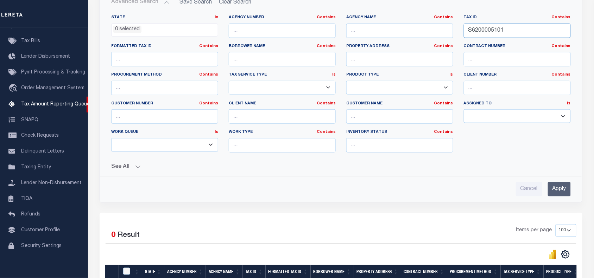
type input "S6200005101"
click at [555, 192] on input "Apply" at bounding box center [559, 189] width 23 height 14
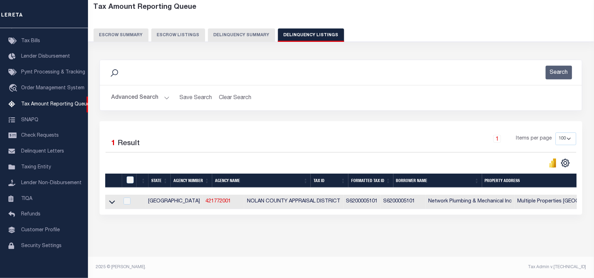
scroll to position [43, 0]
click at [116, 198] on td at bounding box center [112, 202] width 14 height 14
checkbox input "true"
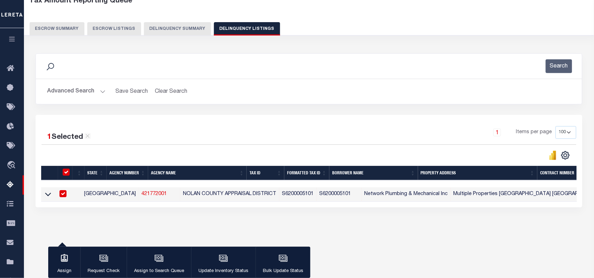
scroll to position [41, 0]
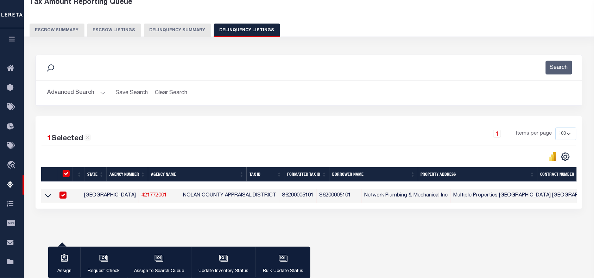
click at [64, 175] on input "checkbox" at bounding box center [66, 173] width 7 height 7
checkbox input "false"
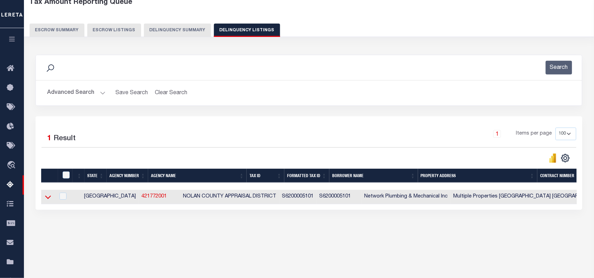
click at [47, 201] on icon at bounding box center [48, 197] width 6 height 7
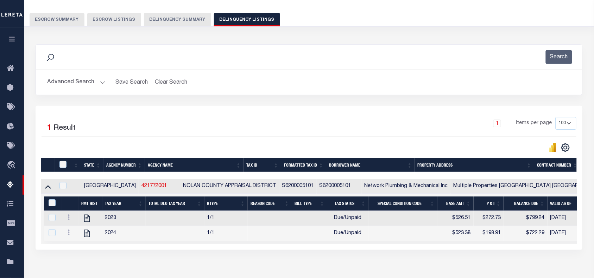
scroll to position [94, 0]
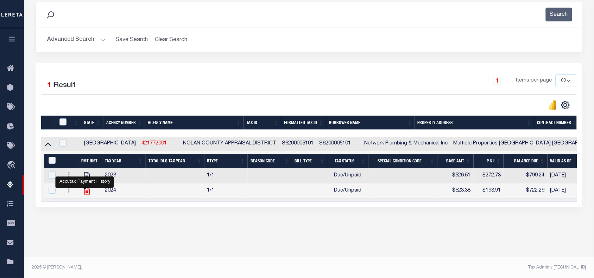
click at [84, 194] on icon "" at bounding box center [87, 191] width 6 height 7
checkbox input "true"
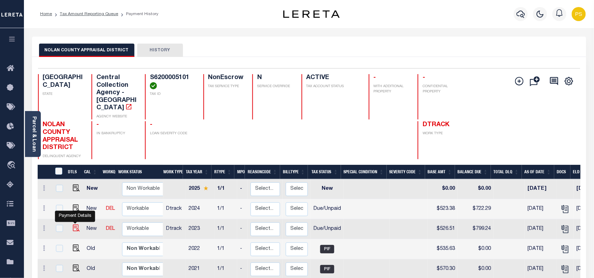
click at [74, 225] on img "" at bounding box center [76, 228] width 7 height 7
checkbox input "true"
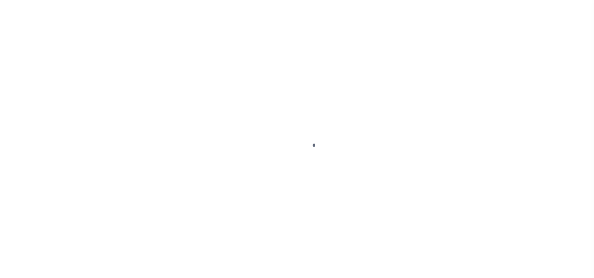
select select "DUE"
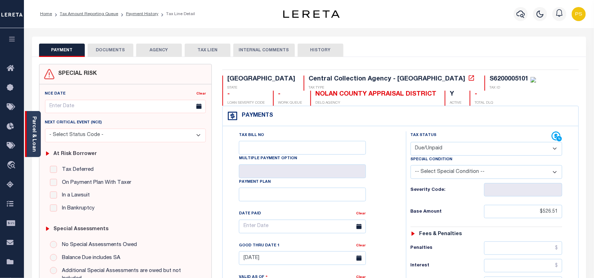
click at [36, 139] on link "Parcel & Loan" at bounding box center [33, 134] width 5 height 36
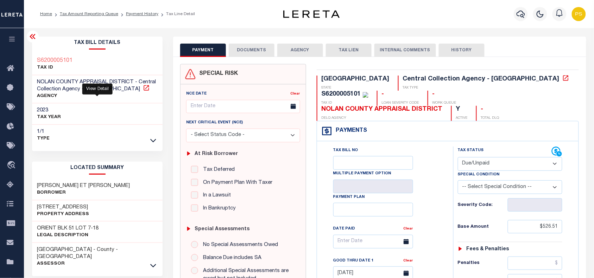
click at [144, 88] on icon at bounding box center [146, 87] width 5 height 5
